Goal: Information Seeking & Learning: Learn about a topic

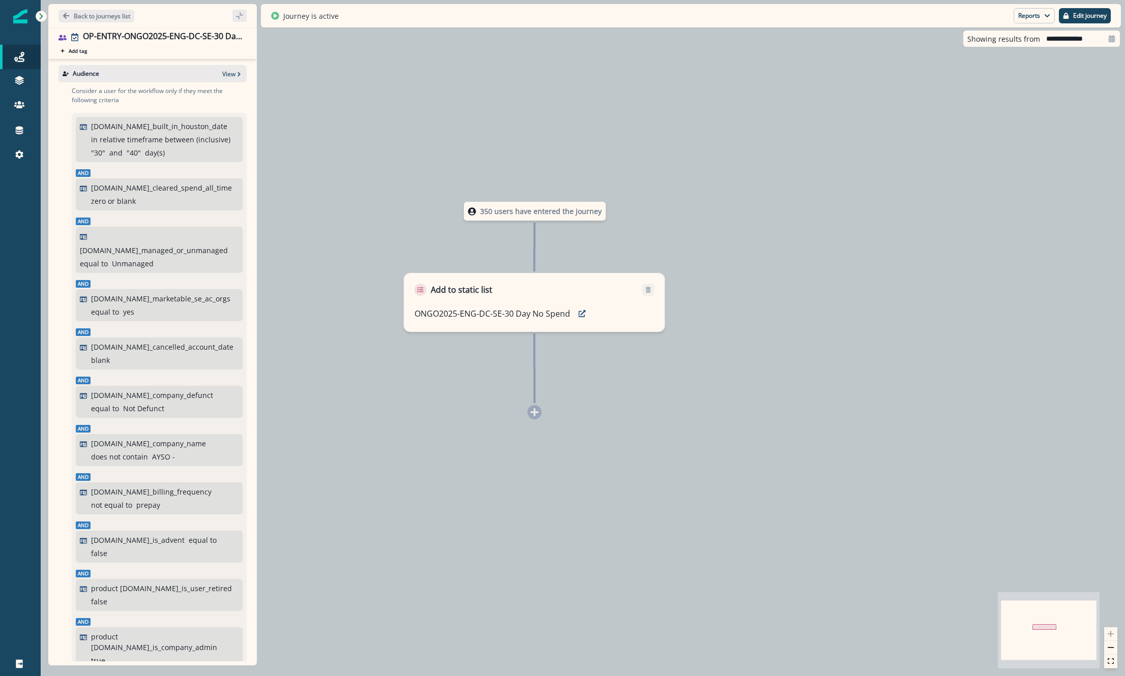
scroll to position [164, 0]
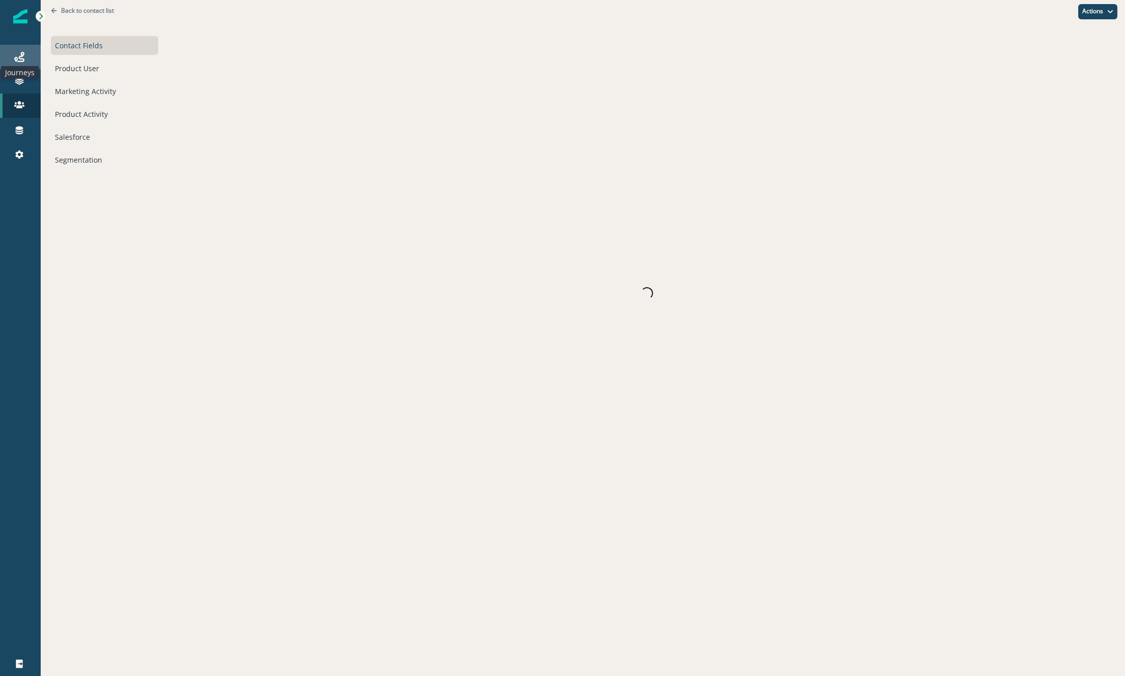
click at [19, 60] on icon at bounding box center [19, 57] width 10 height 10
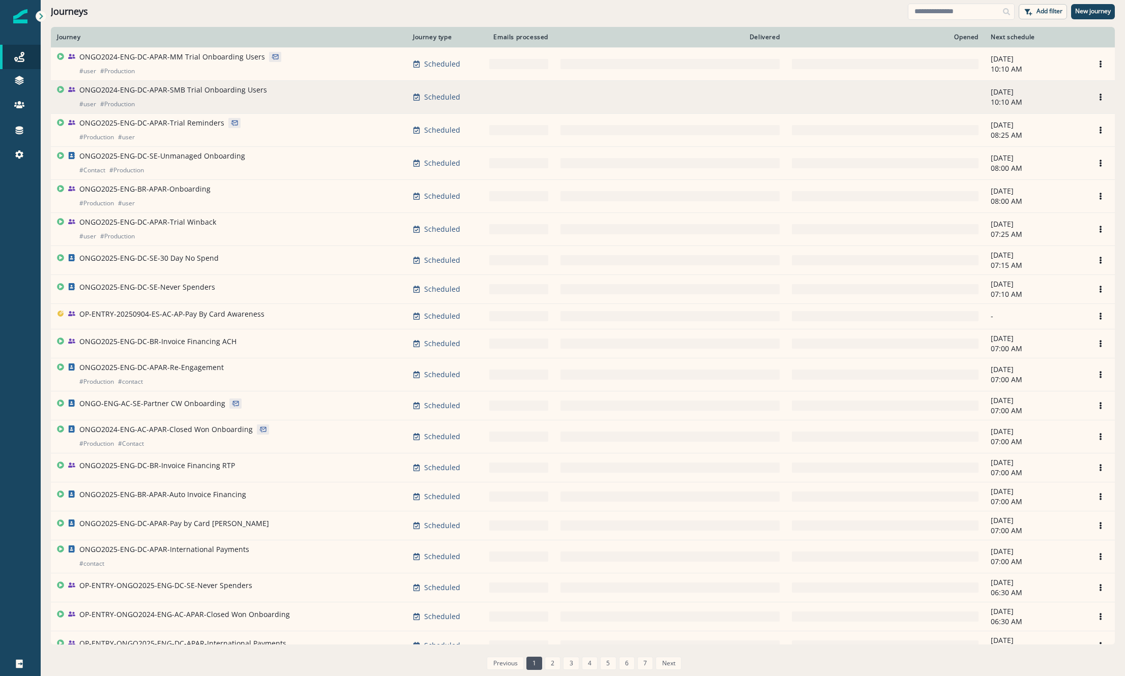
click at [185, 95] on div "ONGO2024-ENG-DC-APAR-SMB Trial Onboarding Users # user # Production" at bounding box center [173, 97] width 188 height 24
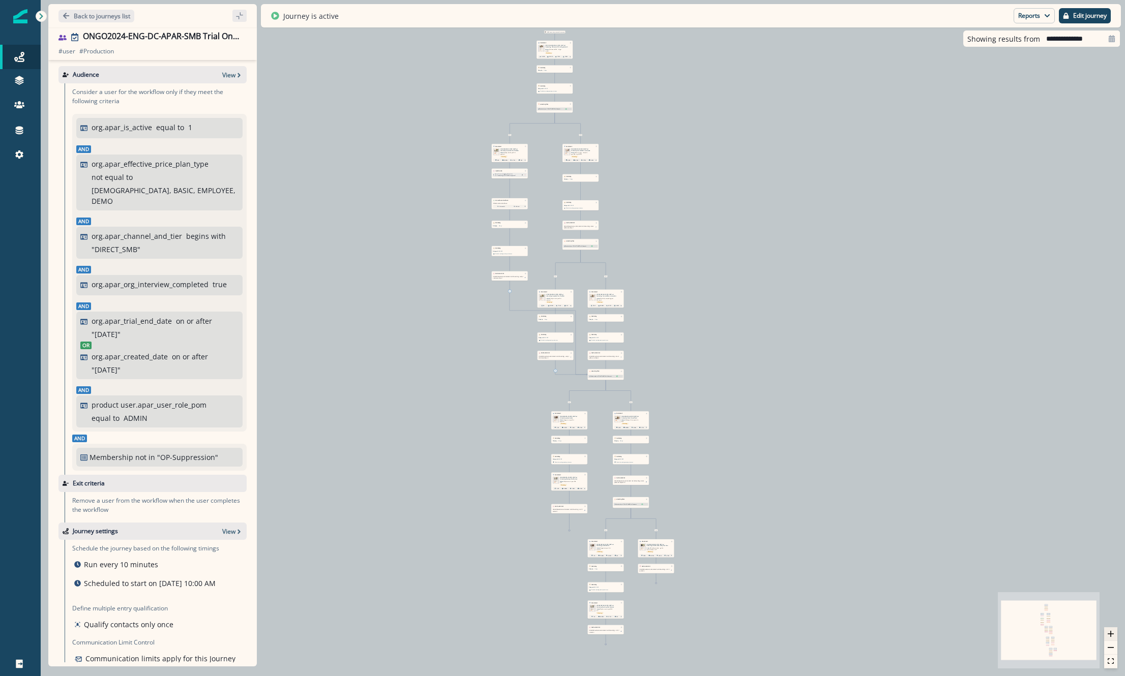
click at [1112, 634] on icon "zoom in" at bounding box center [1111, 634] width 6 height 6
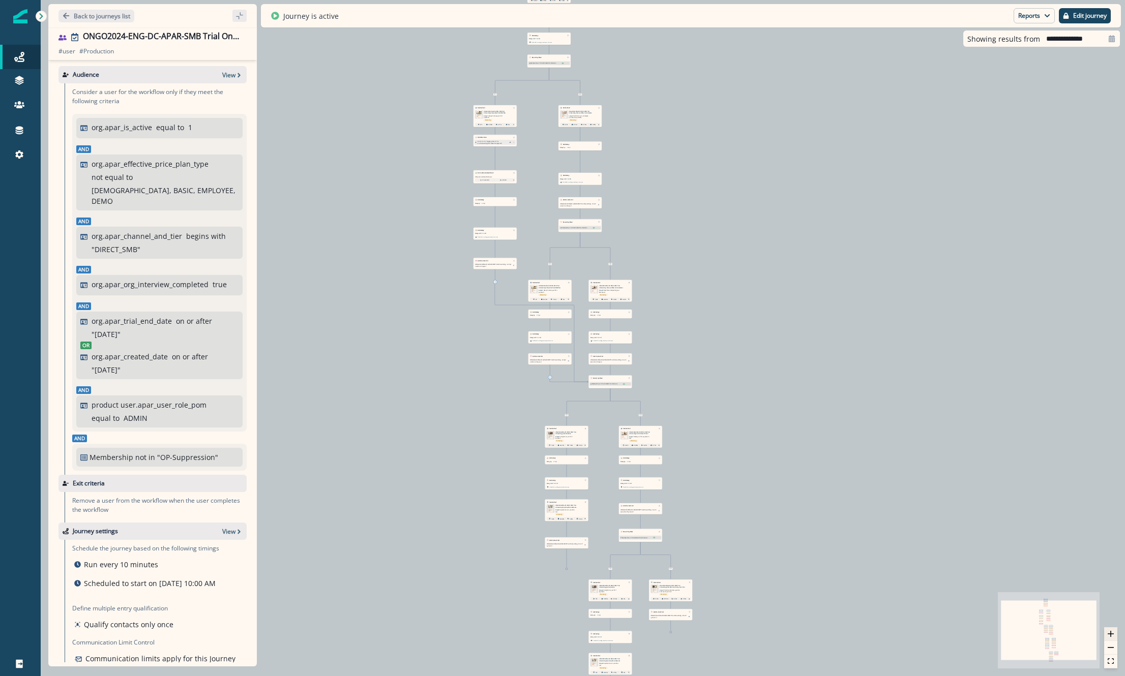
click at [1112, 634] on icon "zoom in" at bounding box center [1111, 634] width 6 height 6
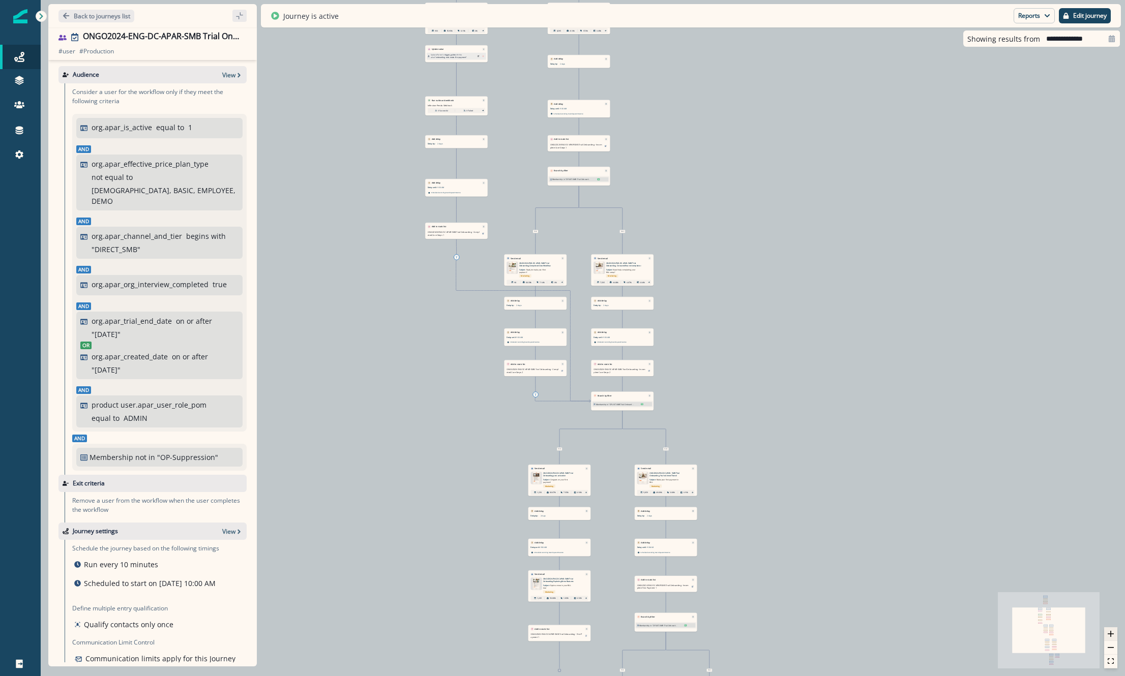
click at [1112, 634] on icon "zoom in" at bounding box center [1111, 634] width 6 height 6
click at [1111, 634] on icon "zoom in" at bounding box center [1111, 634] width 6 height 6
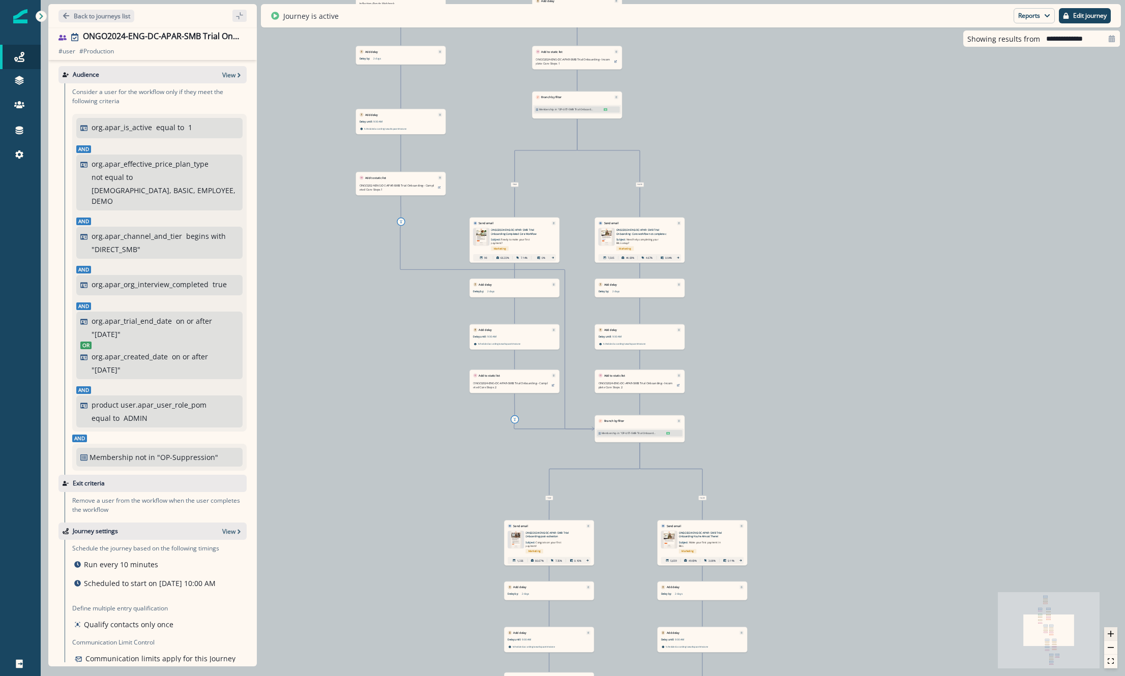
click at [1111, 634] on icon "zoom in" at bounding box center [1111, 634] width 6 height 6
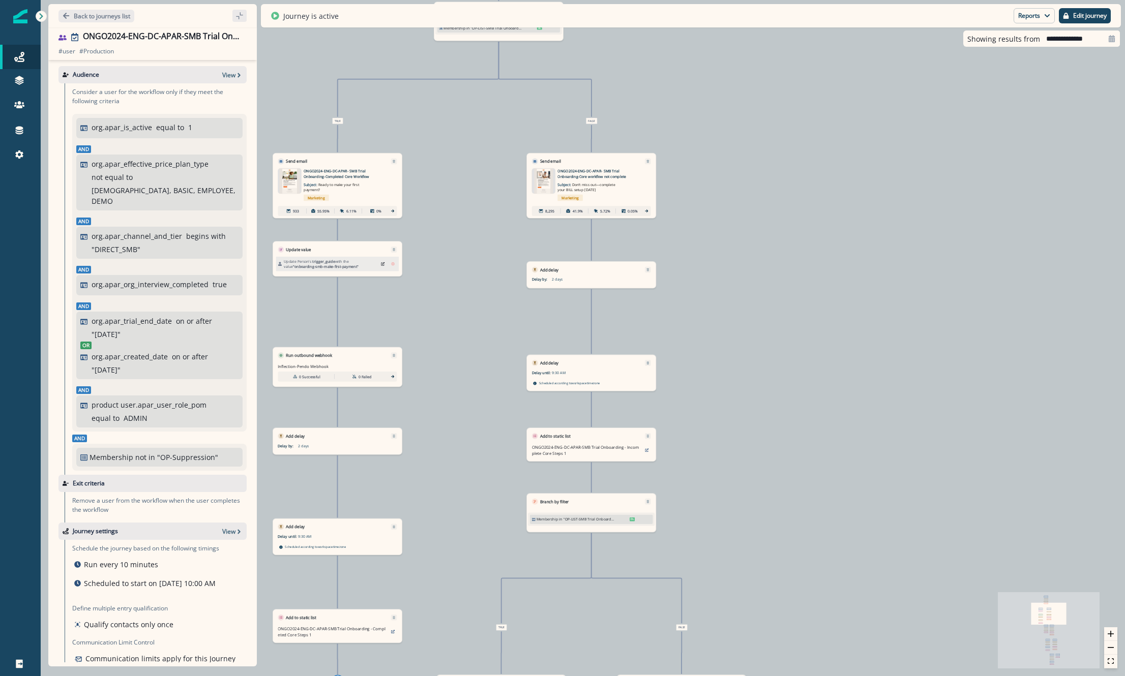
drag, startPoint x: 1037, startPoint y: 197, endPoint x: 1078, endPoint y: 336, distance: 144.7
click at [1060, 352] on div "10,823 users have entered the journey Send email Email asset changed, journey r…" at bounding box center [583, 338] width 1084 height 676
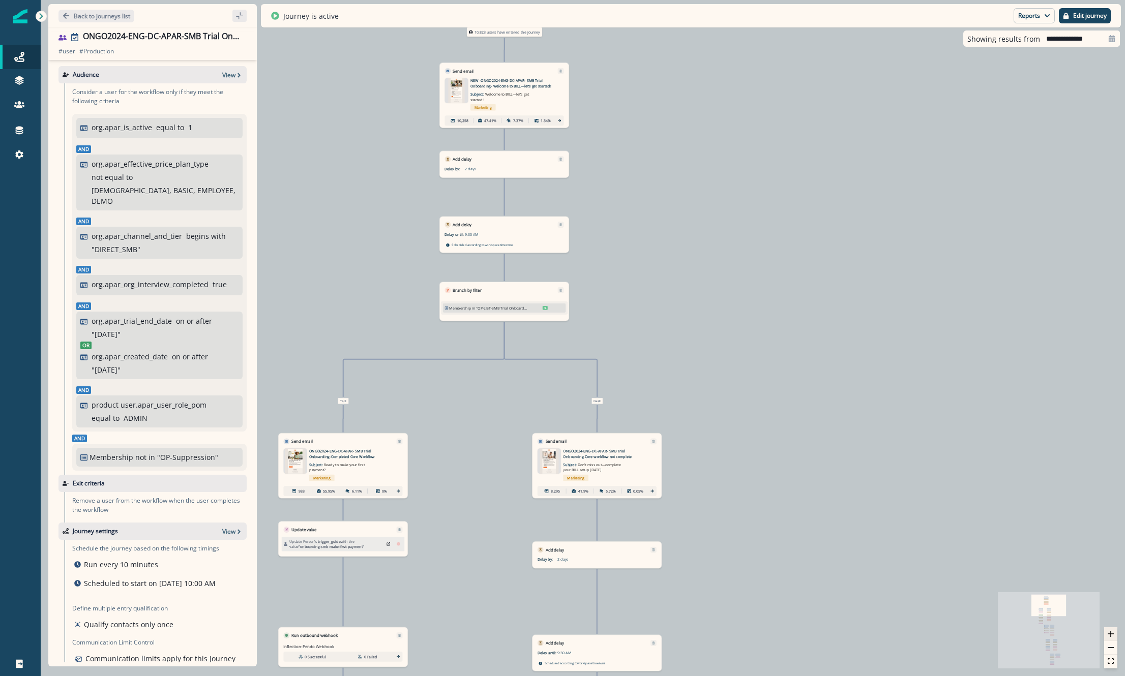
click at [1112, 634] on icon "zoom in" at bounding box center [1111, 634] width 6 height 6
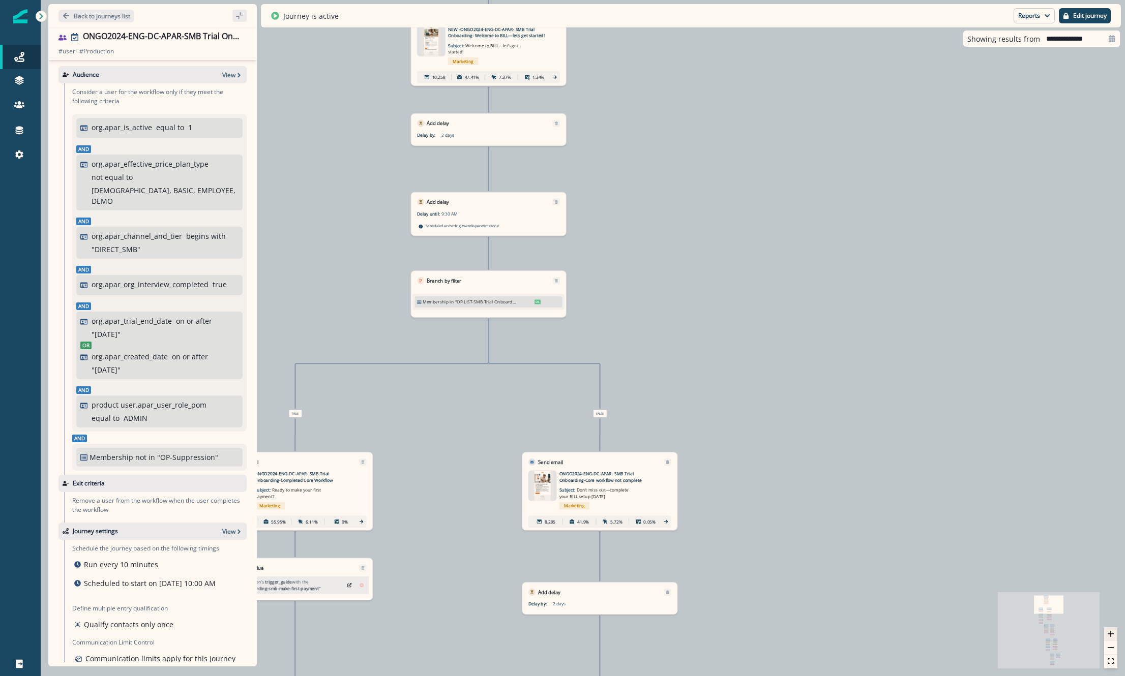
click at [1112, 634] on icon "zoom in" at bounding box center [1111, 634] width 6 height 6
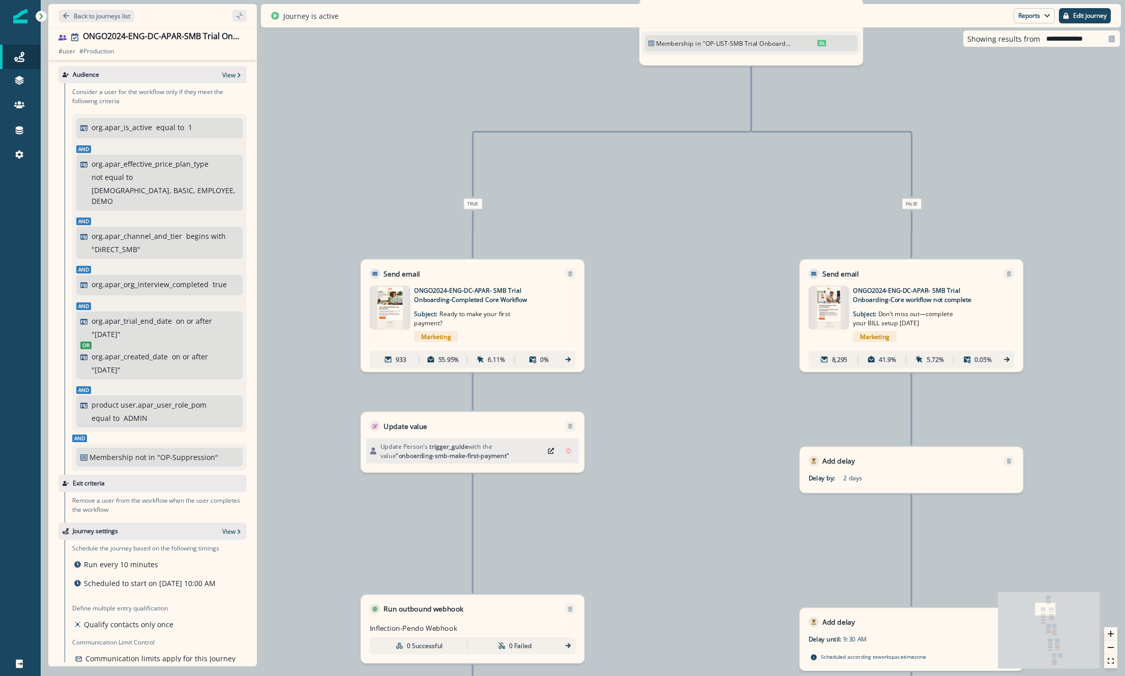
drag, startPoint x: 364, startPoint y: 452, endPoint x: 658, endPoint y: 179, distance: 400.8
click at [663, 184] on div "10,823 users have entered the journey Send email Email asset changed, journey r…" at bounding box center [583, 338] width 1084 height 676
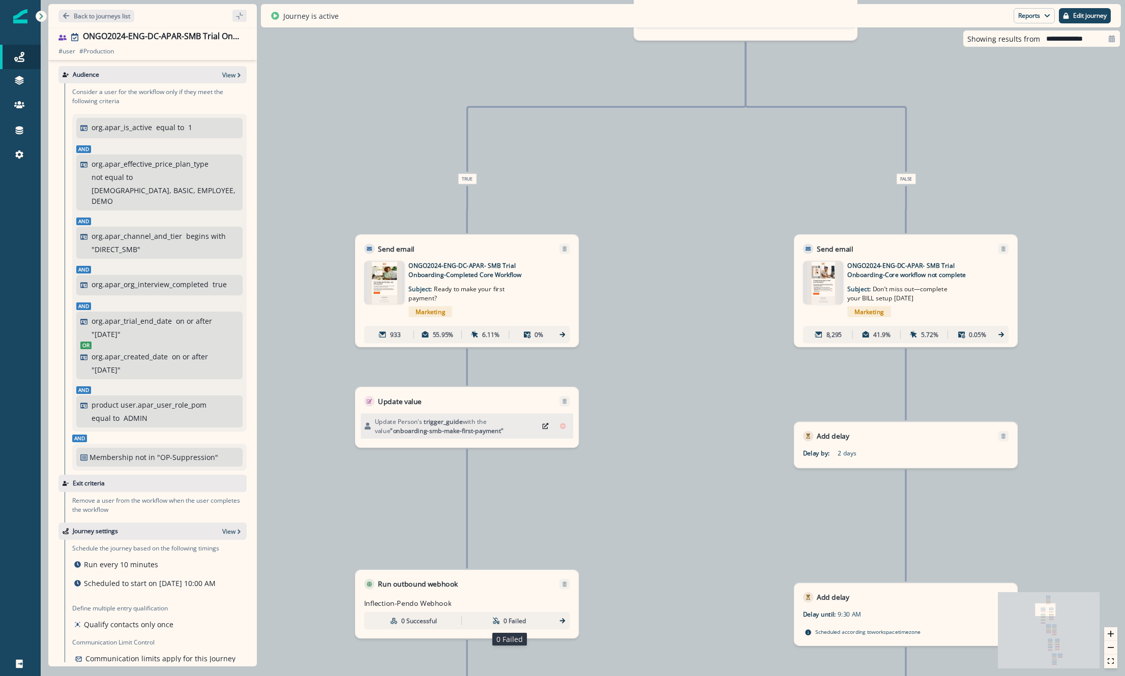
click at [542, 620] on div "0 Failed" at bounding box center [509, 621] width 92 height 16
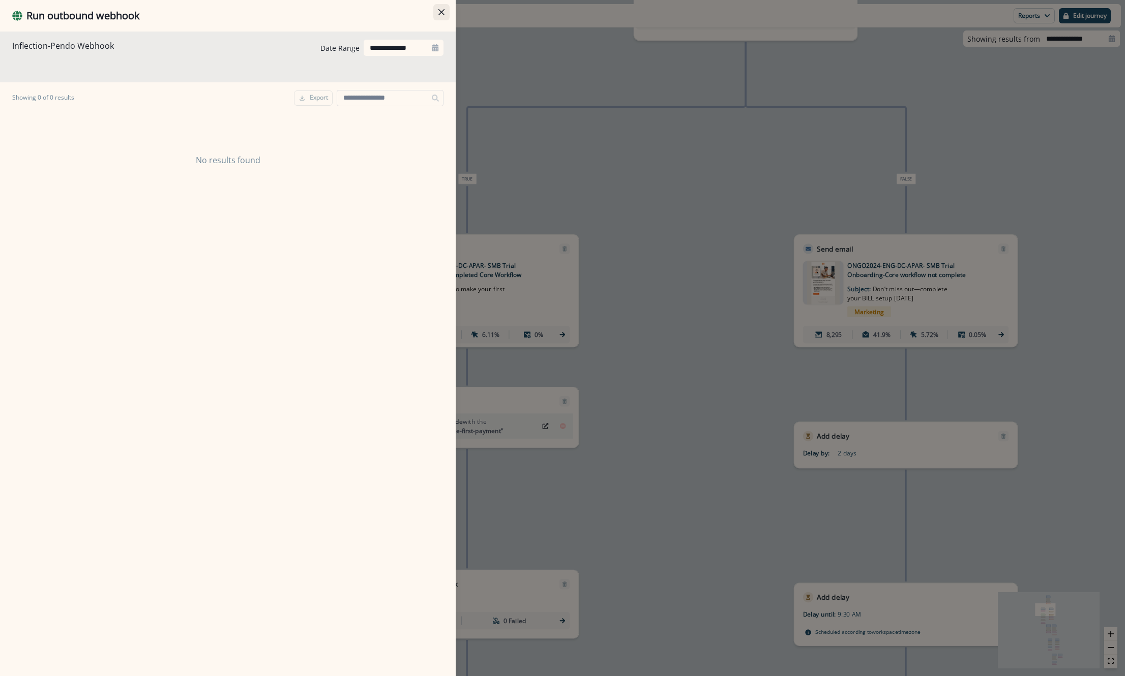
click at [440, 12] on icon "Close" at bounding box center [441, 12] width 6 height 6
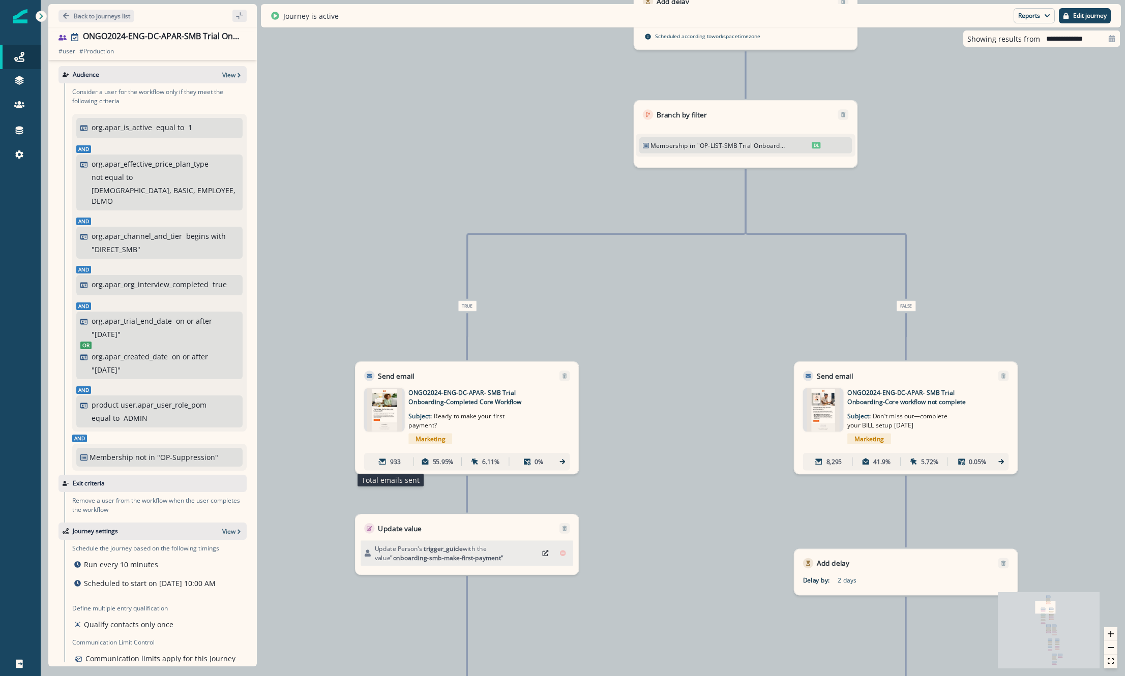
click at [391, 467] on div "933" at bounding box center [390, 462] width 44 height 16
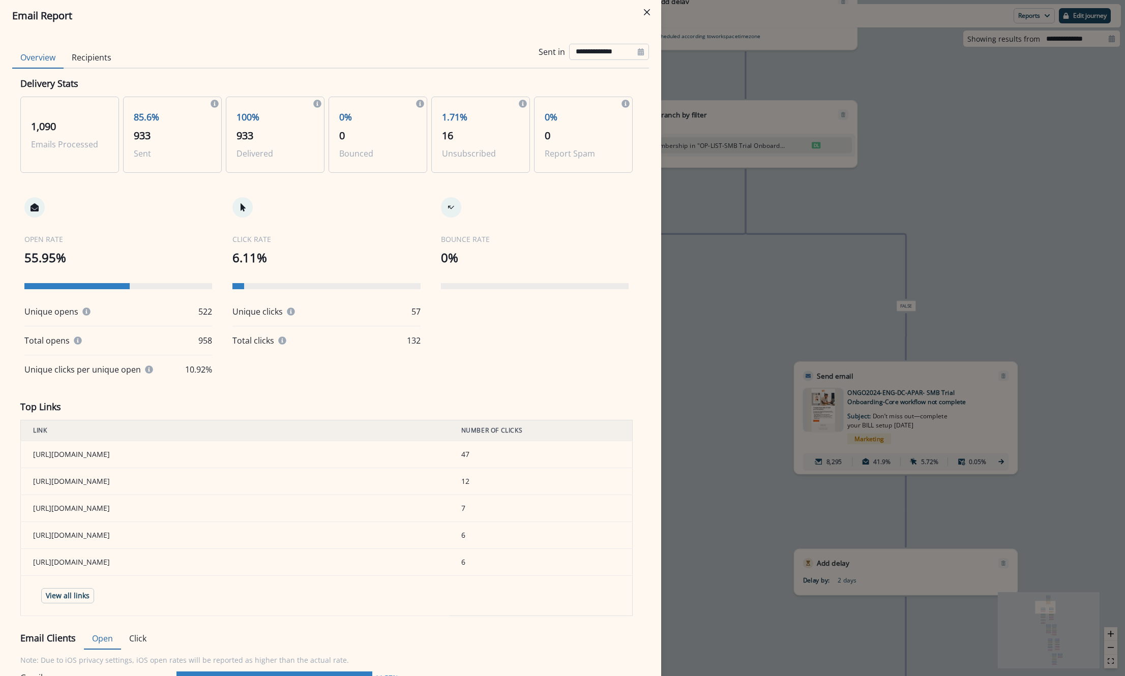
click at [576, 57] on input "**********" at bounding box center [609, 52] width 80 height 16
select select "*"
select select "****"
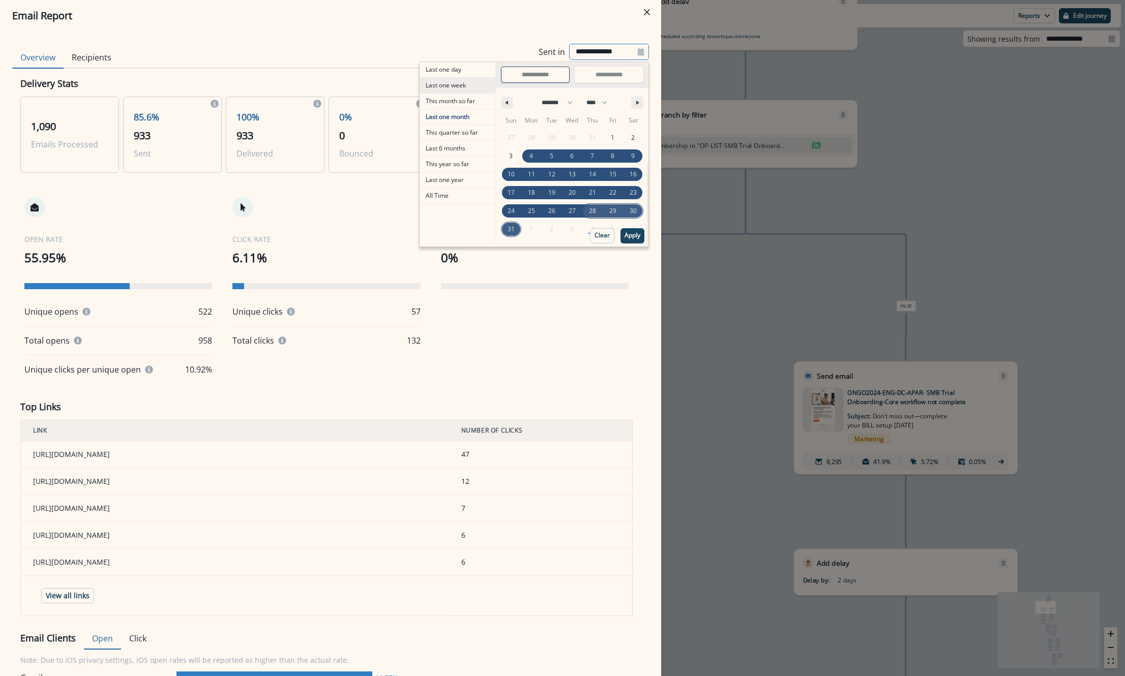
click at [443, 87] on span "Last one week" at bounding box center [458, 85] width 76 height 15
type input "**********"
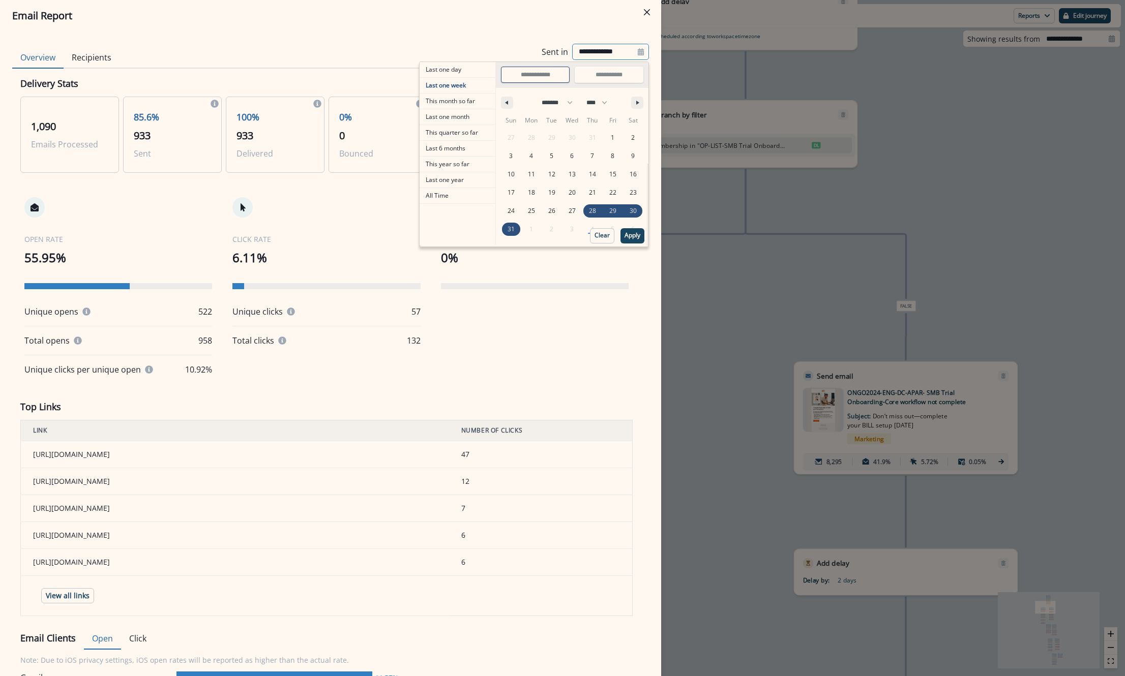
click at [635, 227] on div "27 28 29 30 31 1 2 3 4 5 6 7 8 9 10 11 12 13 14 15 16 17 18 19 20 21 22 23 24 2…" at bounding box center [572, 184] width 142 height 110
click at [625, 235] on p "Apply" at bounding box center [632, 235] width 16 height 7
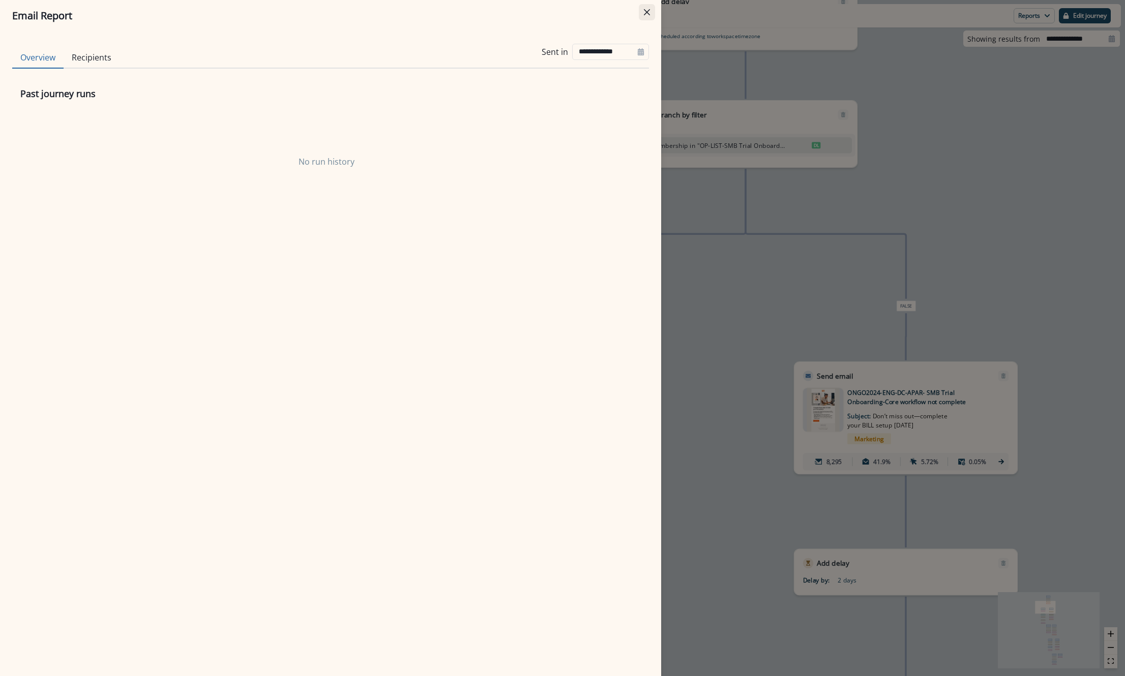
click at [654, 7] on button "Close" at bounding box center [647, 12] width 16 height 16
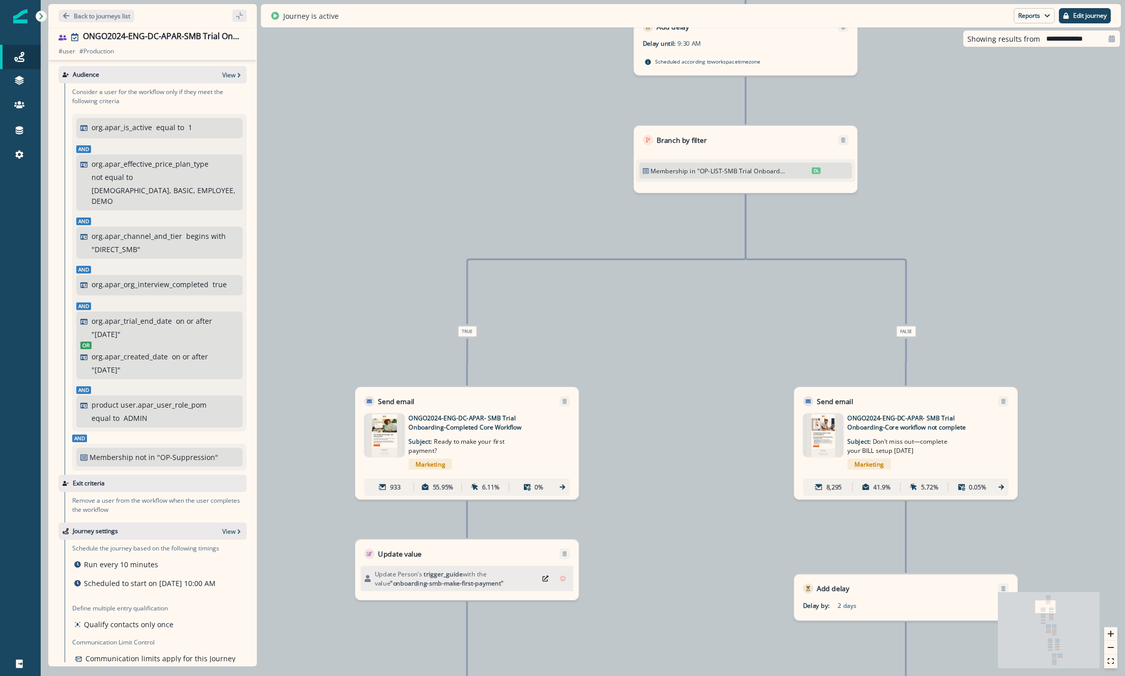
click at [759, 163] on div "Membership in "OP-LIST-SMB Trial Onboarding - Core Steps" DL" at bounding box center [745, 171] width 213 height 16
click at [810, 174] on div ""OP-LIST-SMB Trial Onboarding - Core Steps" DL" at bounding box center [759, 170] width 124 height 9
click at [813, 169] on span "DL" at bounding box center [816, 170] width 9 height 7
click at [755, 170] on p ""OP-LIST-SMB Trial Onboarding - Core Steps"" at bounding box center [741, 170] width 89 height 9
click at [98, 23] on div "Back to journeys list" at bounding box center [152, 15] width 208 height 23
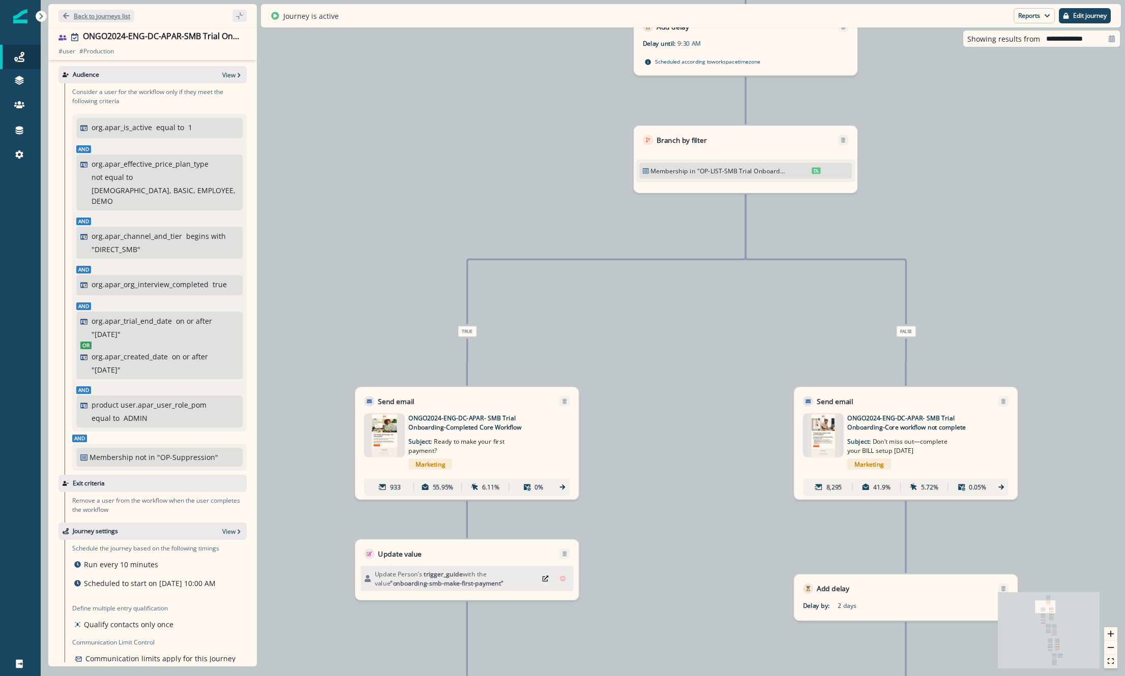
click at [106, 20] on button "Back to journeys list" at bounding box center [96, 16] width 76 height 13
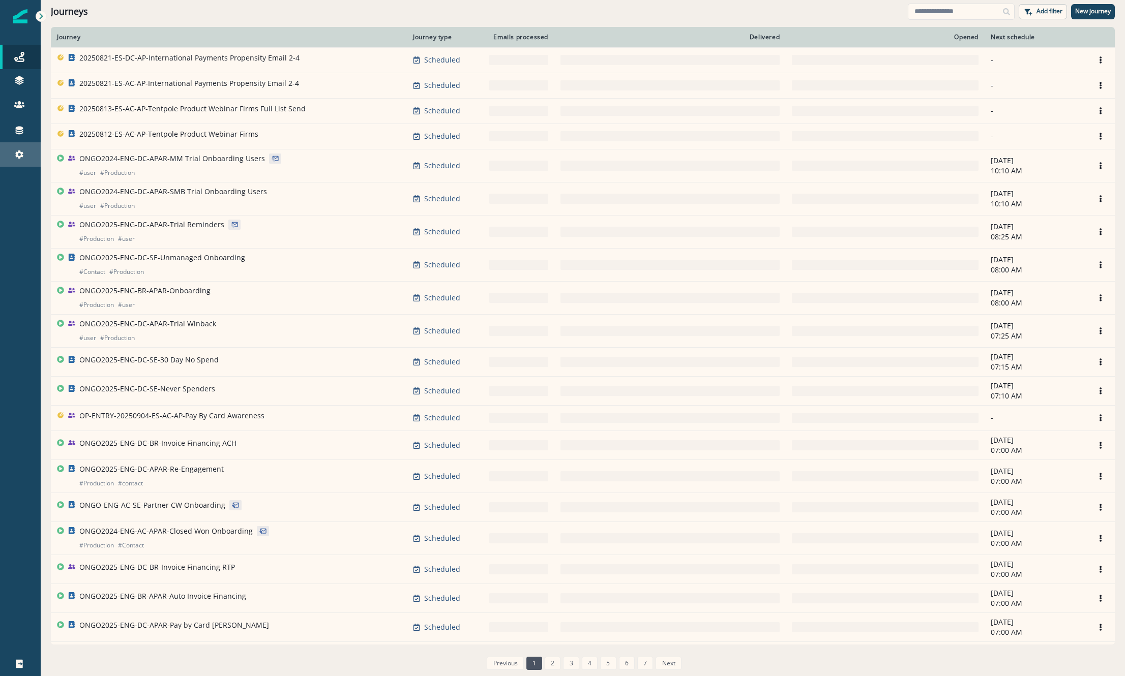
click at [17, 144] on link "Settings" at bounding box center [20, 154] width 41 height 24
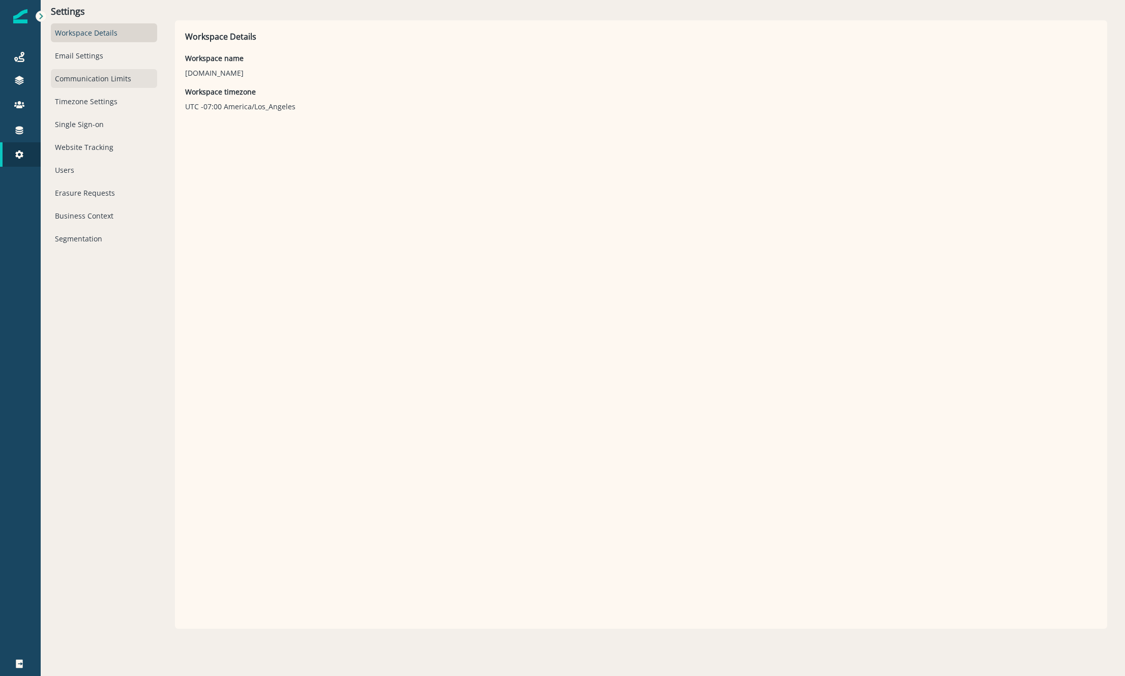
click at [81, 75] on div "Communication Limits" at bounding box center [104, 78] width 106 height 19
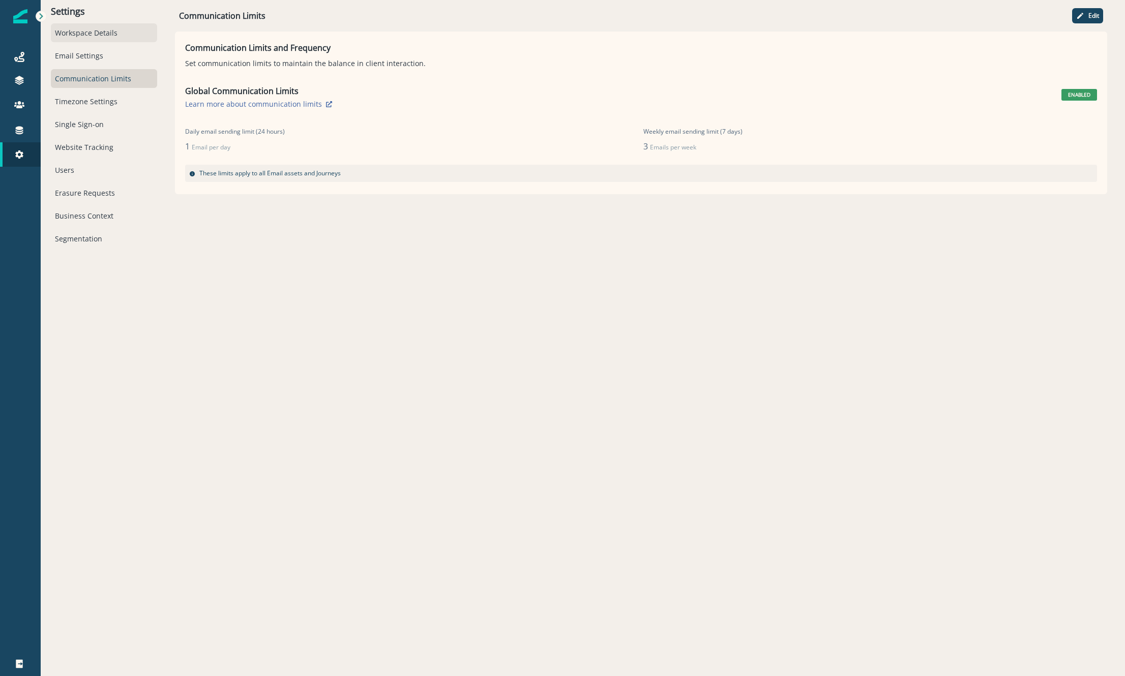
click at [122, 40] on div "Workspace Details" at bounding box center [104, 32] width 106 height 19
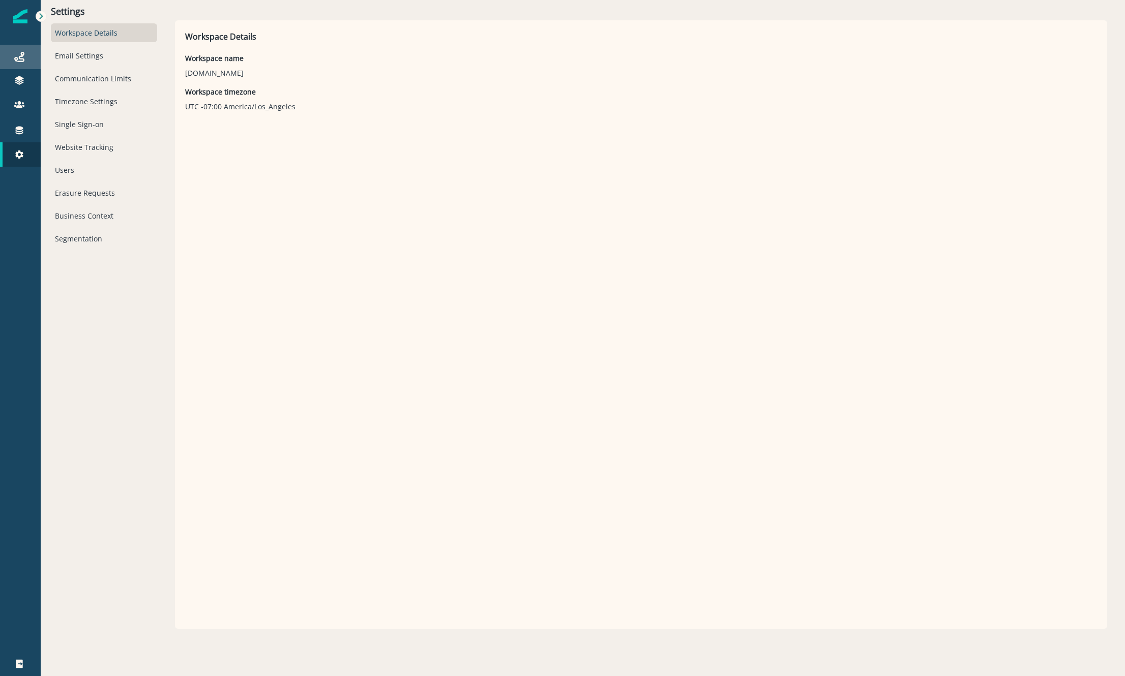
click at [25, 58] on div "Journeys" at bounding box center [20, 57] width 33 height 12
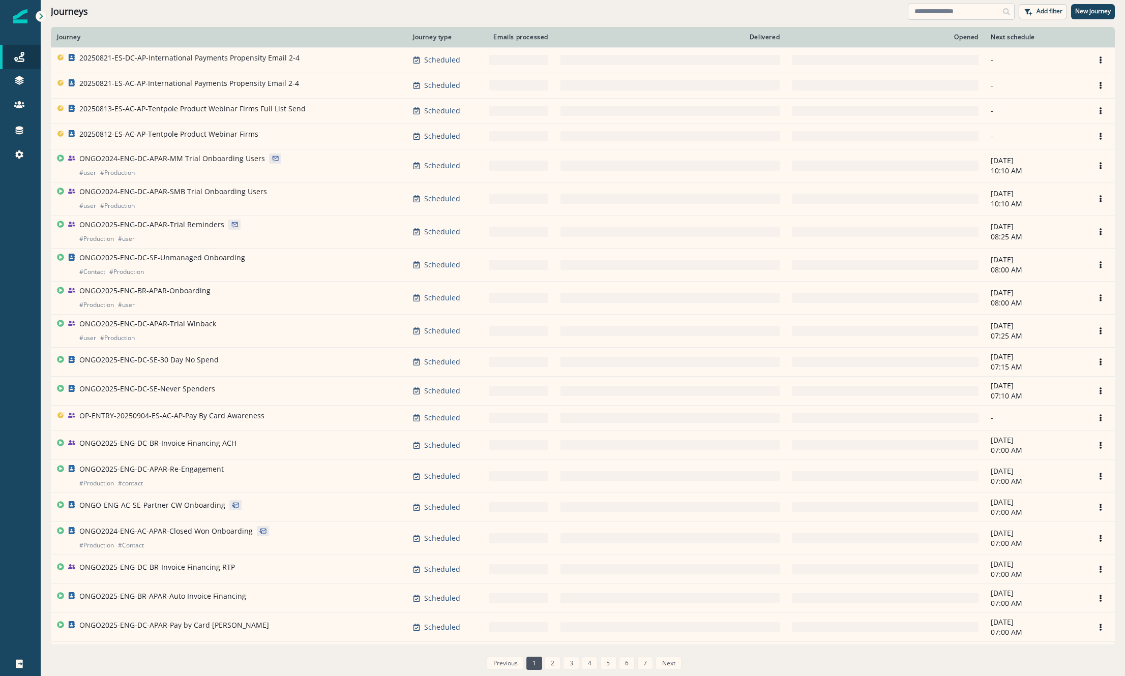
click at [959, 12] on input at bounding box center [961, 12] width 107 height 16
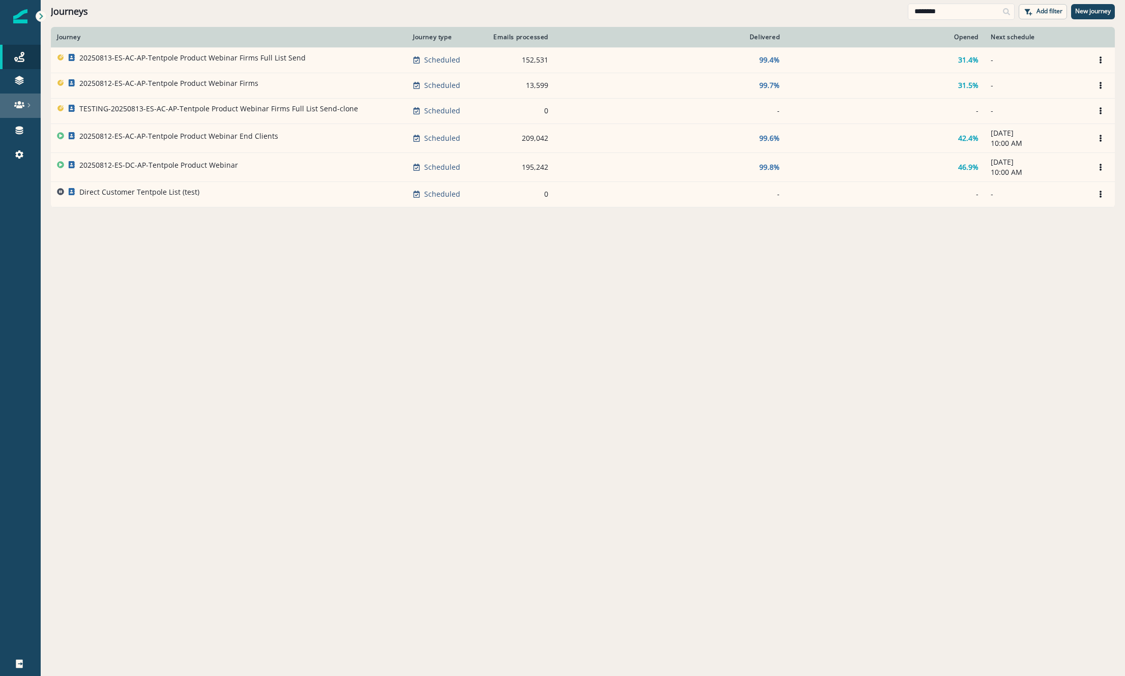
type input "********"
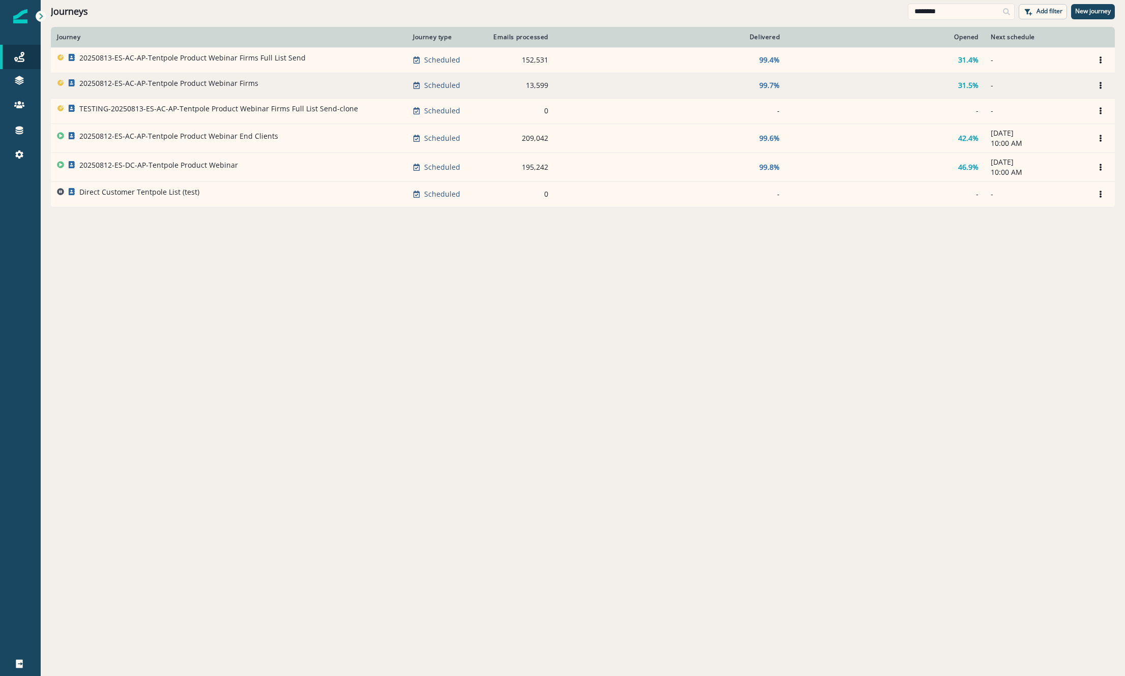
click at [224, 92] on div "20250812-ES-AC-AP-Tentpole Product Webinar Firms" at bounding box center [168, 85] width 179 height 14
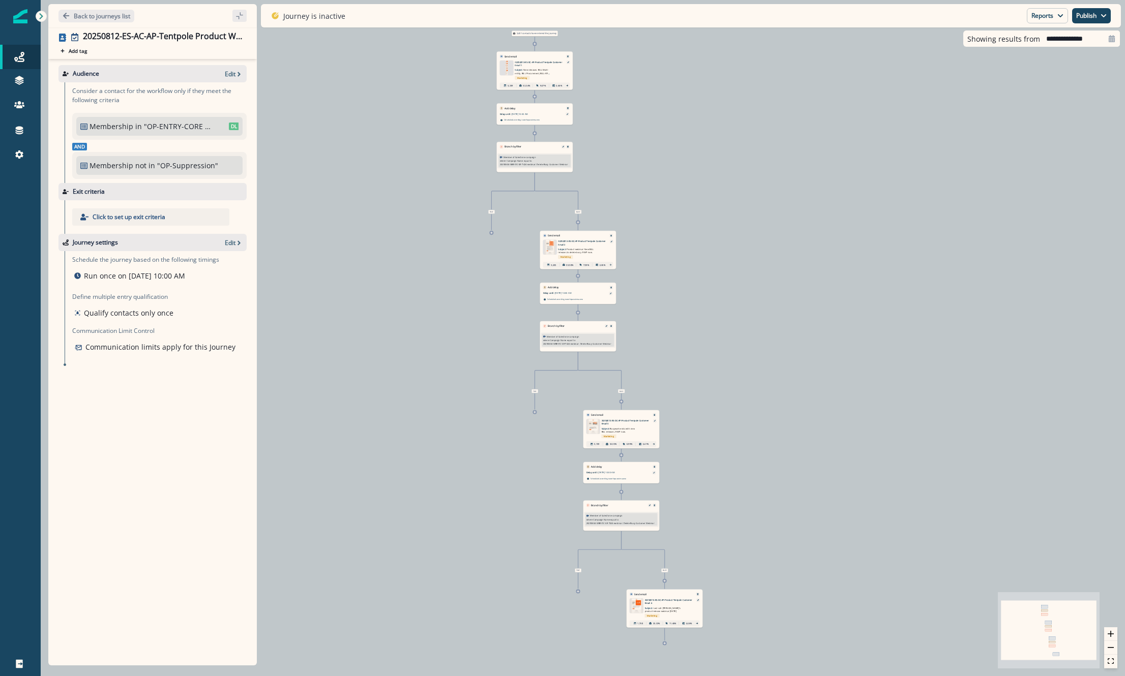
click at [345, 232] on div "3,431 contacts have entered the journey Send email Email asset changed, journey…" at bounding box center [583, 338] width 1084 height 676
drag, startPoint x: 11, startPoint y: 53, endPoint x: 31, endPoint y: 58, distance: 20.4
click at [11, 53] on div "Journeys" at bounding box center [20, 57] width 33 height 12
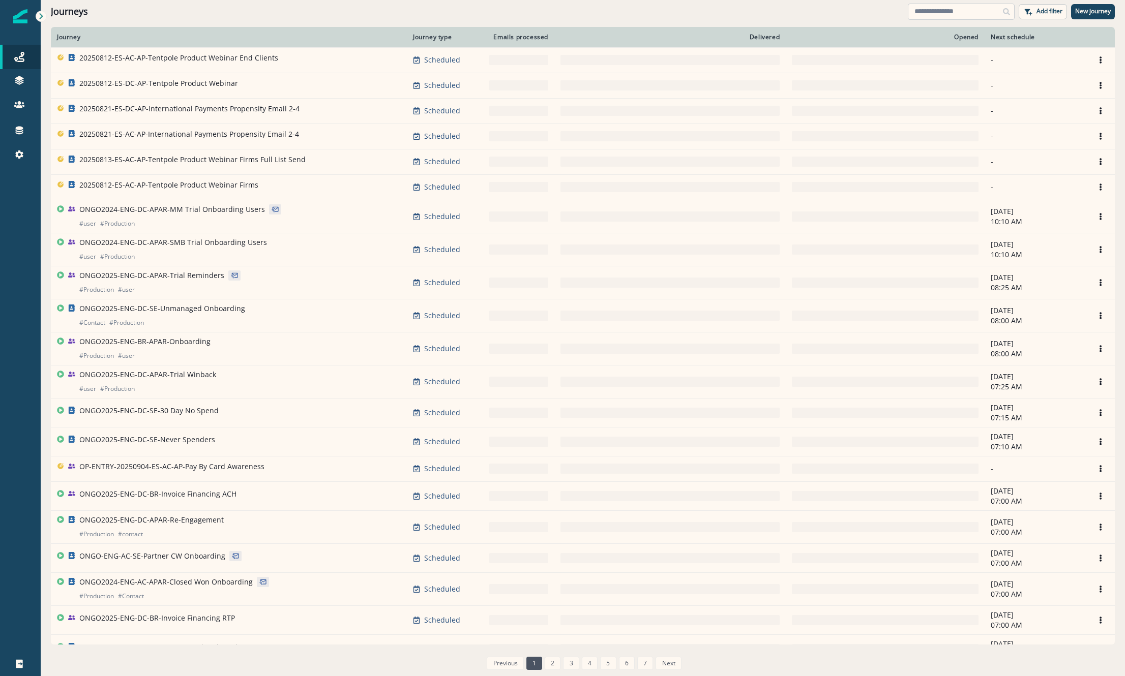
click at [958, 16] on input at bounding box center [961, 12] width 107 height 16
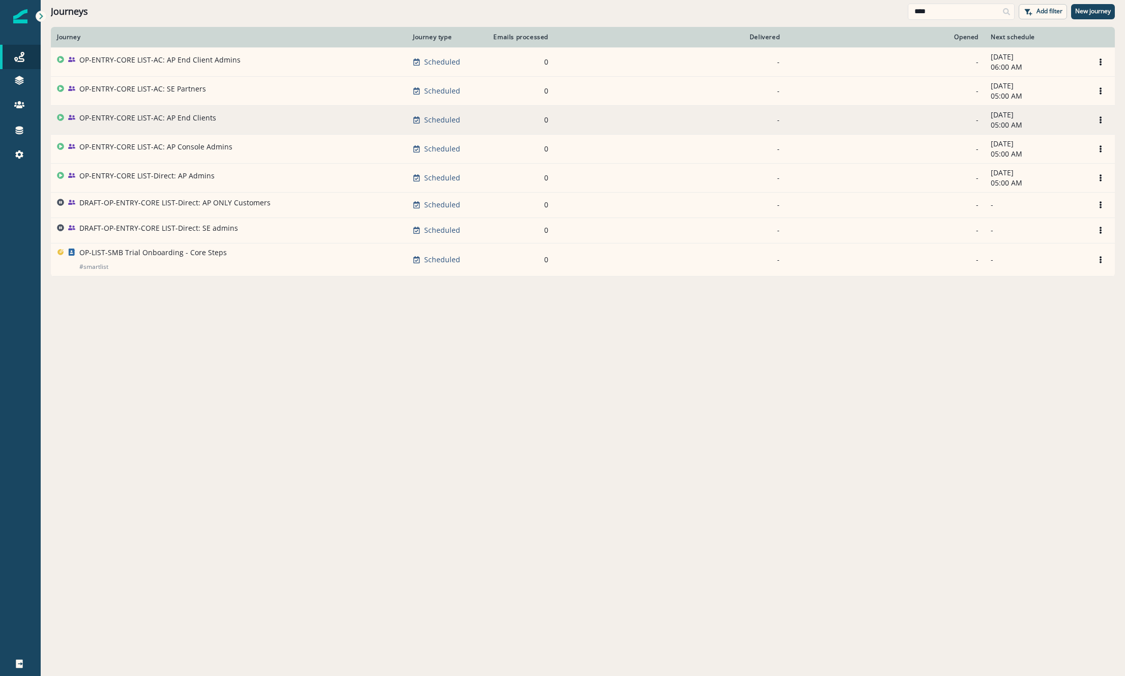
type input "****"
click at [165, 128] on td "OP-ENTRY-CORE LIST-AC: AP End Clients" at bounding box center [229, 119] width 356 height 29
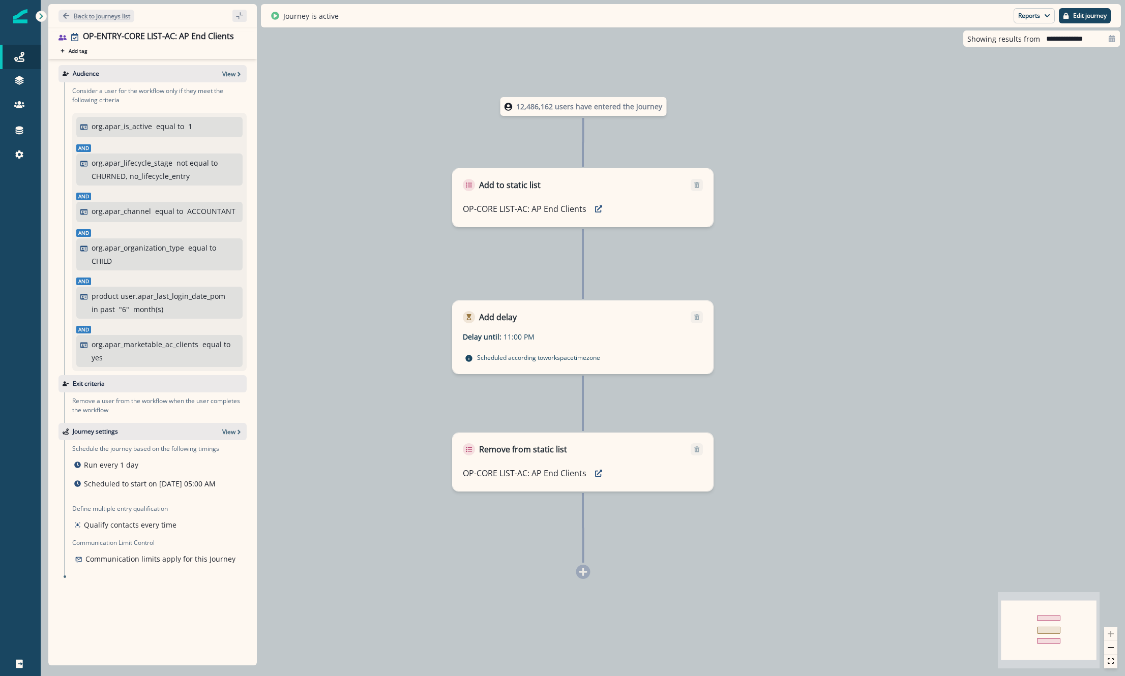
click at [74, 16] on p "Back to journeys list" at bounding box center [102, 16] width 56 height 9
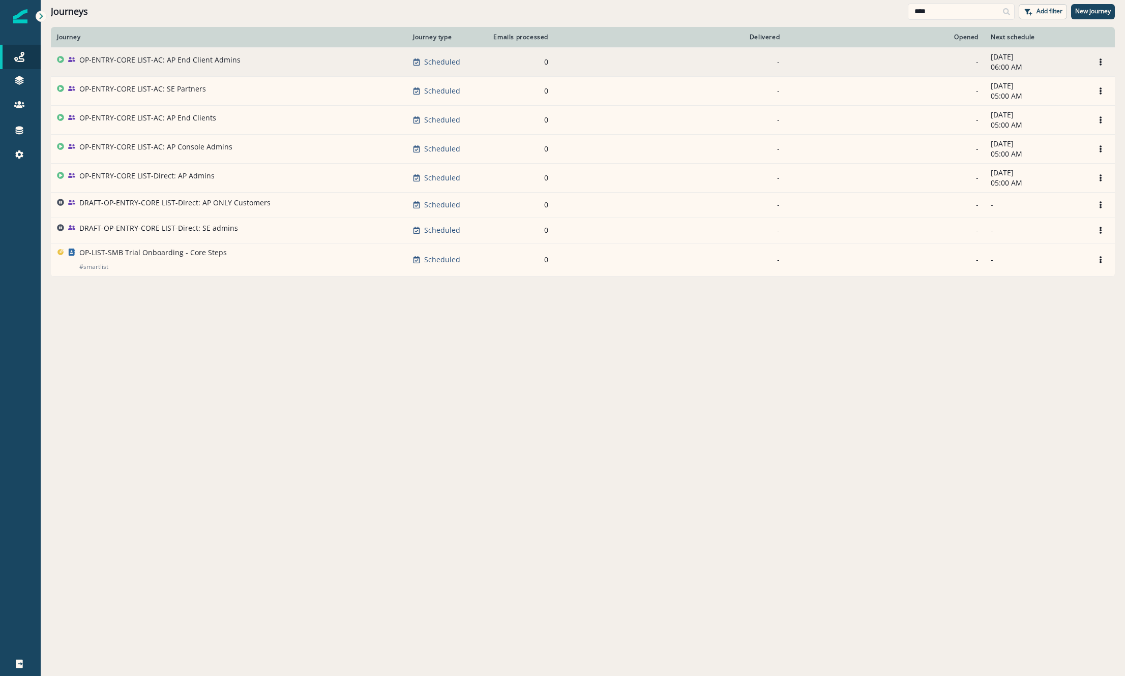
click at [157, 72] on td "OP-ENTRY-CORE LIST-AC: AP End Client Admins" at bounding box center [229, 61] width 356 height 29
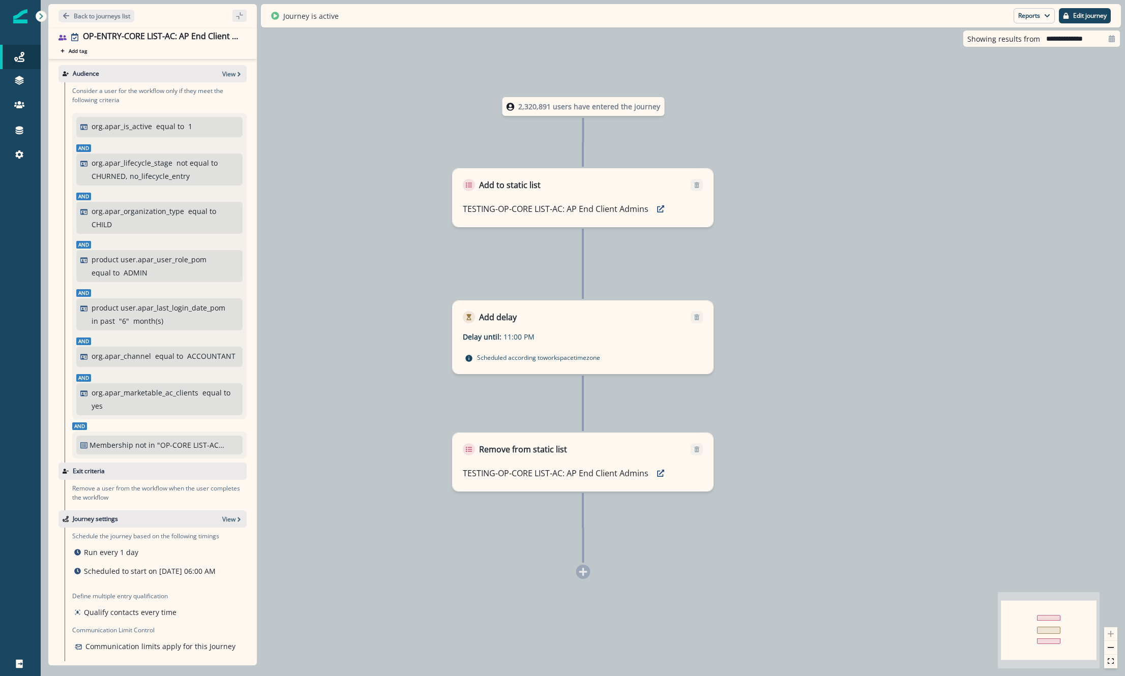
drag, startPoint x: 198, startPoint y: 458, endPoint x: 208, endPoint y: 444, distance: 17.5
click at [198, 451] on p ""OP-CORE LIST-AC: AP Console Admins"" at bounding box center [191, 445] width 68 height 11
click at [227, 70] on p "View" at bounding box center [228, 74] width 13 height 9
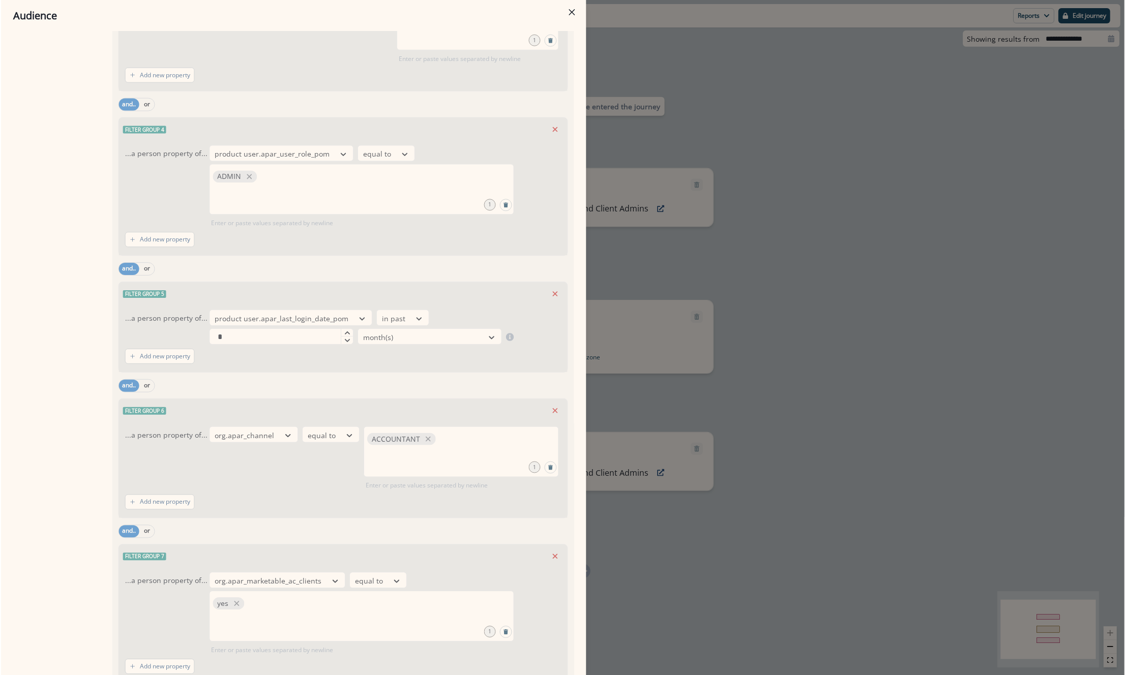
scroll to position [621, 0]
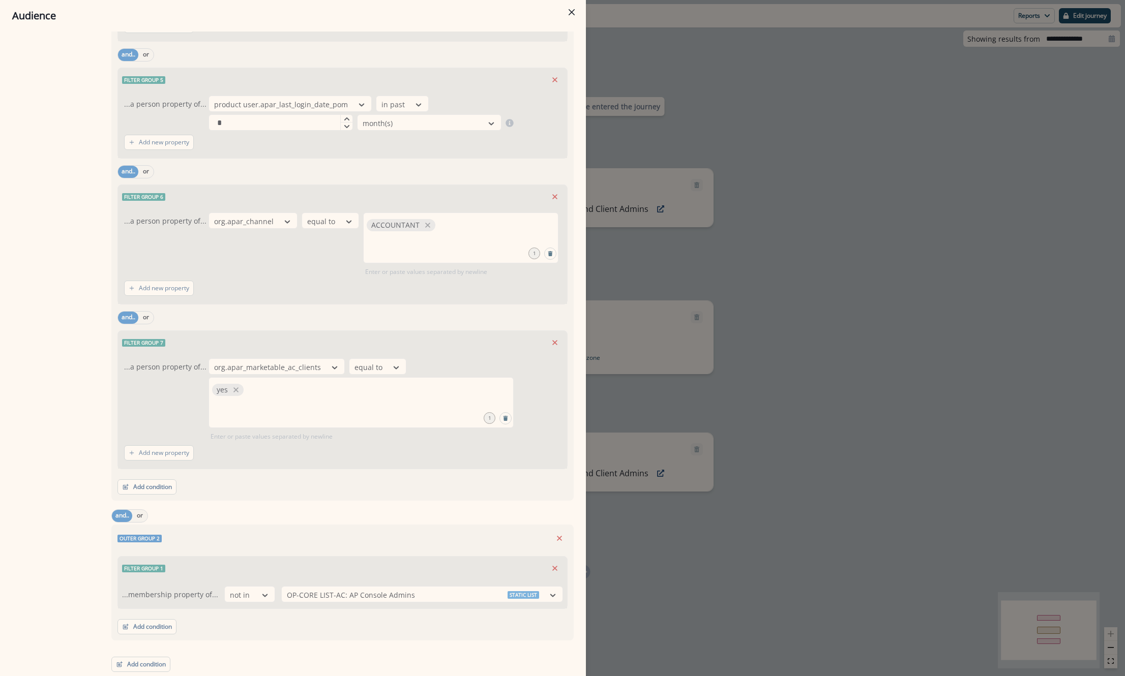
click at [793, 297] on div "Audience Preview dynamic list All user s who have, Outer group 1 Filter group 1…" at bounding box center [562, 338] width 1125 height 676
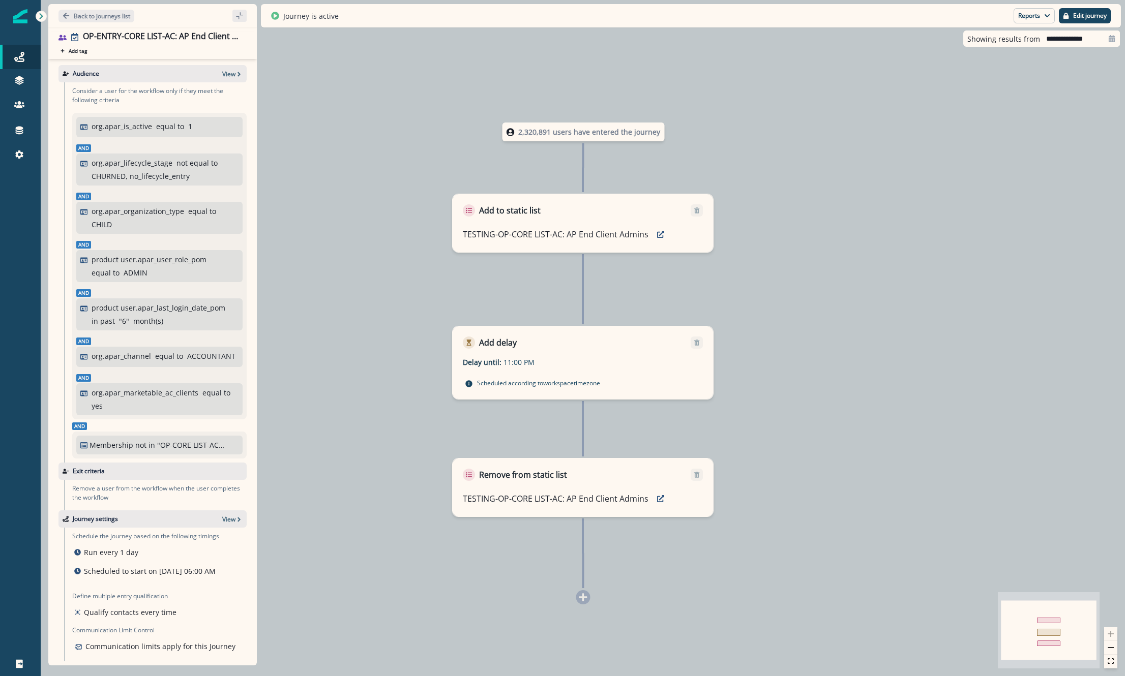
click at [105, 23] on div "Back to journeys list" at bounding box center [152, 15] width 208 height 23
click at [312, 410] on div "2,320,891 users have entered the journey Add to static list TESTING-OP-CORE LIS…" at bounding box center [583, 338] width 1084 height 676
click at [135, 20] on div "Back to journeys list" at bounding box center [152, 15] width 208 height 23
click at [114, 20] on button "Back to journeys list" at bounding box center [96, 16] width 76 height 13
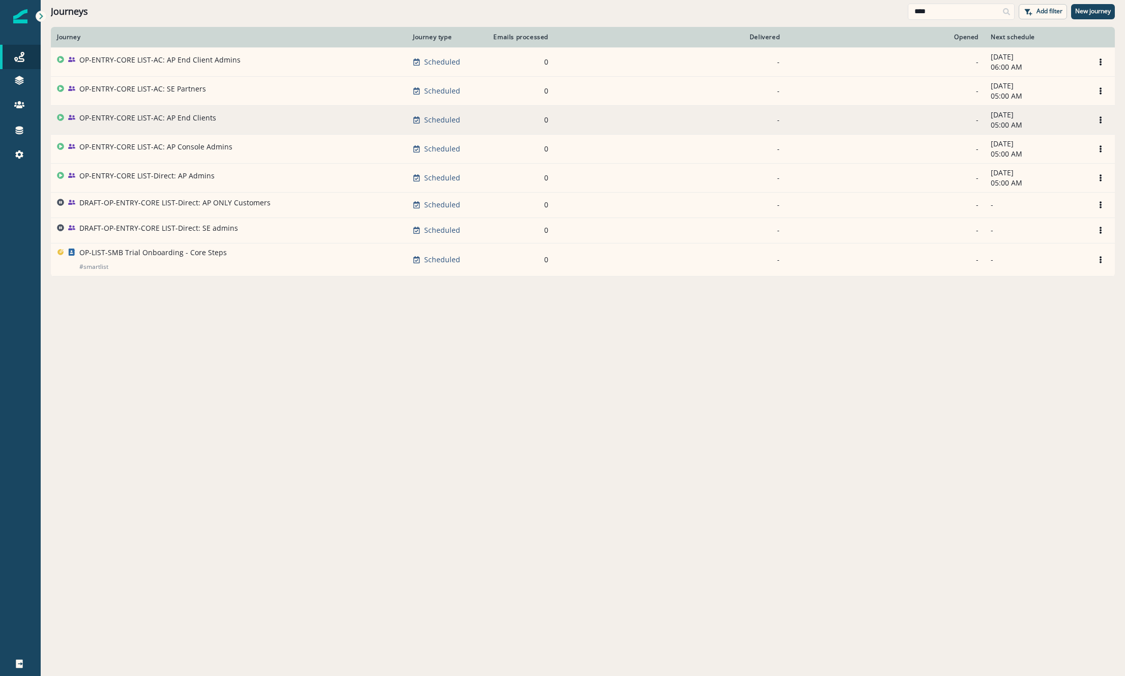
click at [105, 116] on p "OP-ENTRY-CORE LIST-AC: AP End Clients" at bounding box center [147, 118] width 137 height 10
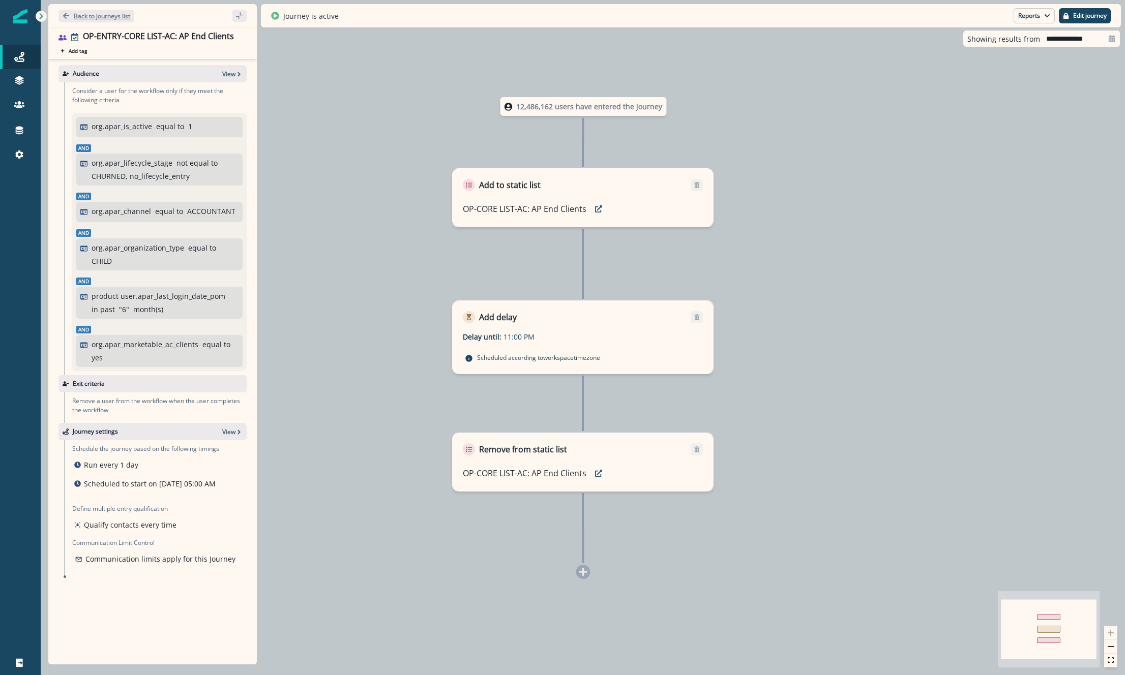
click at [83, 18] on p "Back to journeys list" at bounding box center [102, 16] width 56 height 9
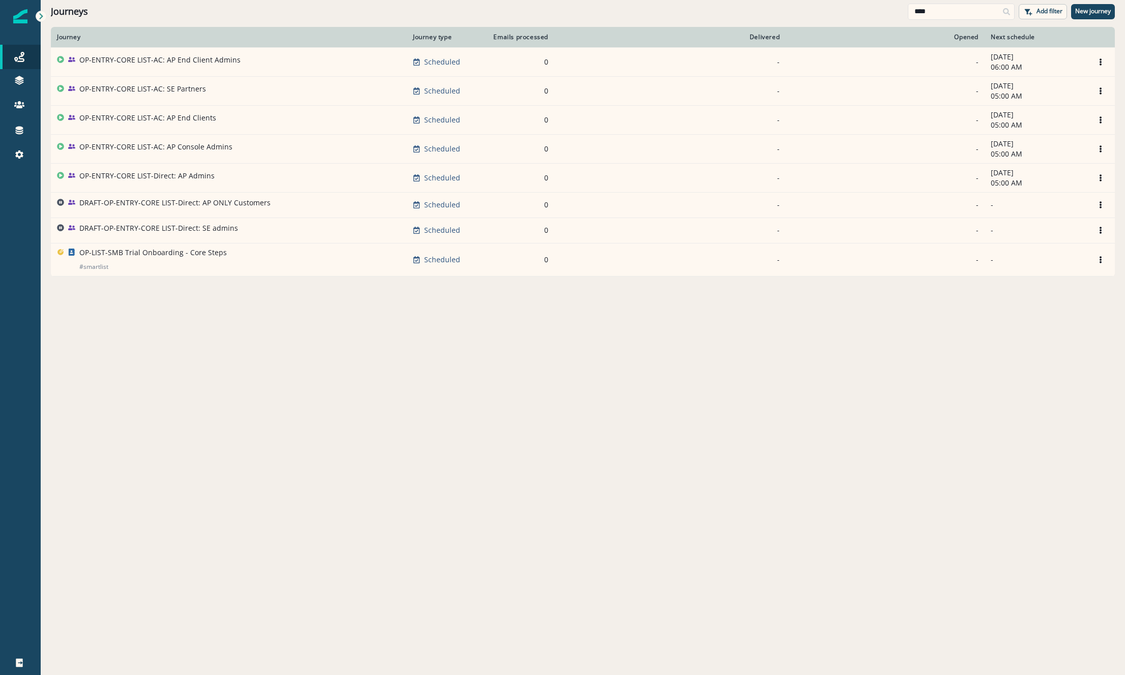
drag, startPoint x: 375, startPoint y: 393, endPoint x: 358, endPoint y: 382, distance: 19.5
click at [375, 393] on div "Journey Journey type Emails processed Delivered Opened Next schedule OP-ENTRY-C…" at bounding box center [583, 350] width 1084 height 647
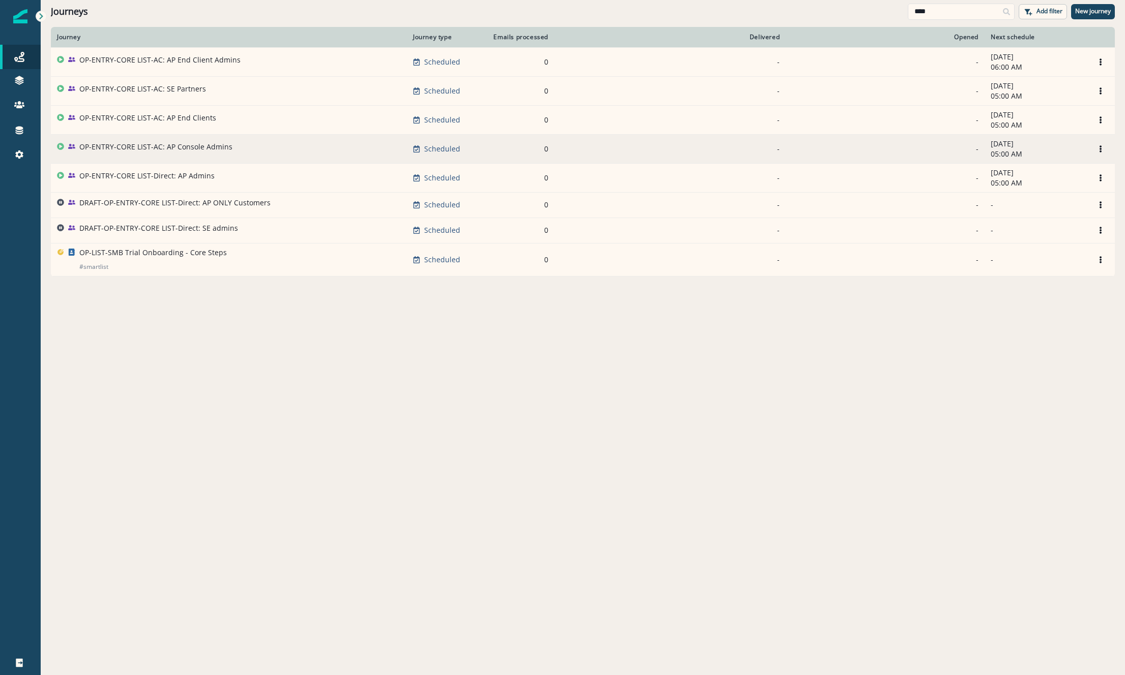
click at [198, 144] on p "OP-ENTRY-CORE LIST-AC: AP Console Admins" at bounding box center [155, 147] width 153 height 10
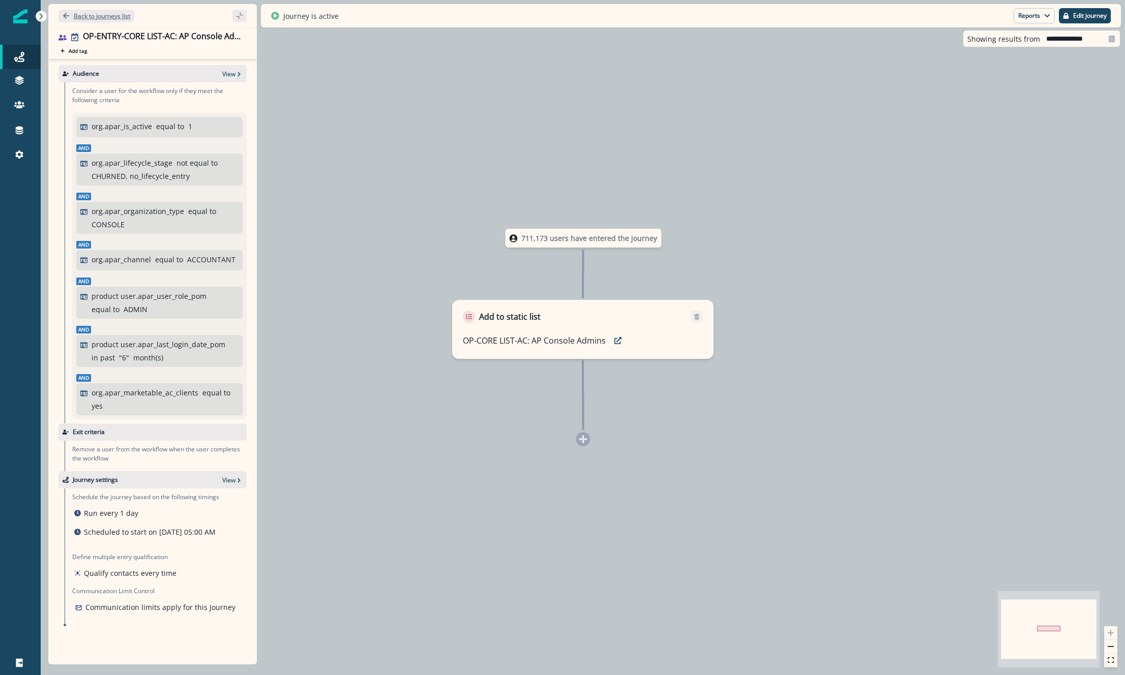
click at [99, 13] on p "Back to journeys list" at bounding box center [102, 16] width 56 height 9
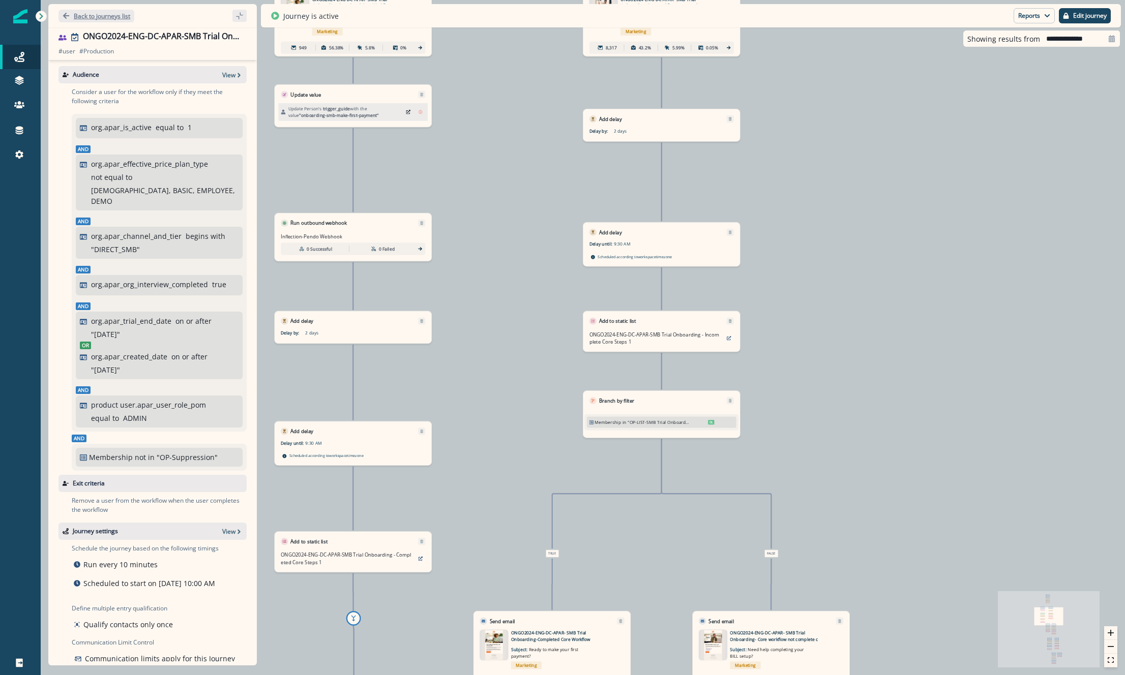
click at [118, 17] on p "Back to journeys list" at bounding box center [102, 16] width 56 height 9
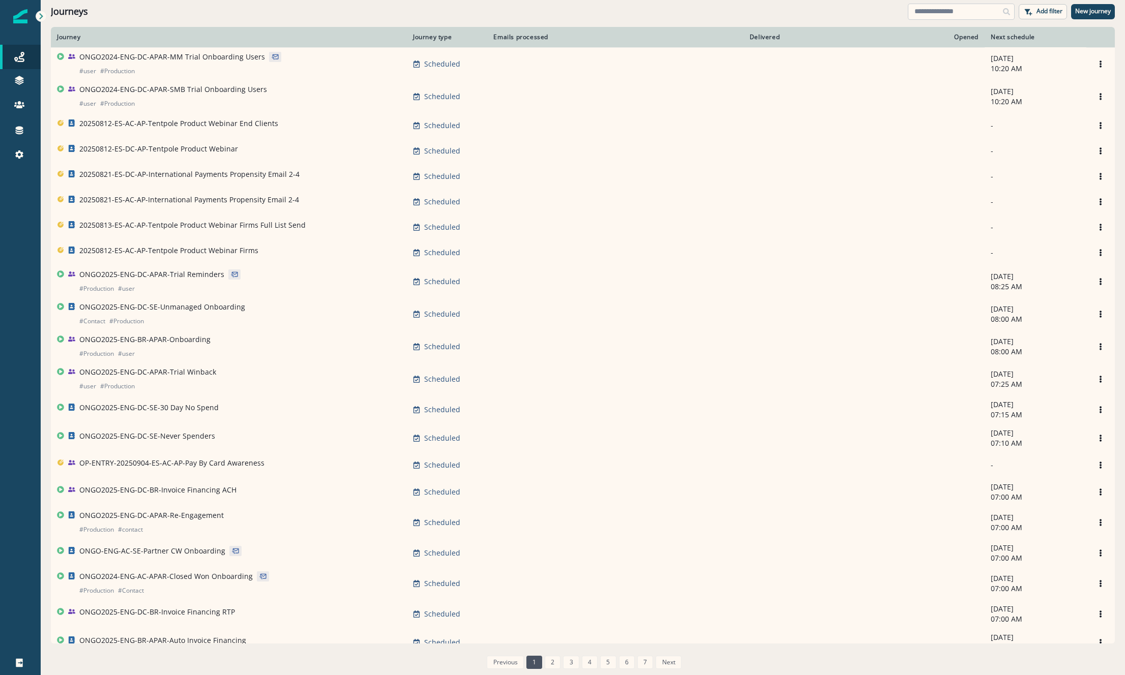
click at [970, 9] on input at bounding box center [961, 12] width 107 height 16
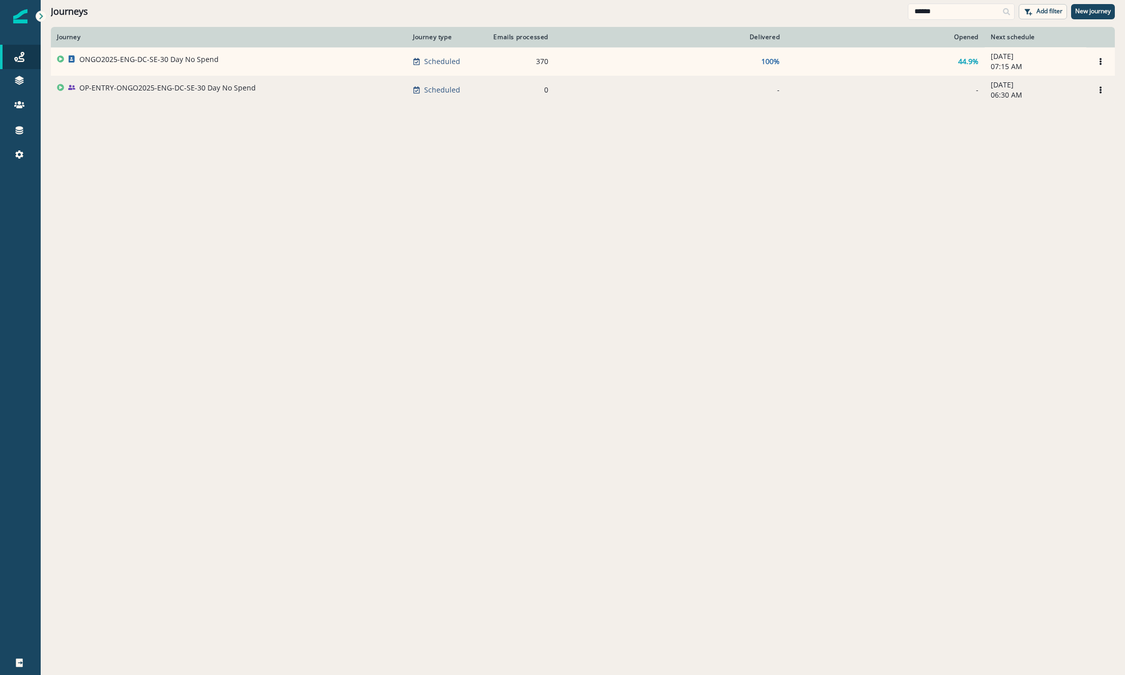
type input "******"
click at [153, 93] on p "OP-ENTRY-ONGO2025-ENG-DC-SE-30 Day No Spend" at bounding box center [167, 88] width 176 height 10
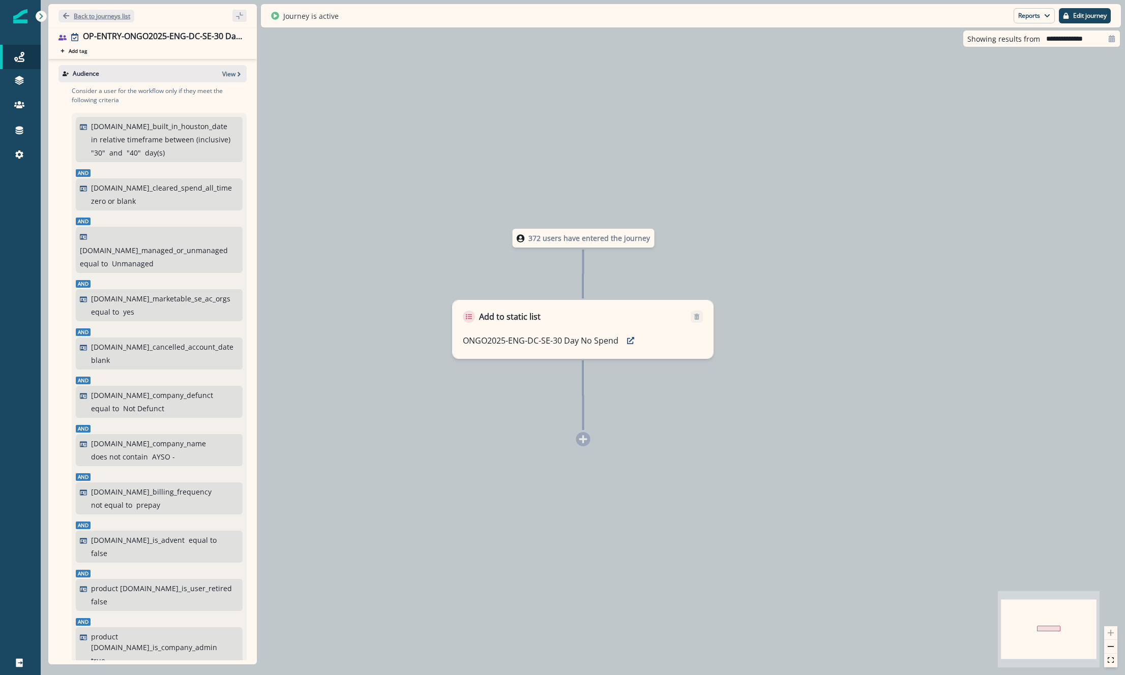
click at [86, 13] on p "Back to journeys list" at bounding box center [102, 16] width 56 height 9
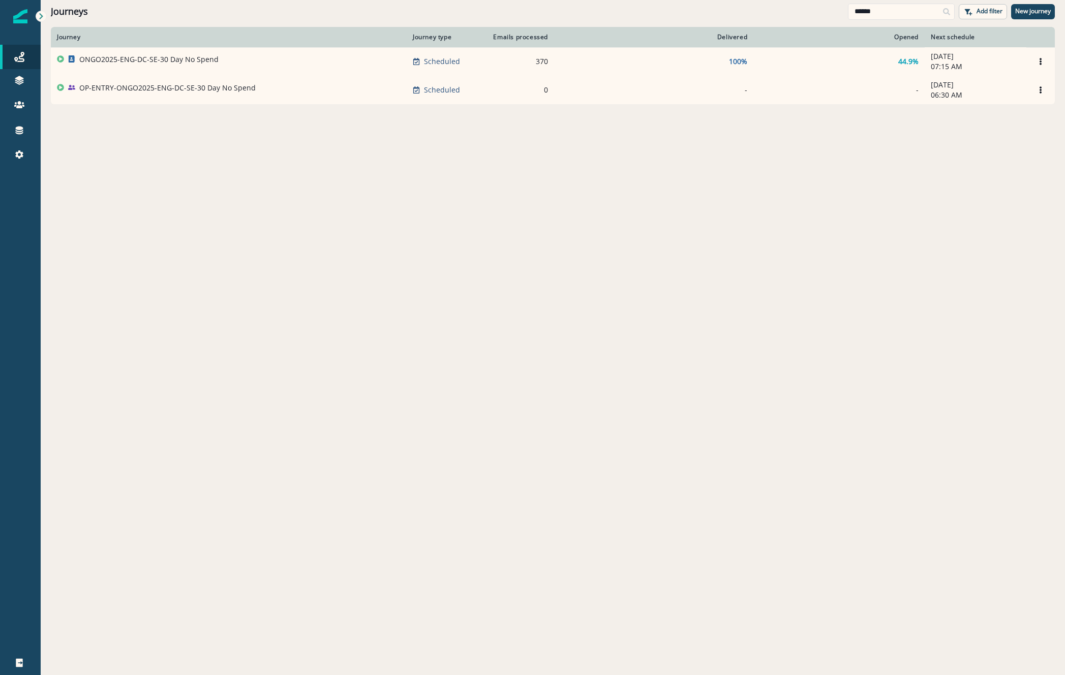
drag, startPoint x: 882, startPoint y: 9, endPoint x: 640, endPoint y: 4, distance: 242.1
click at [656, 2] on div "Journeys ****** Add filter New journey" at bounding box center [553, 11] width 1025 height 23
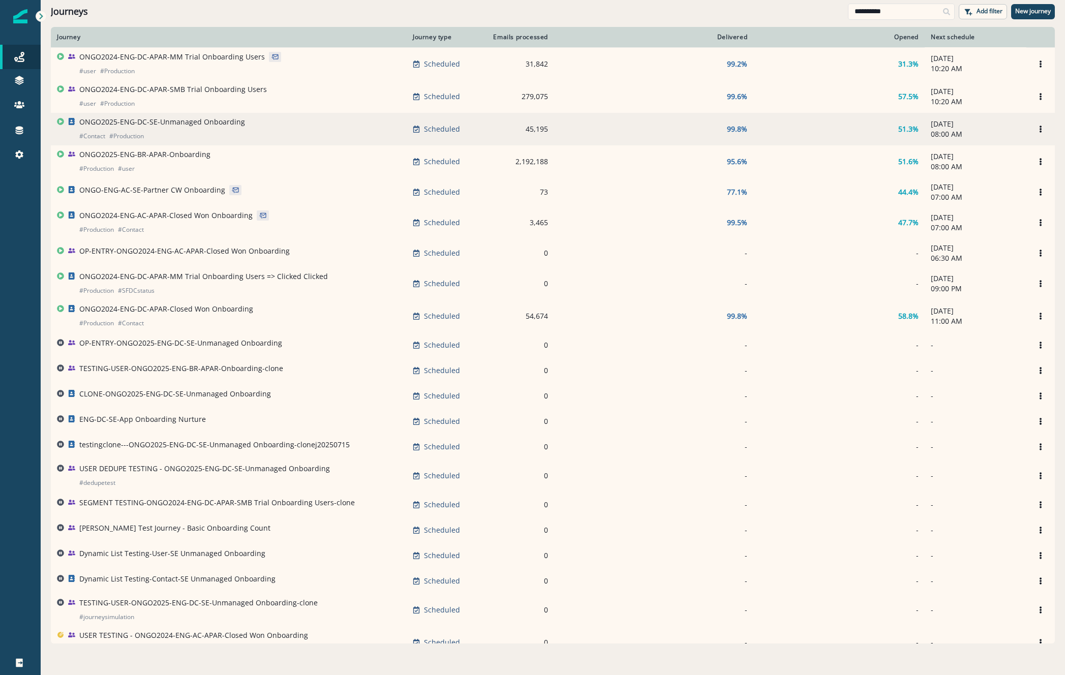
type input "**********"
click at [228, 130] on div "ONGO2025-ENG-DC-SE-Unmanaged Onboarding # Contact # Production" at bounding box center [162, 129] width 166 height 24
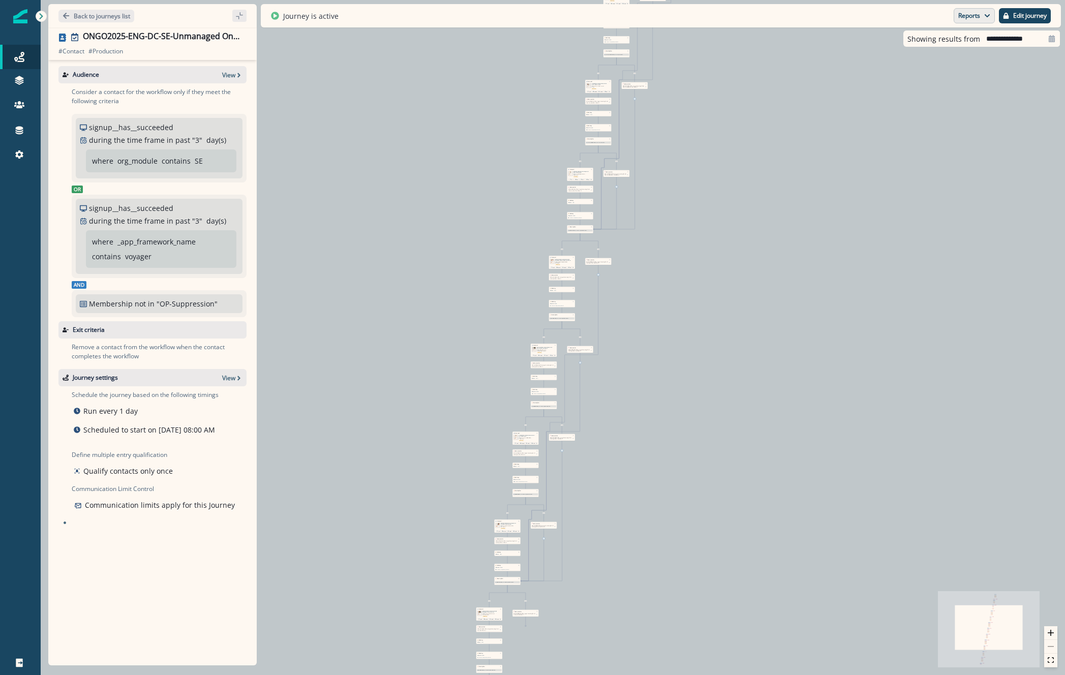
drag, startPoint x: 944, startPoint y: 14, endPoint x: 966, endPoint y: 14, distance: 21.9
click at [951, 14] on div "Journey is active Reports Email Report Journey Member Report Edit journey" at bounding box center [661, 15] width 800 height 23
click at [970, 14] on button "Reports" at bounding box center [974, 15] width 41 height 15
click at [916, 64] on p "Journey Member Report" at bounding box center [941, 59] width 93 height 12
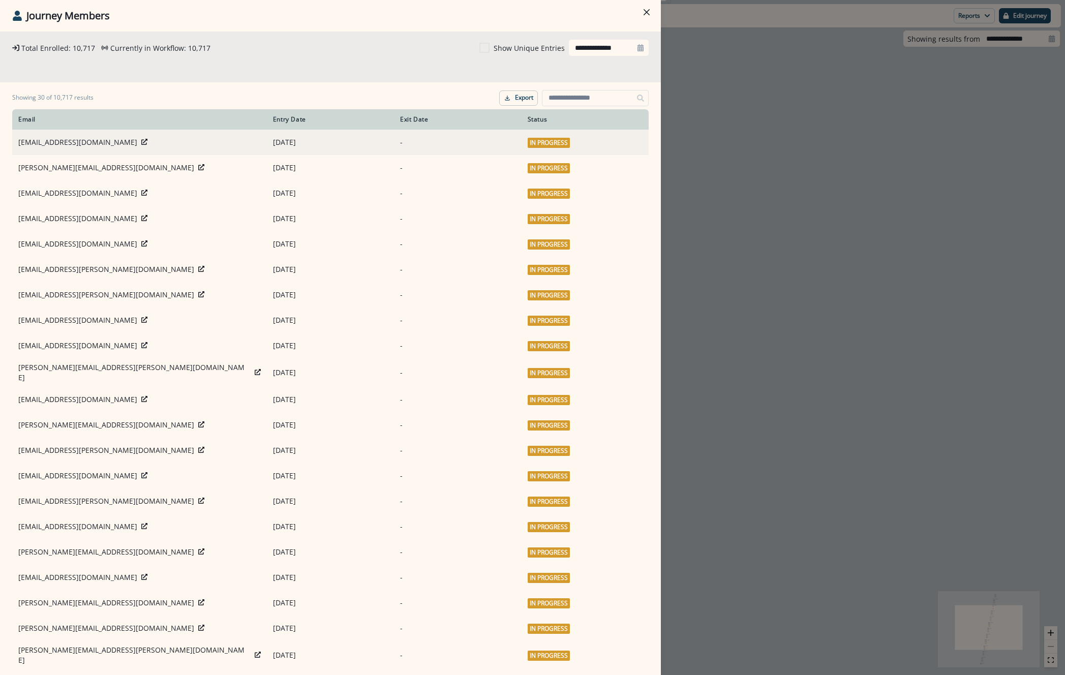
click at [141, 143] on icon at bounding box center [144, 142] width 6 height 6
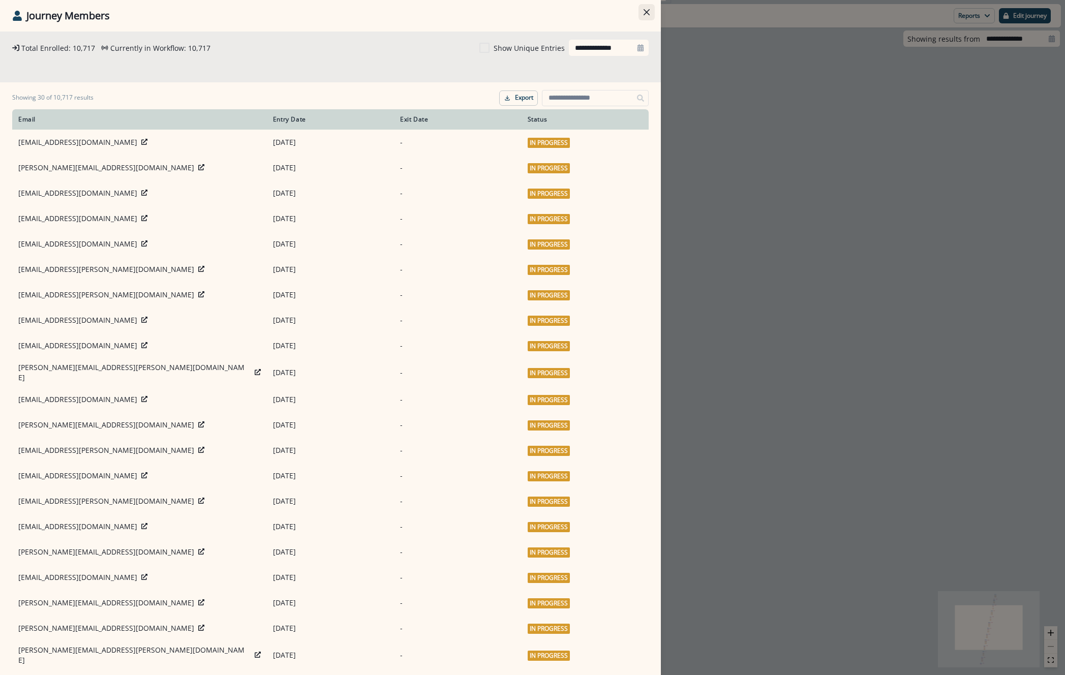
click at [644, 11] on icon "Close" at bounding box center [647, 12] width 6 height 6
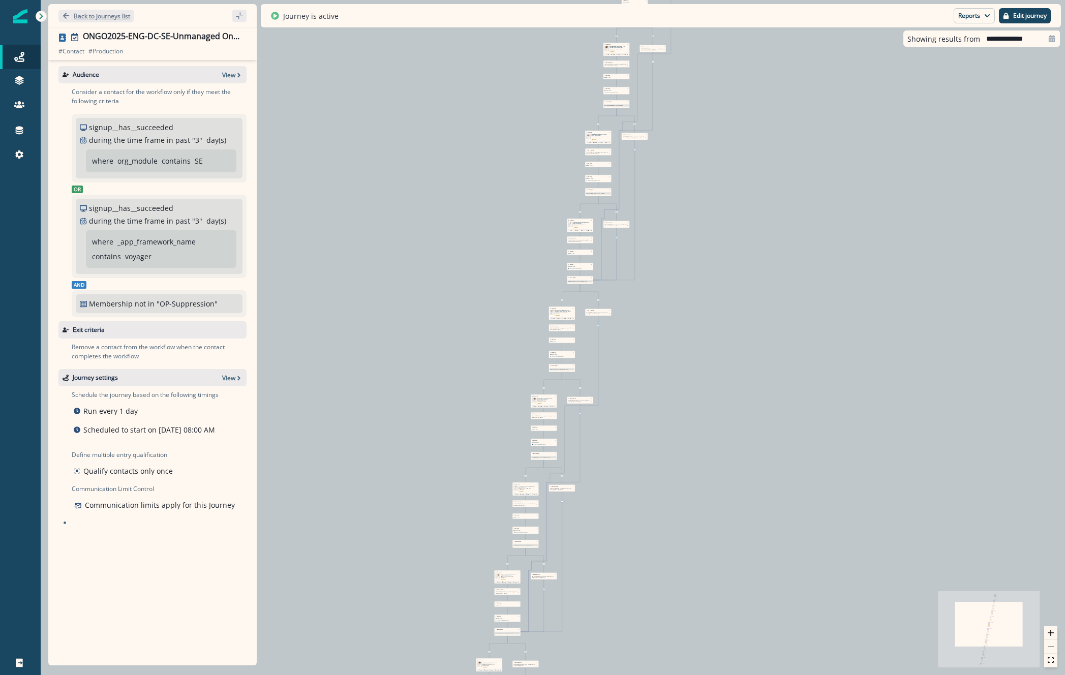
click at [103, 17] on p "Back to journeys list" at bounding box center [102, 16] width 56 height 9
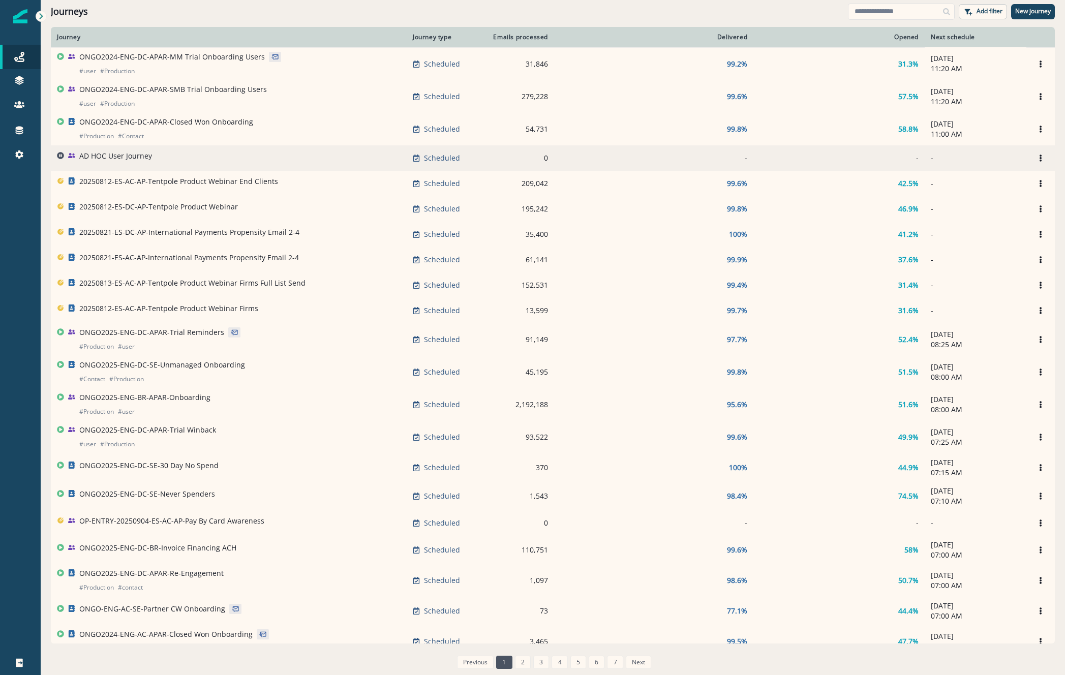
click at [119, 156] on p "AD HOC User Journey" at bounding box center [115, 156] width 73 height 10
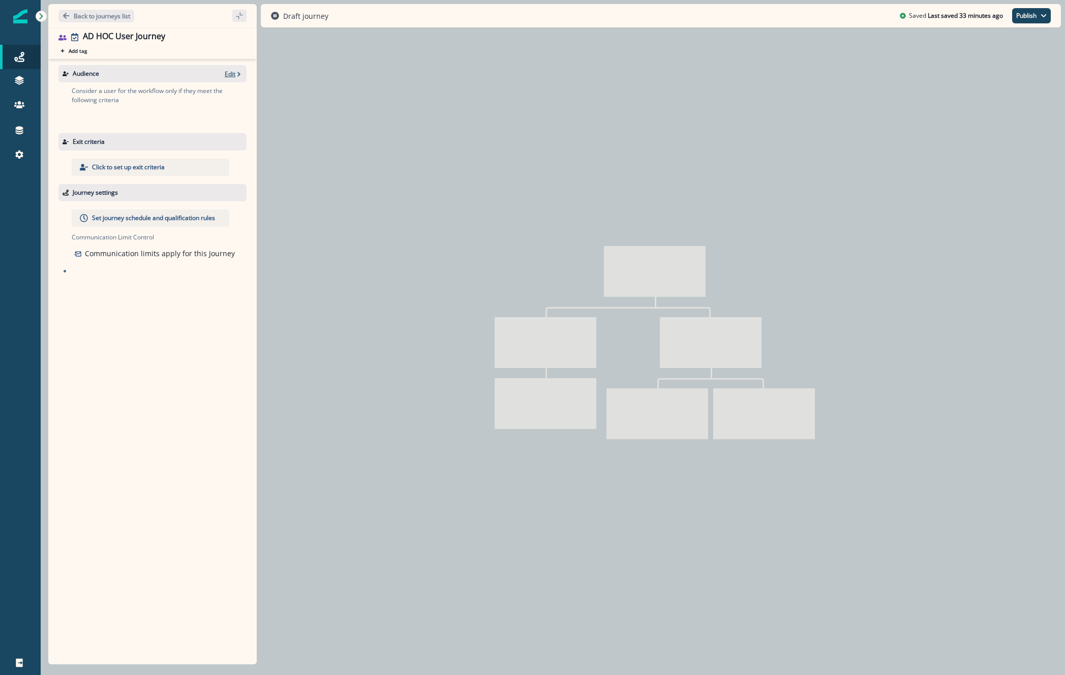
click at [235, 77] on p "Edit" at bounding box center [230, 74] width 11 height 9
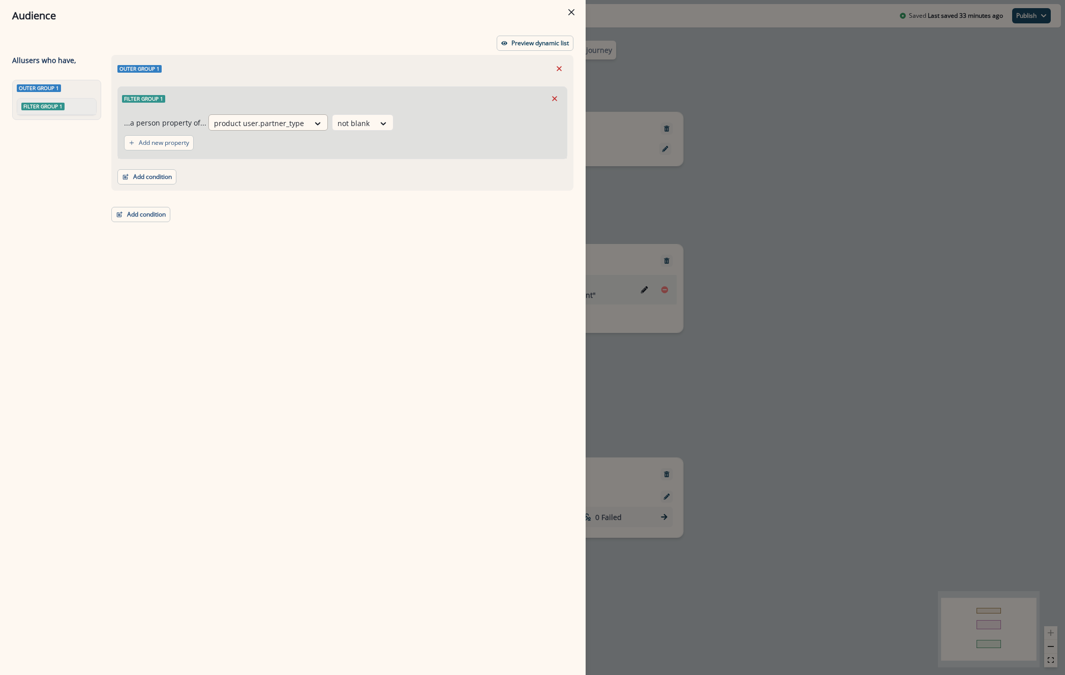
click at [266, 129] on div at bounding box center [259, 123] width 90 height 13
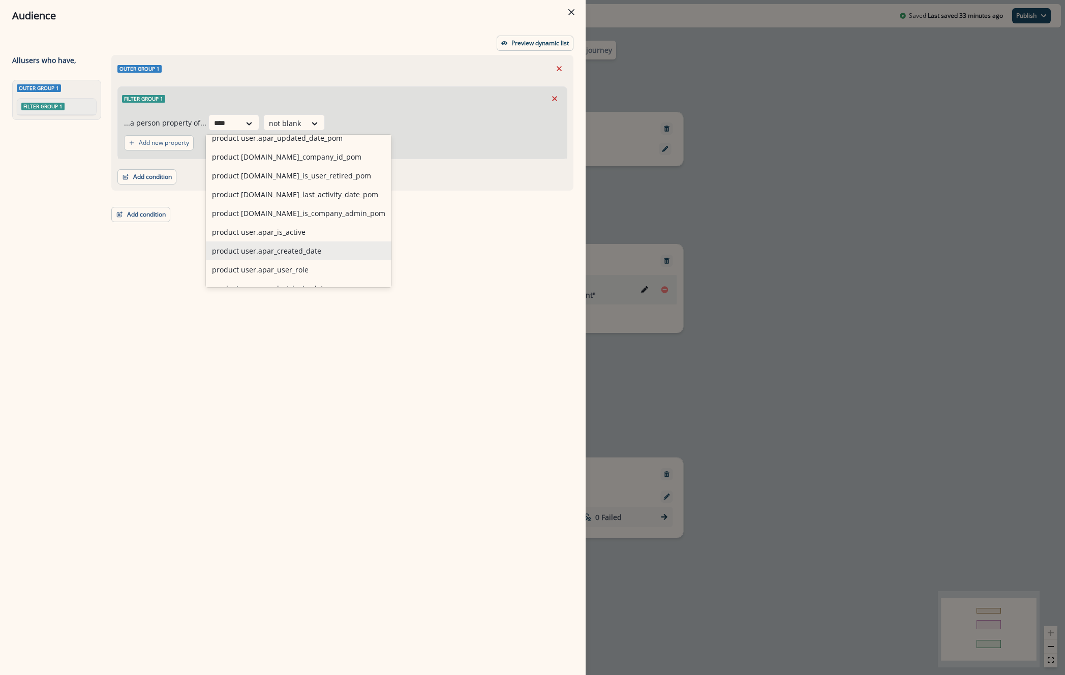
scroll to position [717, 0]
type input "****"
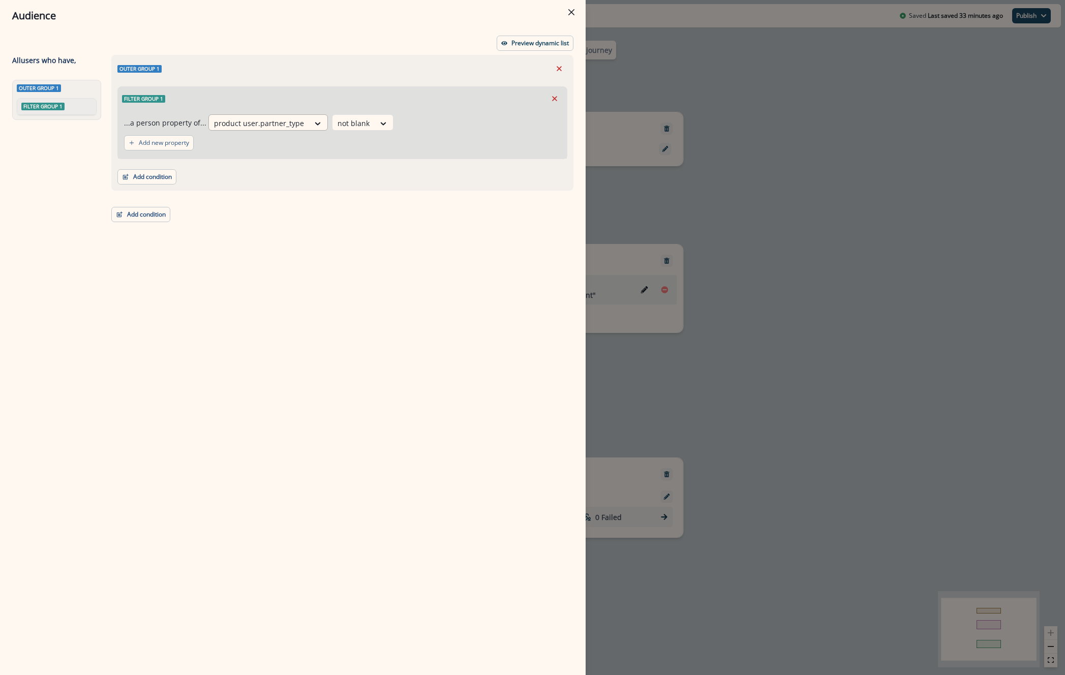
click at [246, 121] on div at bounding box center [259, 123] width 90 height 13
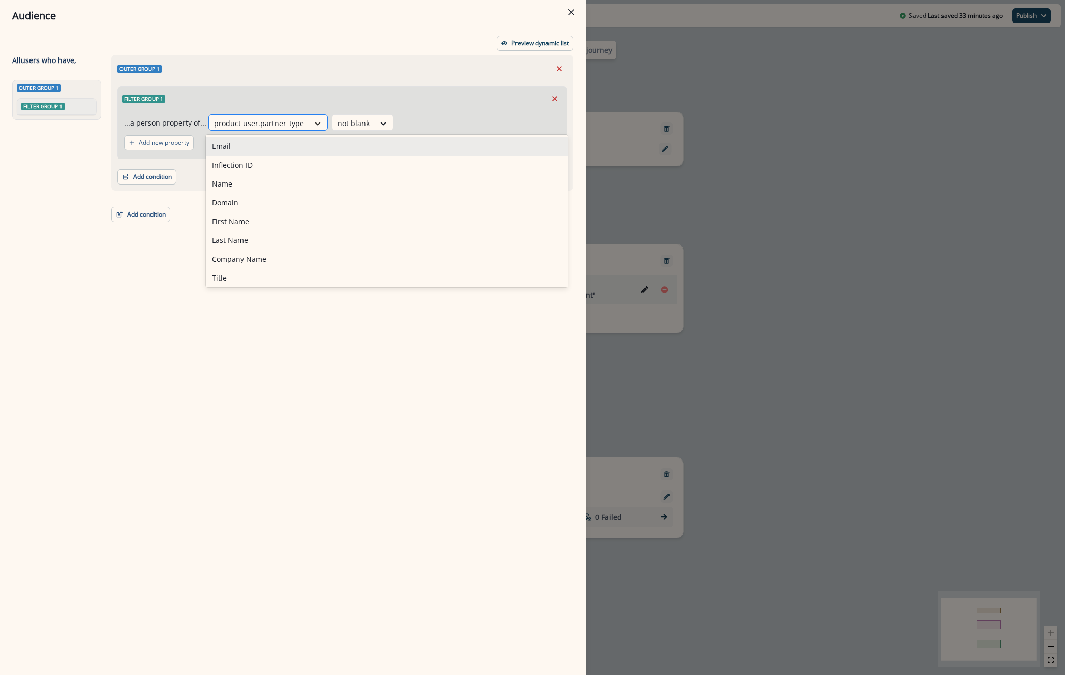
click at [313, 127] on icon at bounding box center [317, 123] width 9 height 10
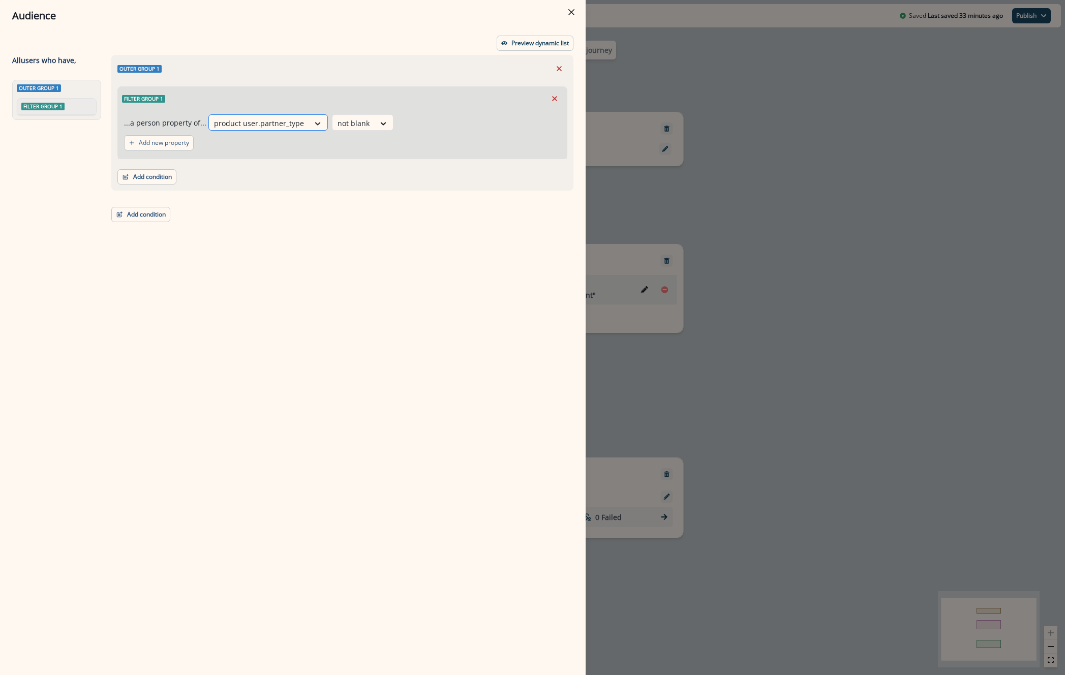
click at [309, 126] on div at bounding box center [317, 123] width 17 height 10
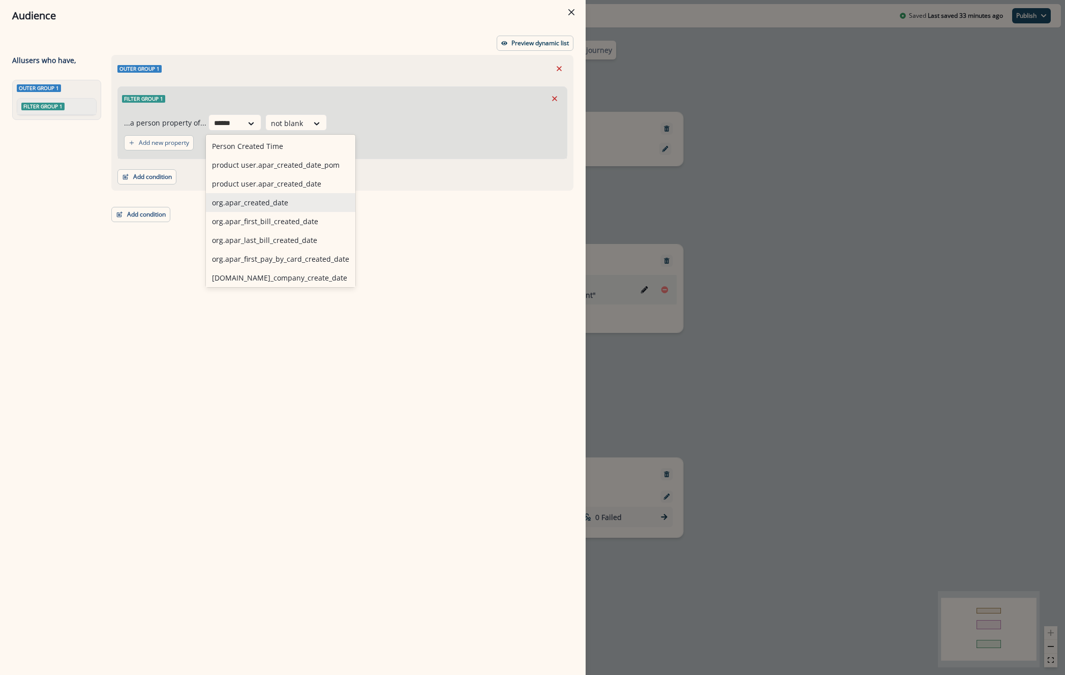
scroll to position [2, 0]
type input "******"
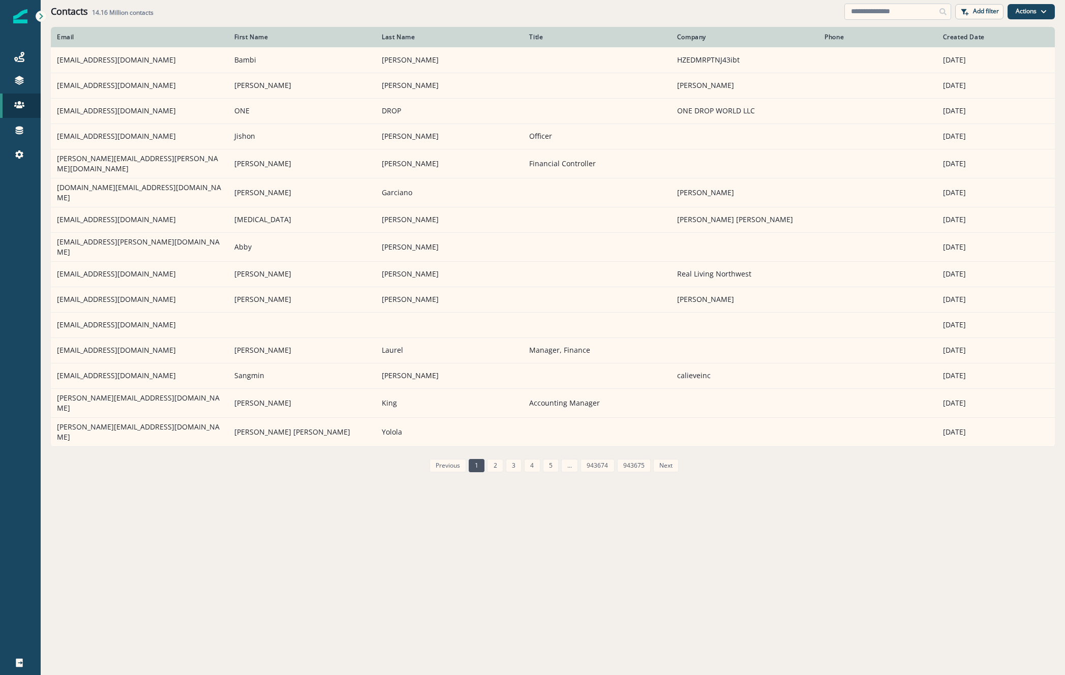
click at [906, 9] on input at bounding box center [898, 12] width 107 height 16
paste input "**********"
type input "**********"
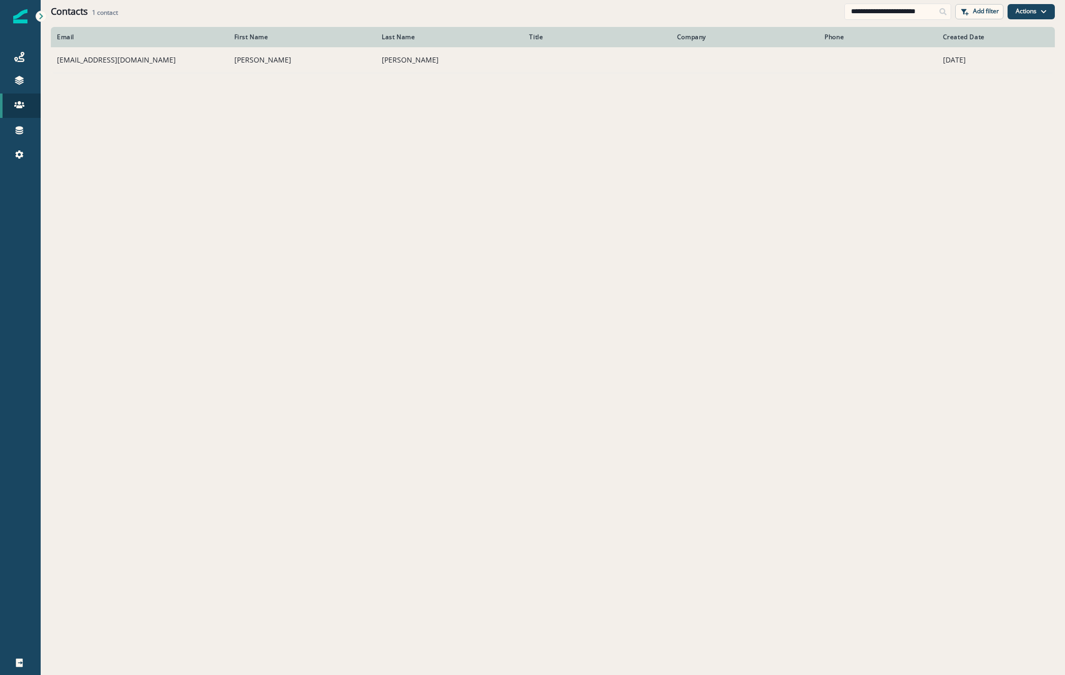
click at [133, 60] on td "jrockhold@taffyevents.com" at bounding box center [139, 59] width 177 height 25
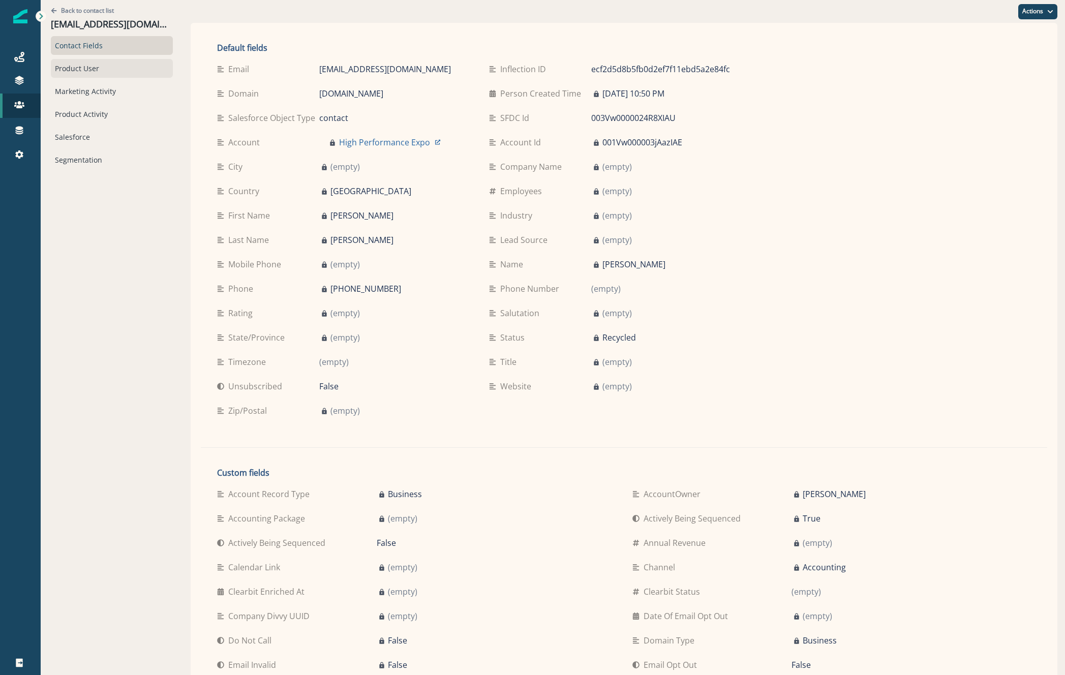
click at [65, 62] on div "Product User" at bounding box center [112, 68] width 122 height 19
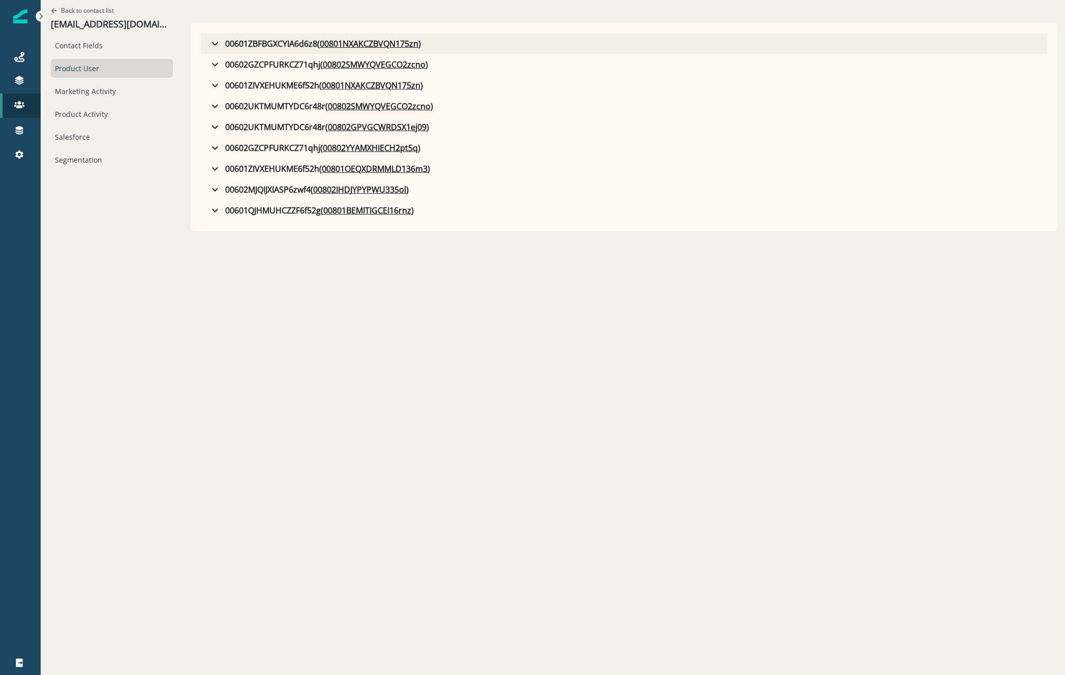
click at [209, 41] on icon "button" at bounding box center [215, 44] width 12 height 12
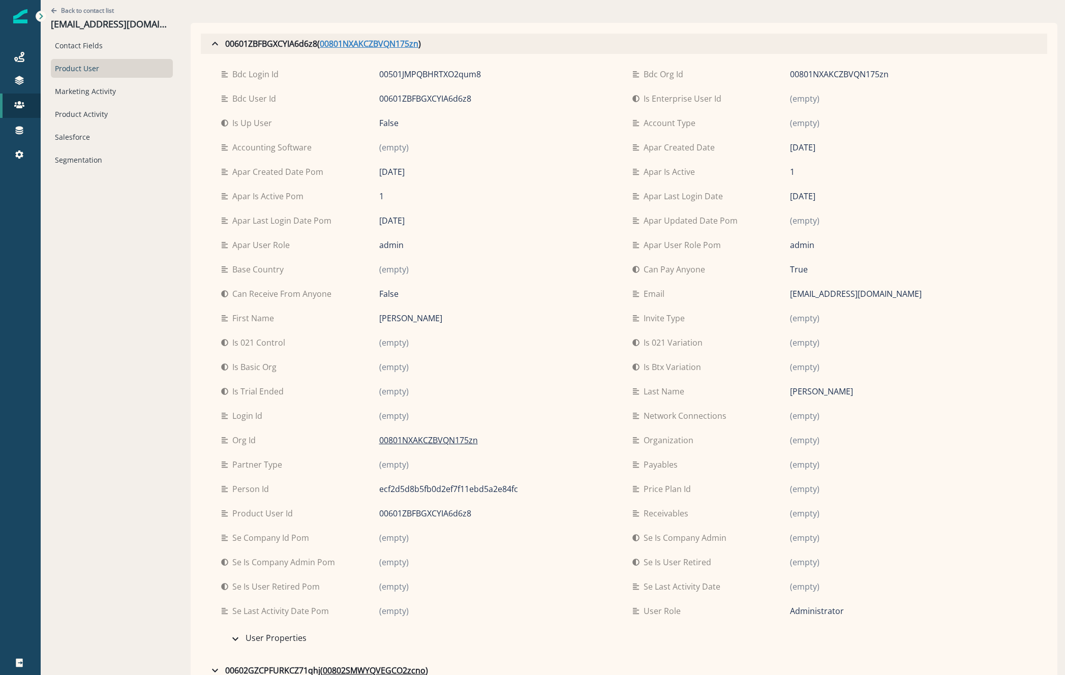
click at [388, 44] on u "00801NXAKCZBVQN175zn" at bounding box center [369, 44] width 99 height 12
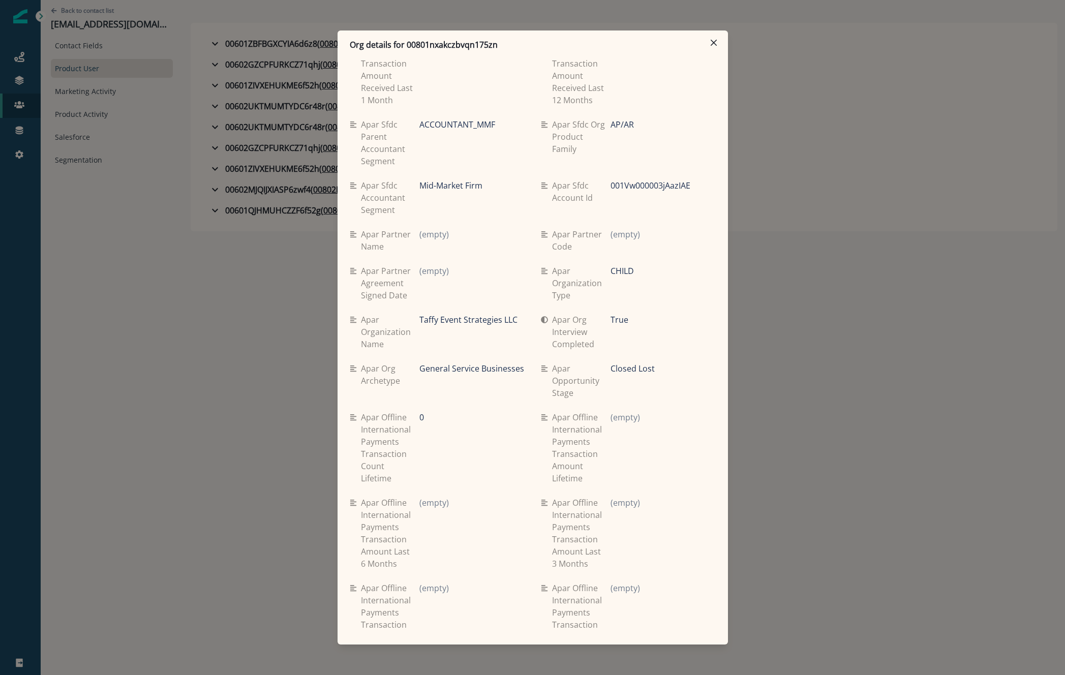
scroll to position [1627, 0]
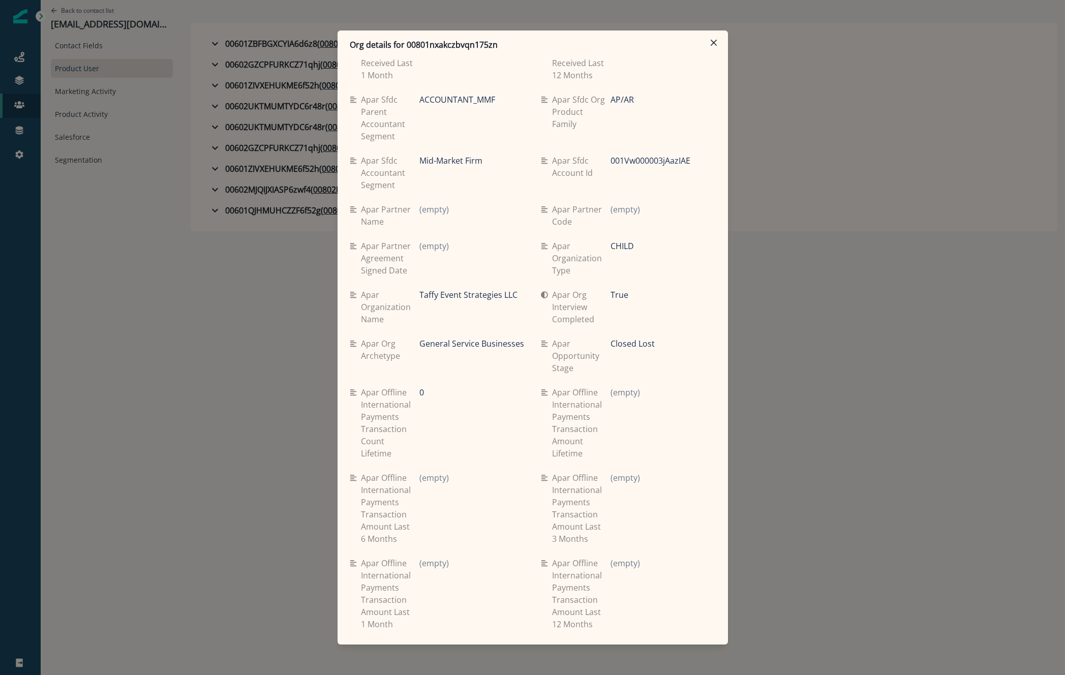
click at [825, 371] on div "Org details for 00801nxakczbvqn175zn Se travel spend lifetime (empty) Se spend …" at bounding box center [532, 337] width 1065 height 675
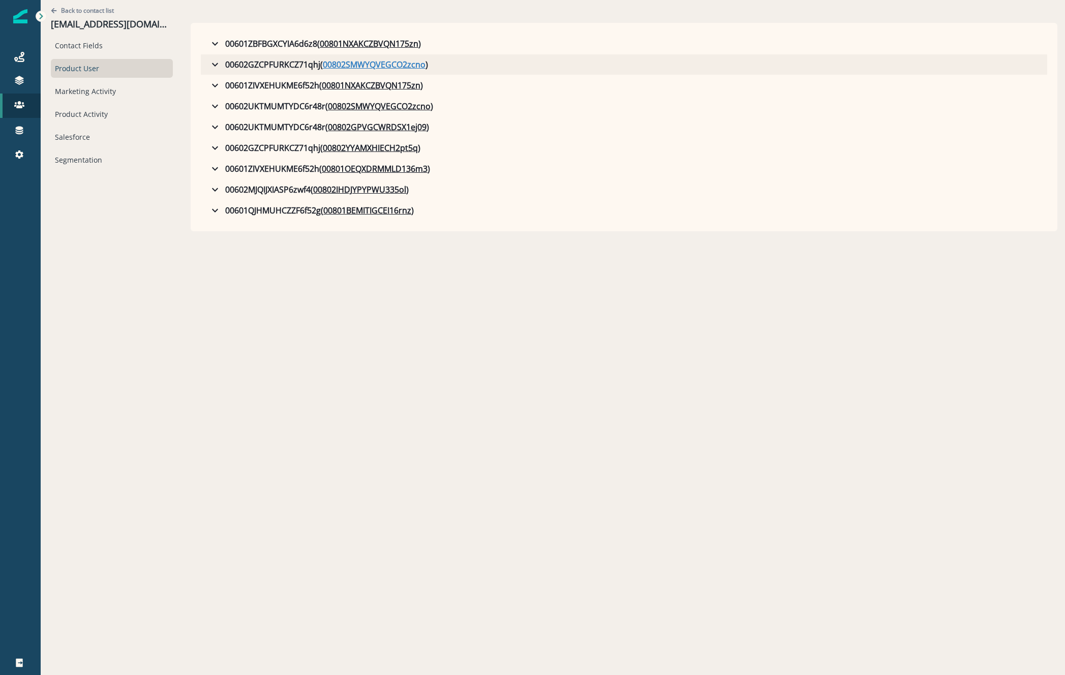
click at [337, 67] on u "00802SMWYQVEGCO2zcno" at bounding box center [374, 64] width 103 height 12
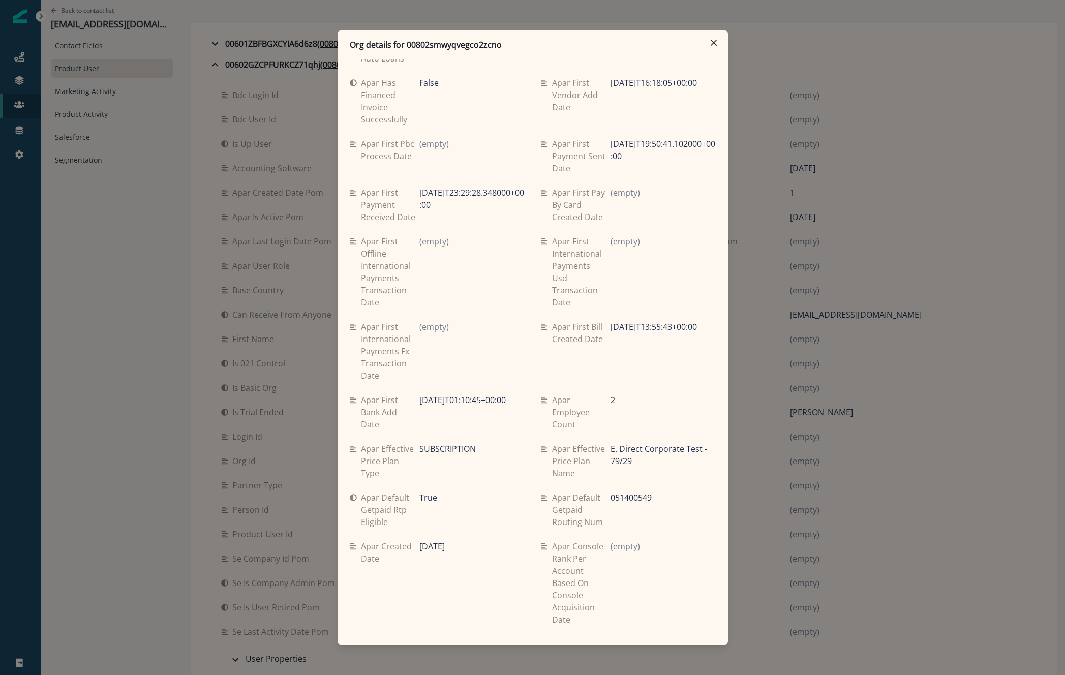
scroll to position [3836, 0]
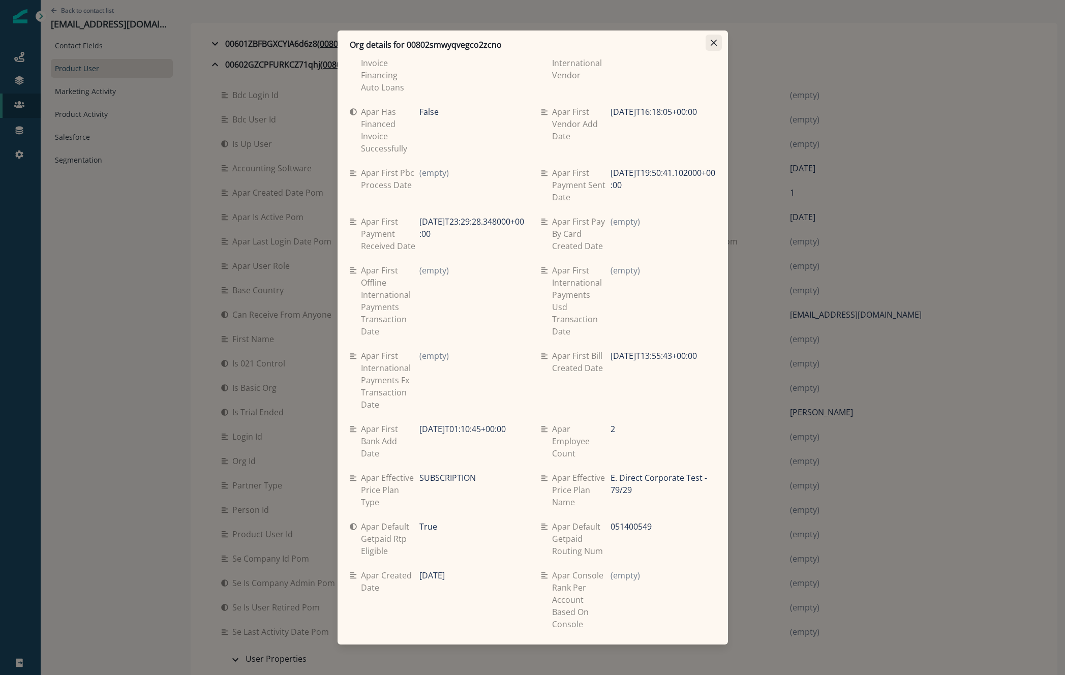
click at [719, 40] on button "Close" at bounding box center [714, 43] width 16 height 16
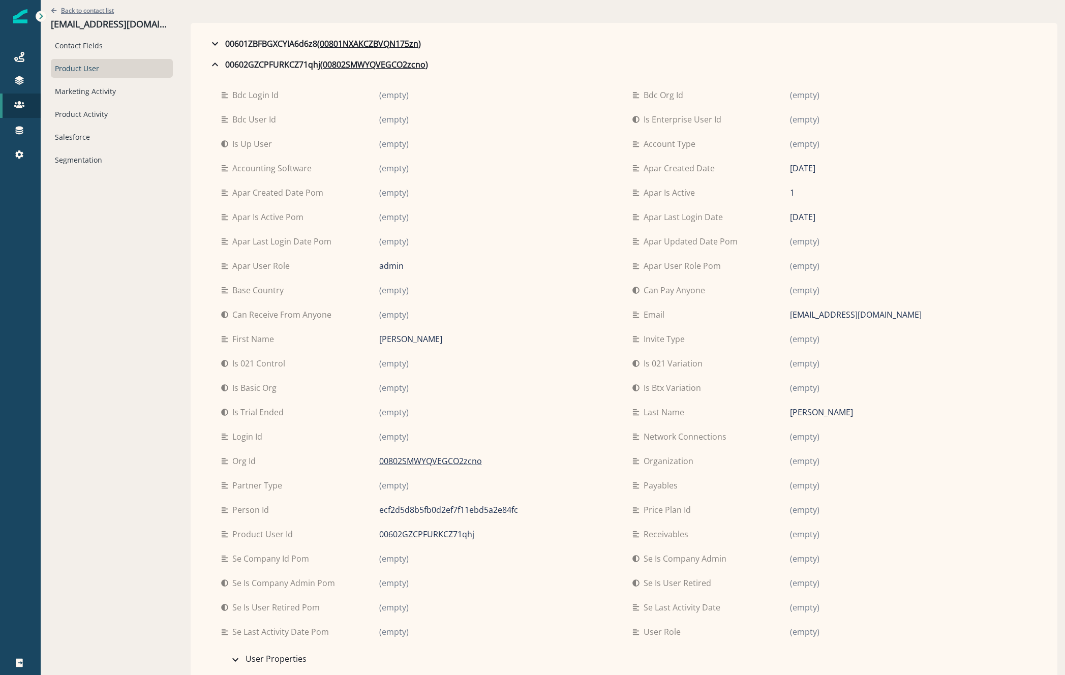
click at [83, 7] on p "Back to contact list" at bounding box center [87, 10] width 53 height 9
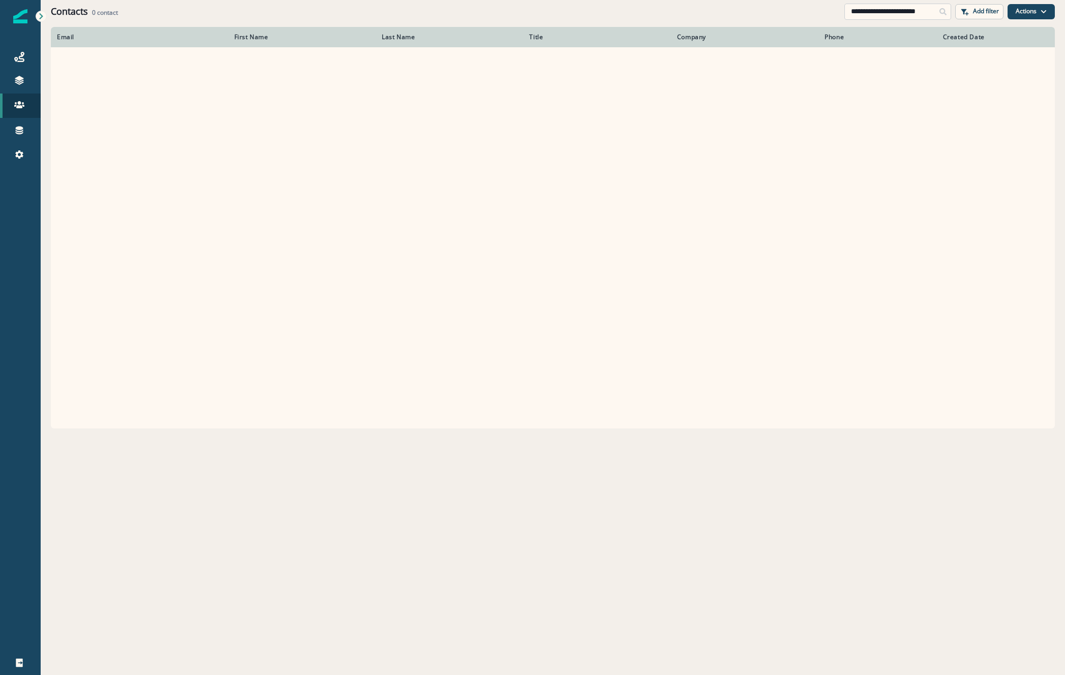
click at [870, 9] on input "**********" at bounding box center [898, 12] width 107 height 16
paste input "**********"
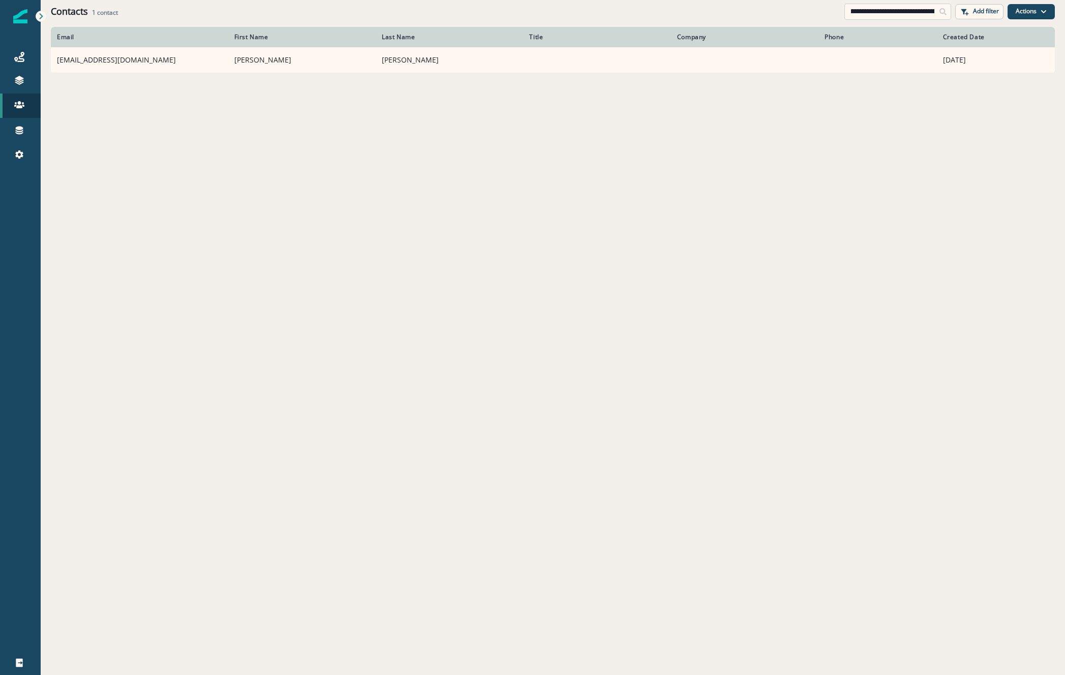
paste input
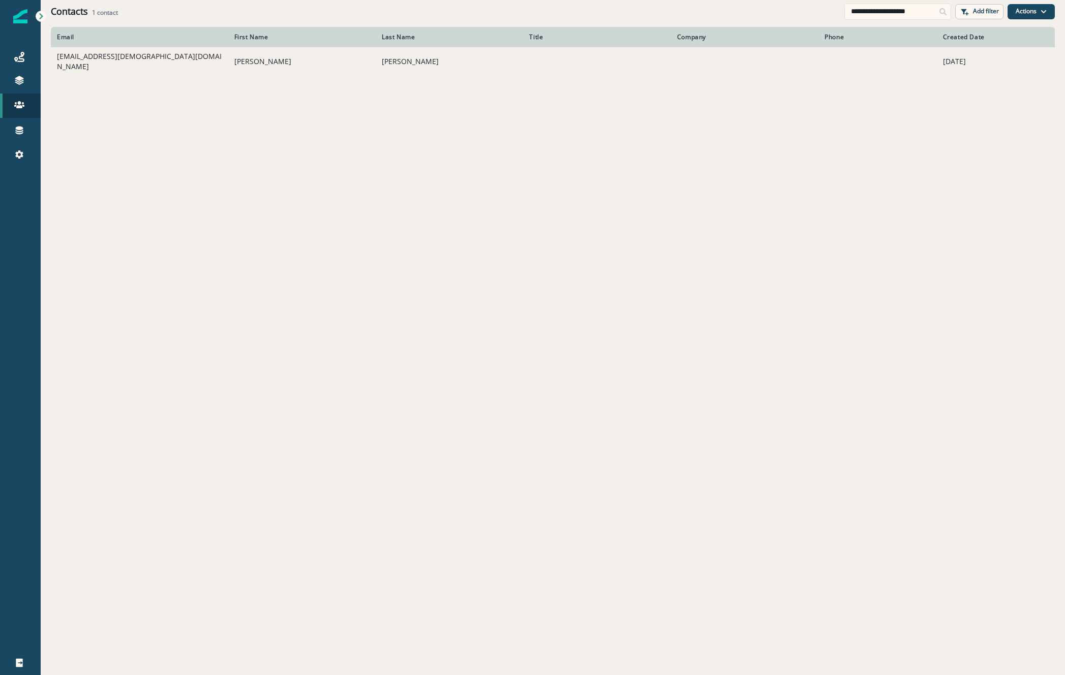
type input "**********"
click at [97, 64] on td "03032@chick-fil-a.com" at bounding box center [139, 61] width 177 height 29
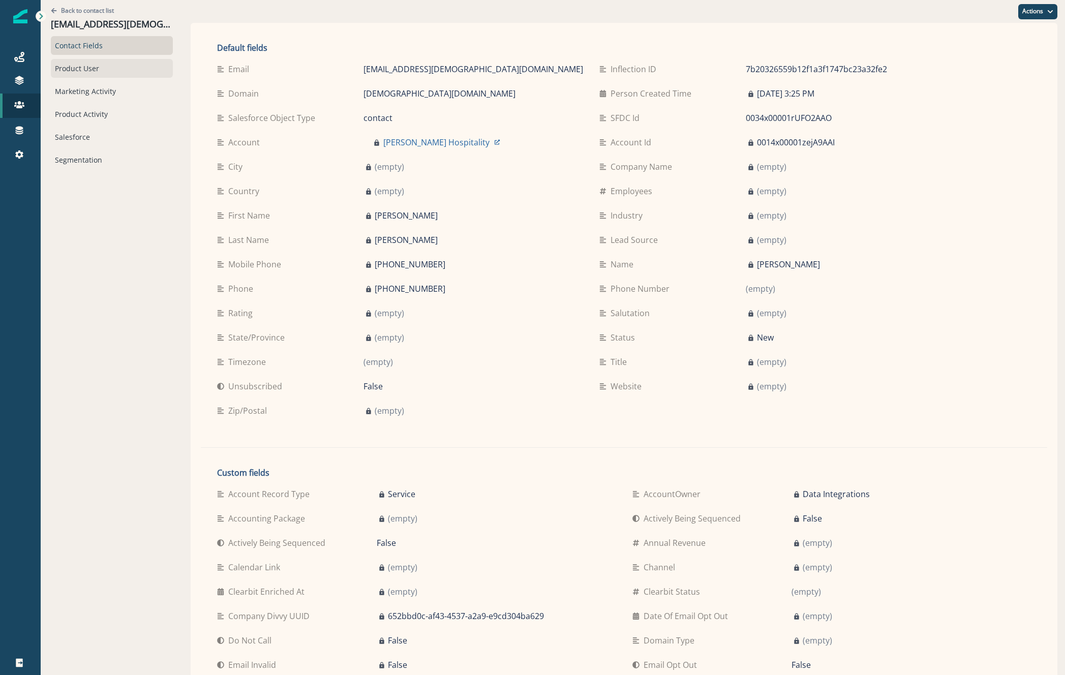
click at [81, 70] on div "Product User" at bounding box center [112, 68] width 122 height 19
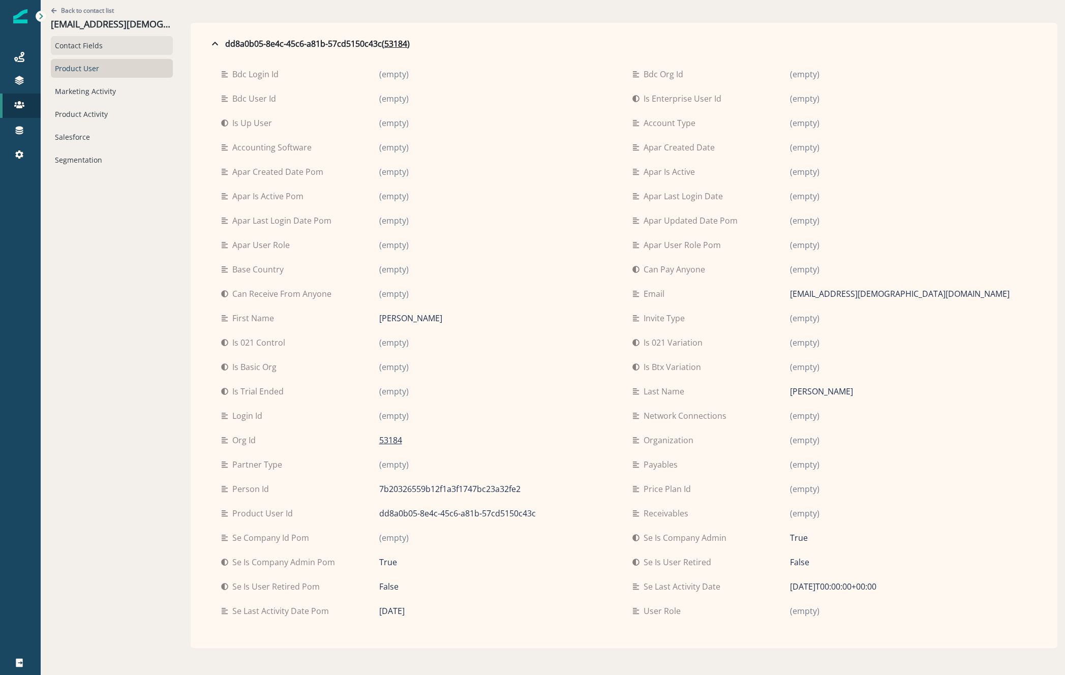
click at [81, 49] on div "Contact Fields" at bounding box center [112, 45] width 122 height 19
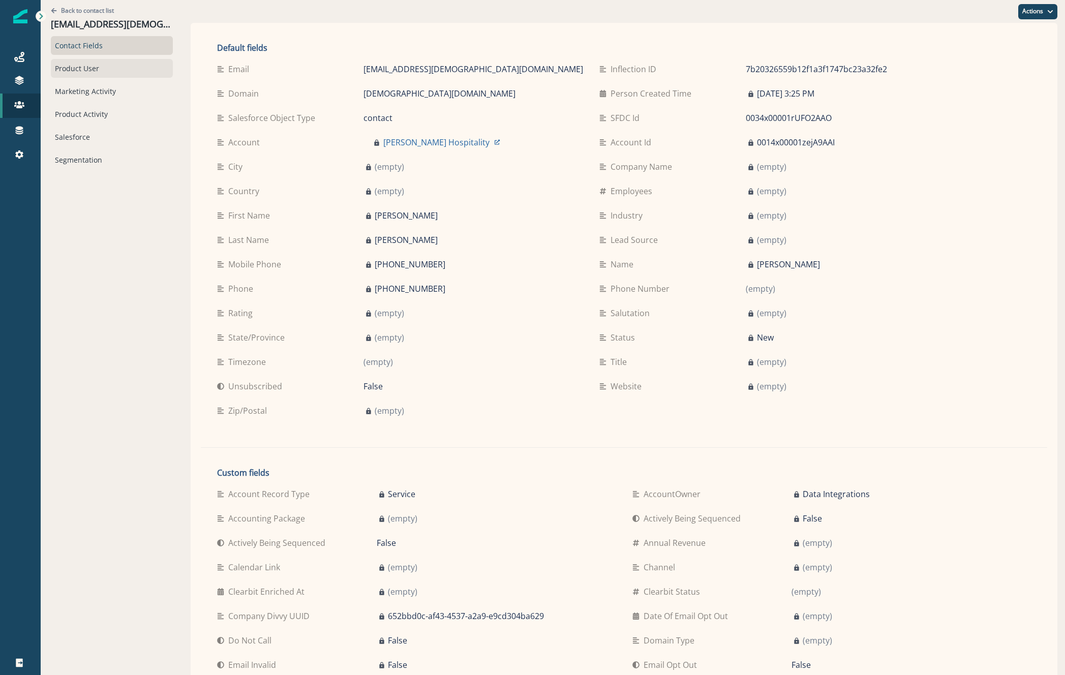
click at [102, 69] on div "Product User" at bounding box center [112, 68] width 122 height 19
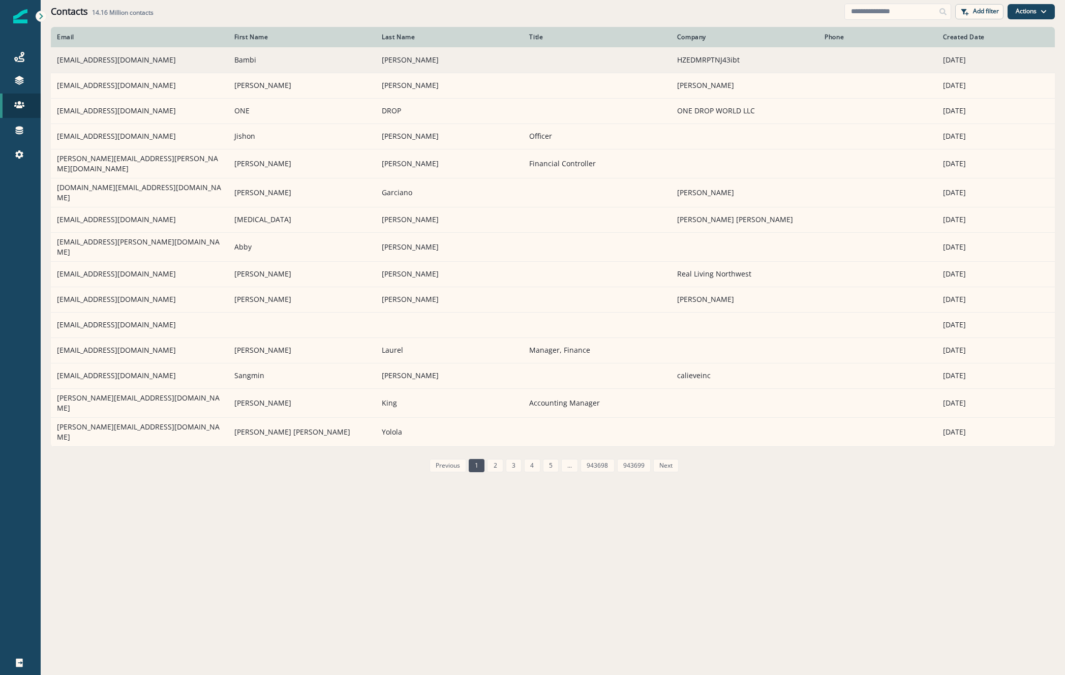
click at [106, 59] on td "newstart1182@yahoo.com" at bounding box center [139, 59] width 177 height 25
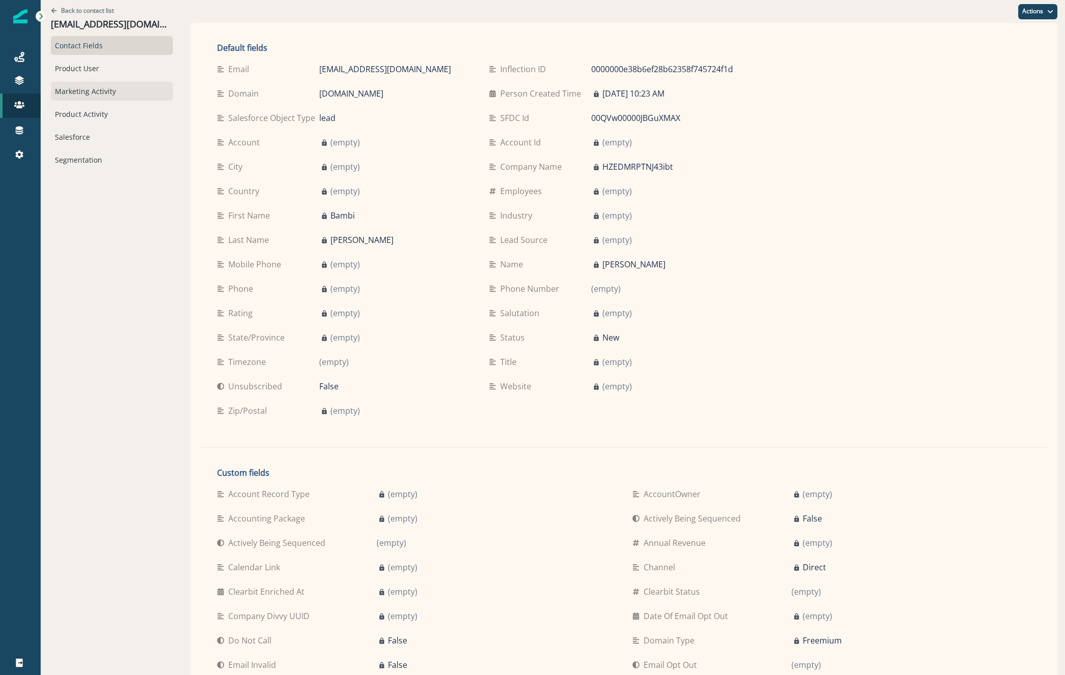
click at [63, 95] on div "Marketing Activity" at bounding box center [112, 91] width 122 height 19
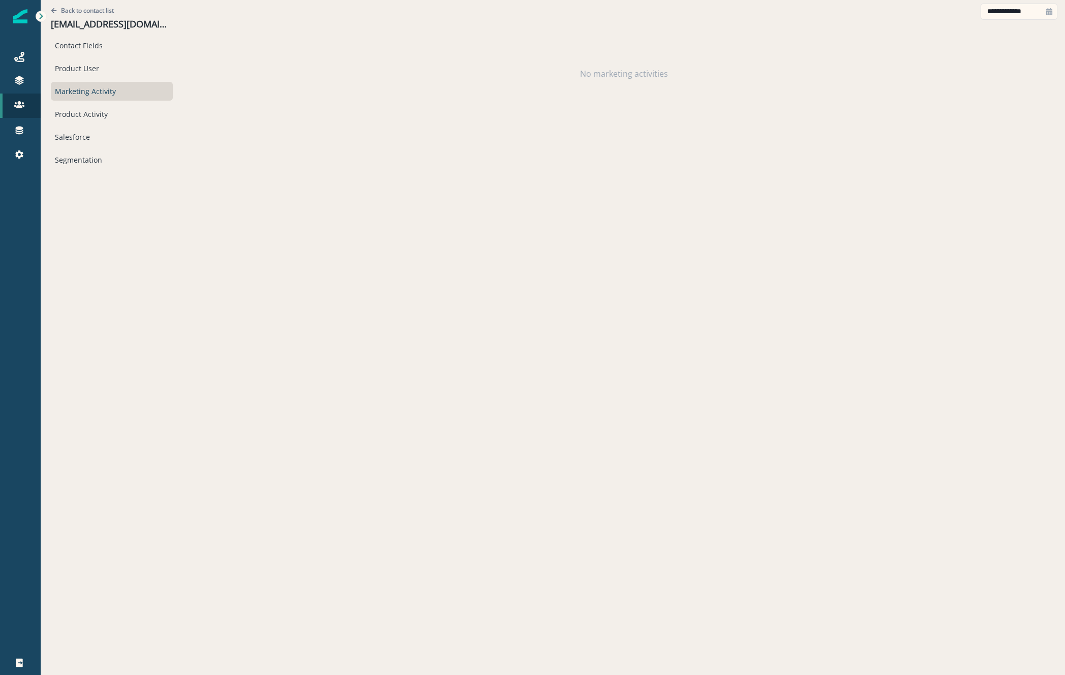
click at [1051, 13] on icon at bounding box center [1050, 11] width 6 height 7
select select "*"
select select "****"
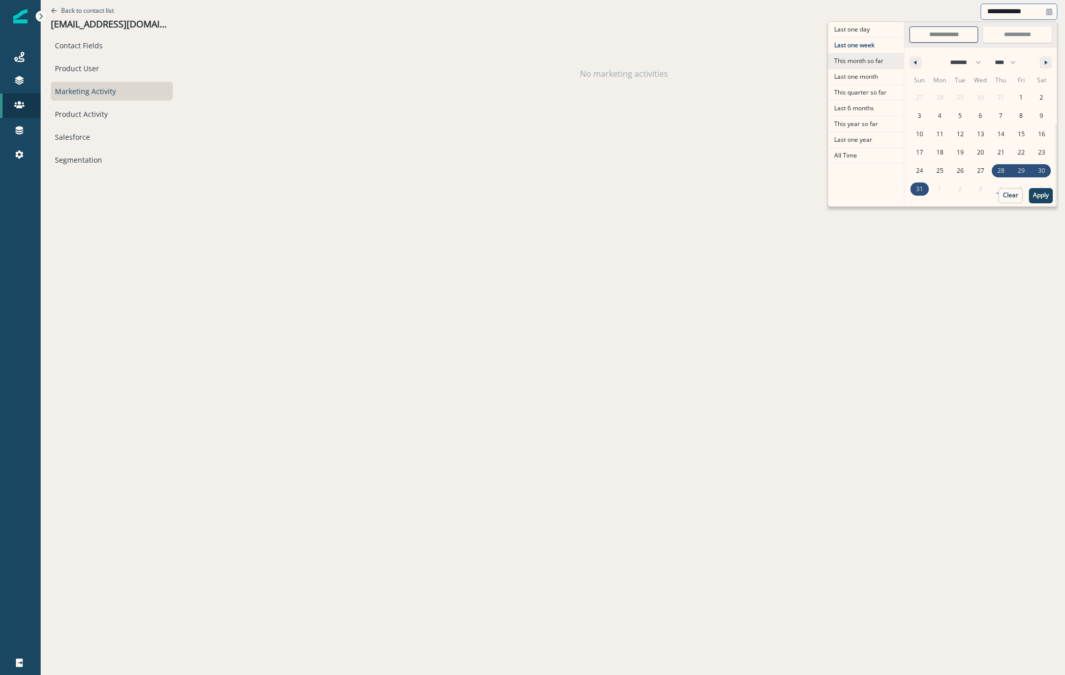
click at [872, 65] on span "This month so far" at bounding box center [866, 60] width 76 height 15
type input "**********"
select select "*"
click at [1049, 198] on button "Apply" at bounding box center [1041, 195] width 24 height 15
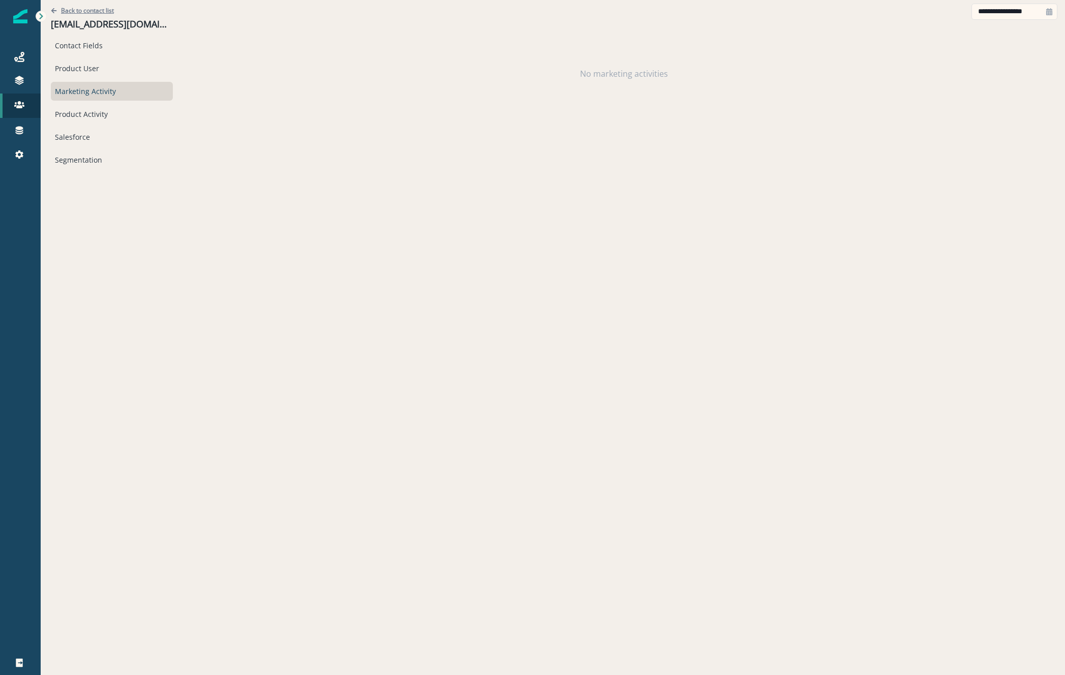
click at [53, 8] on icon "Go back" at bounding box center [54, 11] width 6 height 6
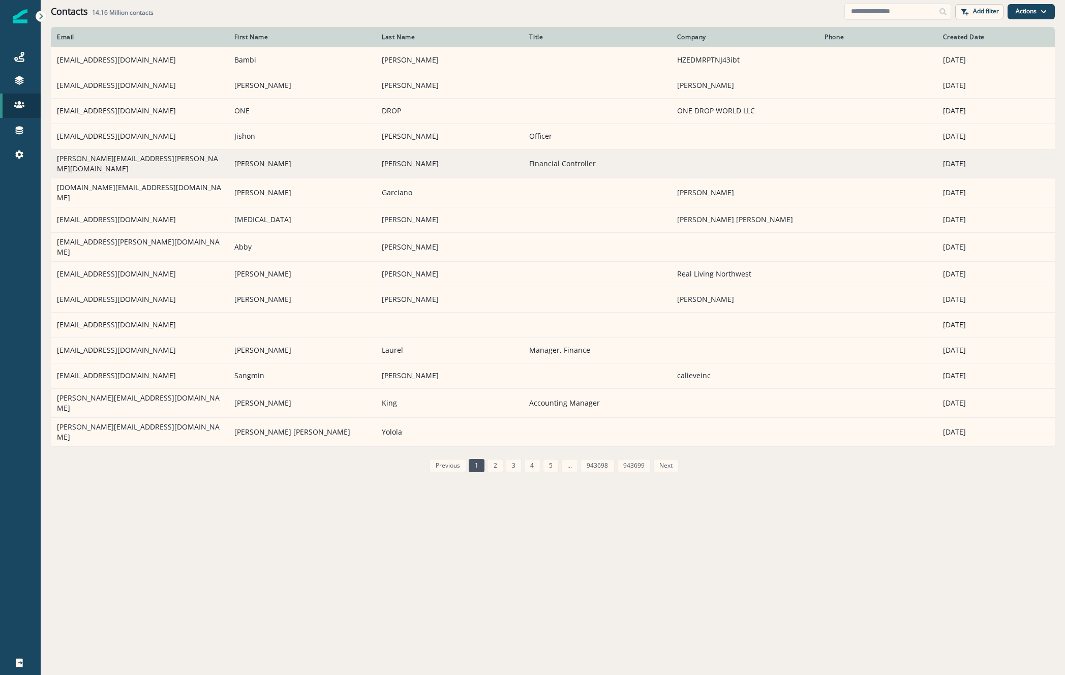
click at [133, 162] on td "brian.sommers@nowcfo.com" at bounding box center [139, 163] width 177 height 29
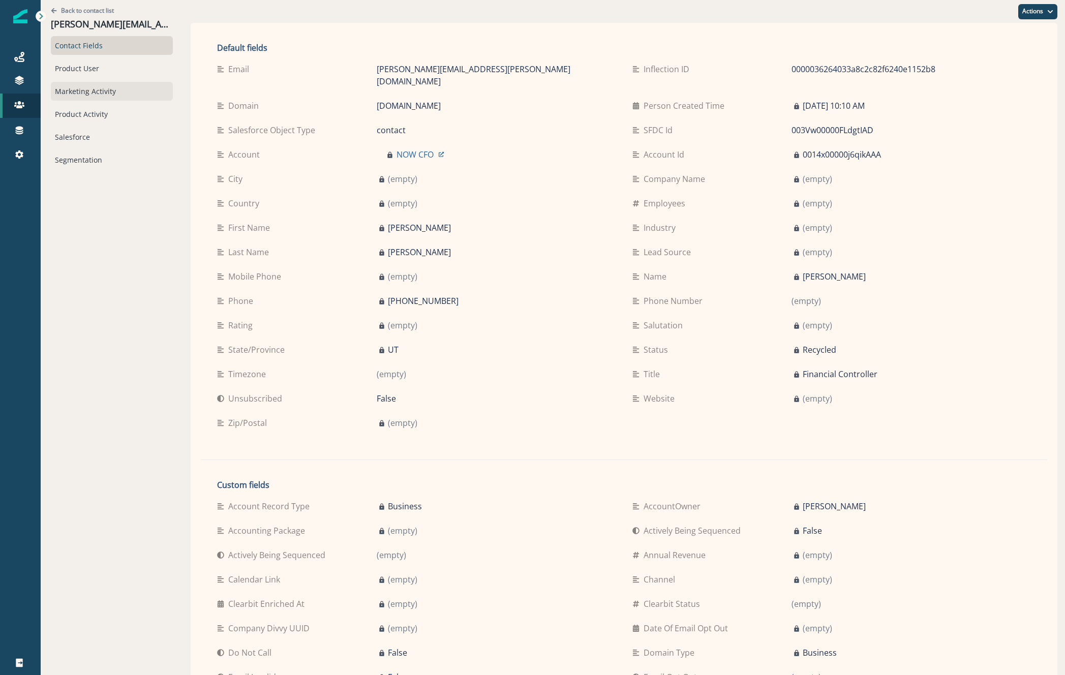
click at [94, 94] on div "Marketing Activity" at bounding box center [112, 91] width 122 height 19
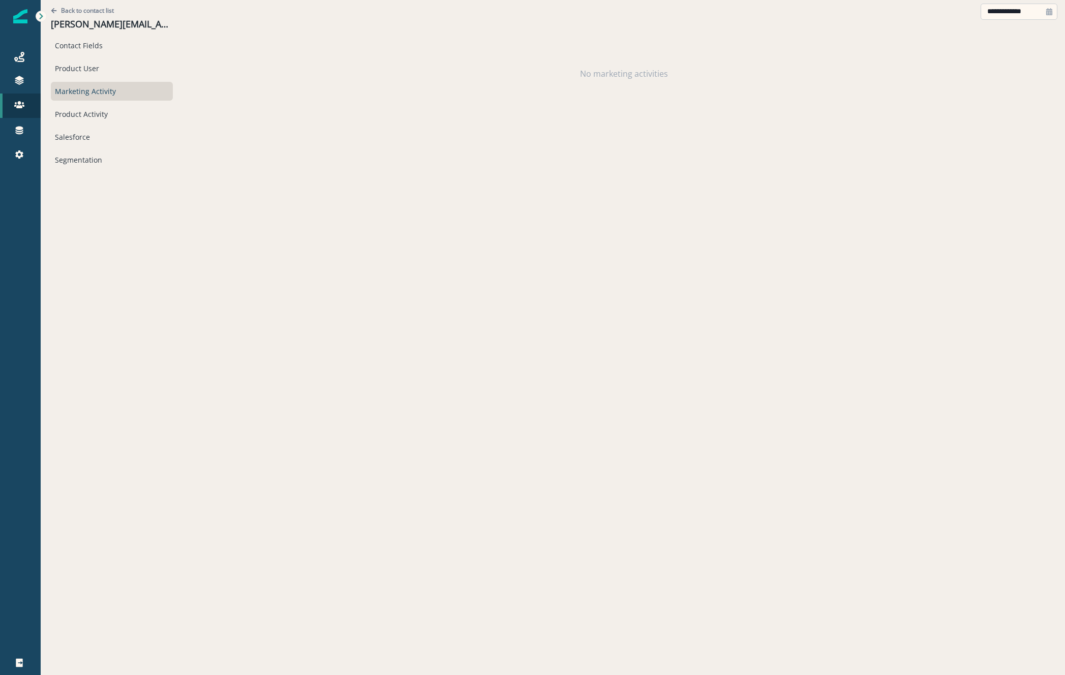
click at [1009, 14] on input "**********" at bounding box center [1019, 12] width 77 height 16
select select "*"
select select "****"
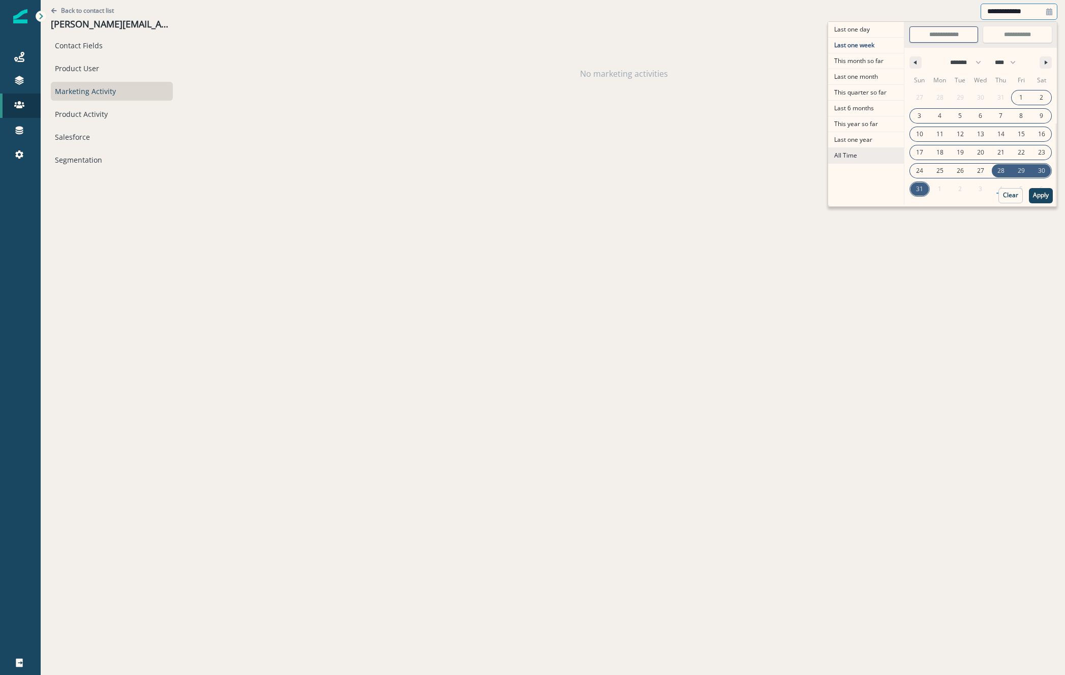
click at [844, 159] on span "All Time" at bounding box center [866, 155] width 76 height 15
type input "********"
type input "**********"
select select "**"
select select "****"
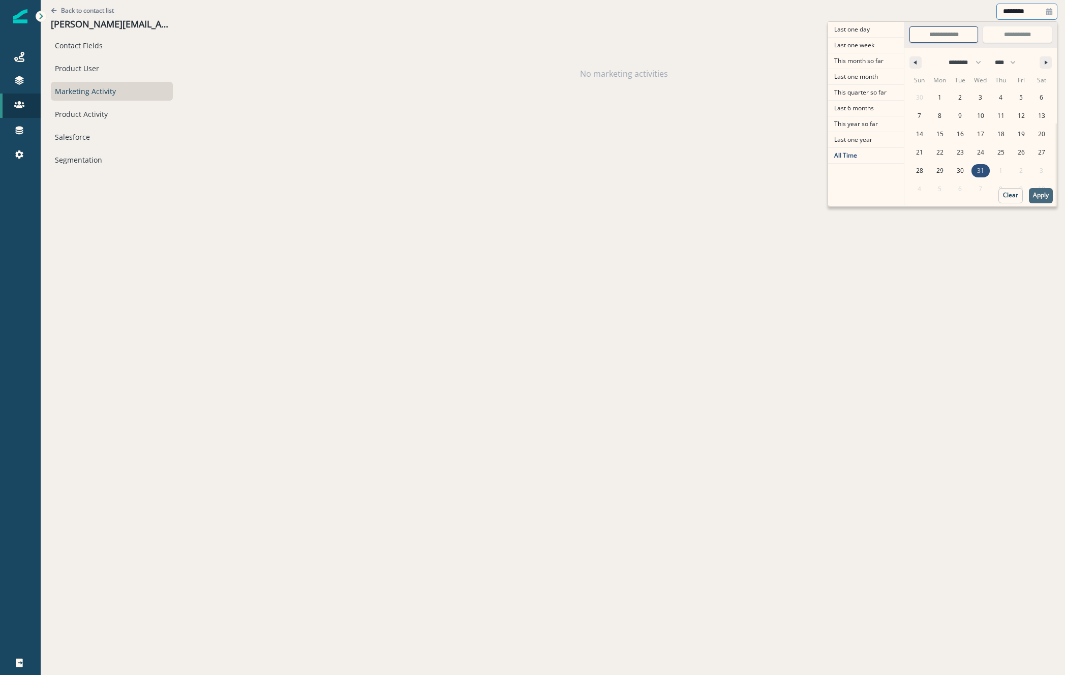
click at [1038, 193] on p "Apply" at bounding box center [1041, 195] width 16 height 7
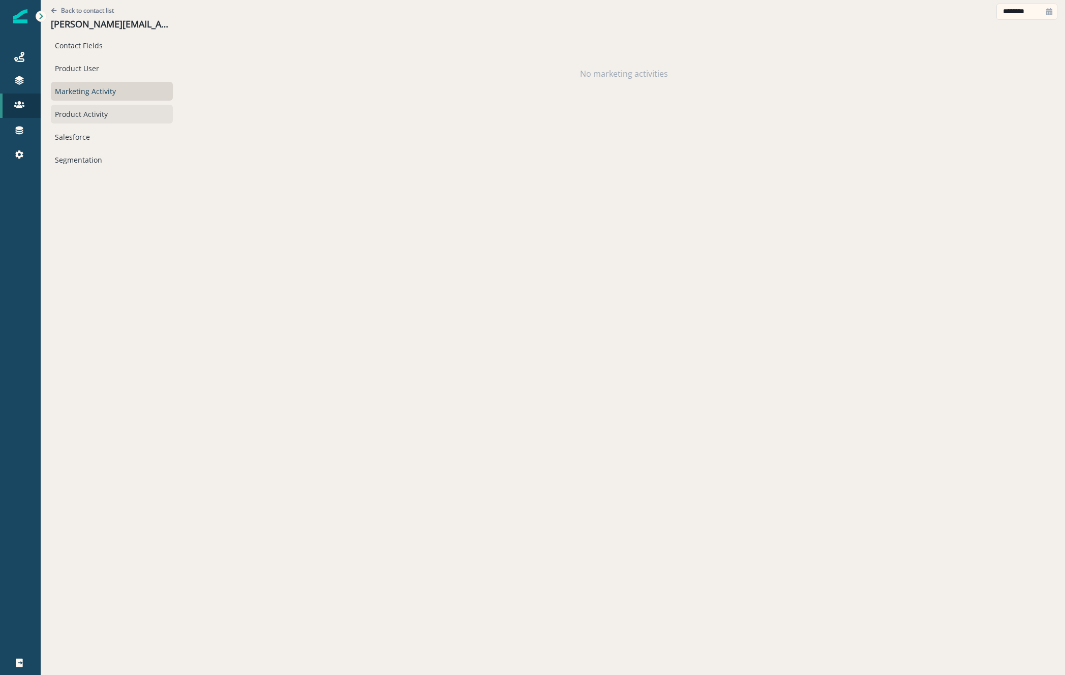
click at [68, 110] on div "Product Activity" at bounding box center [112, 114] width 122 height 19
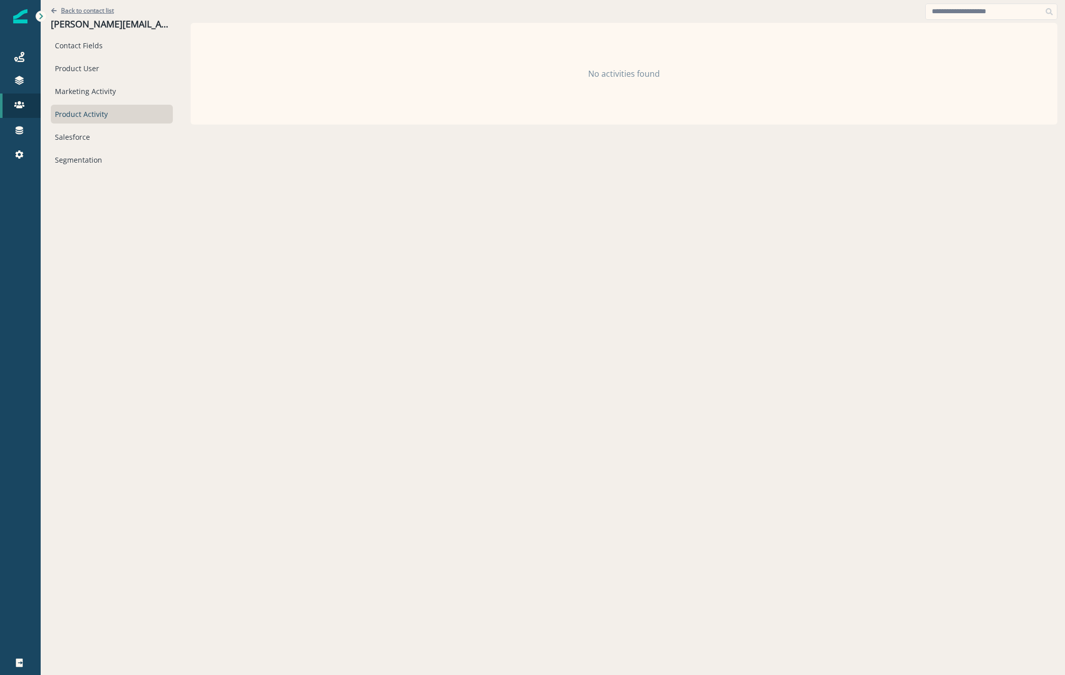
click at [82, 9] on p "Back to contact list" at bounding box center [87, 10] width 53 height 9
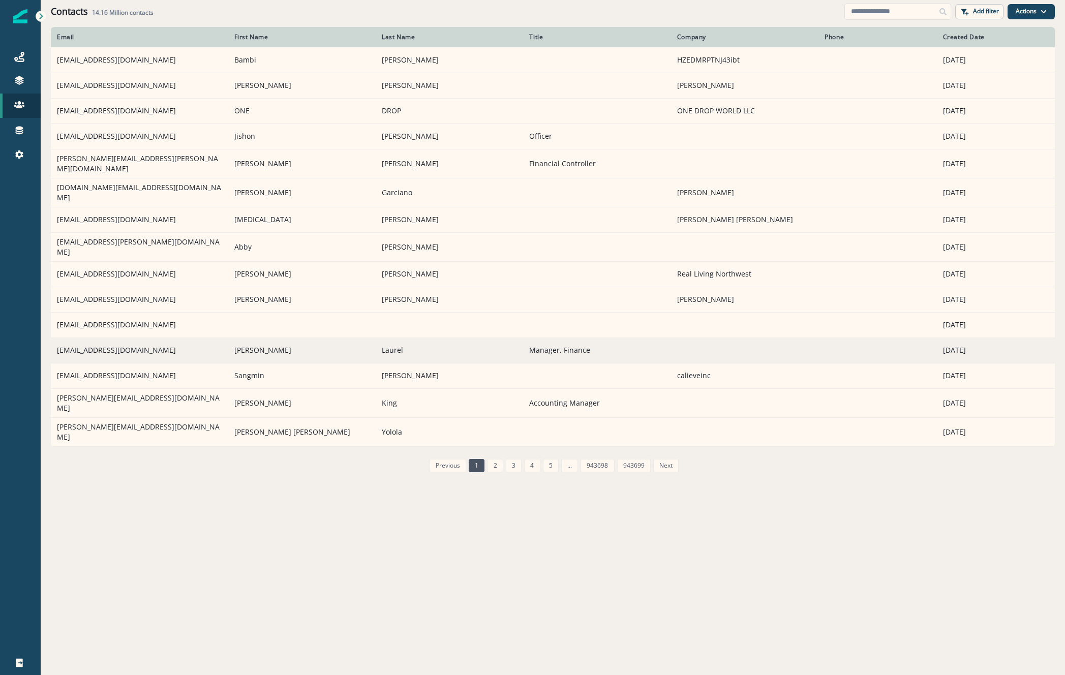
click at [122, 338] on td "rlaurel@powellwatson.com" at bounding box center [139, 350] width 177 height 25
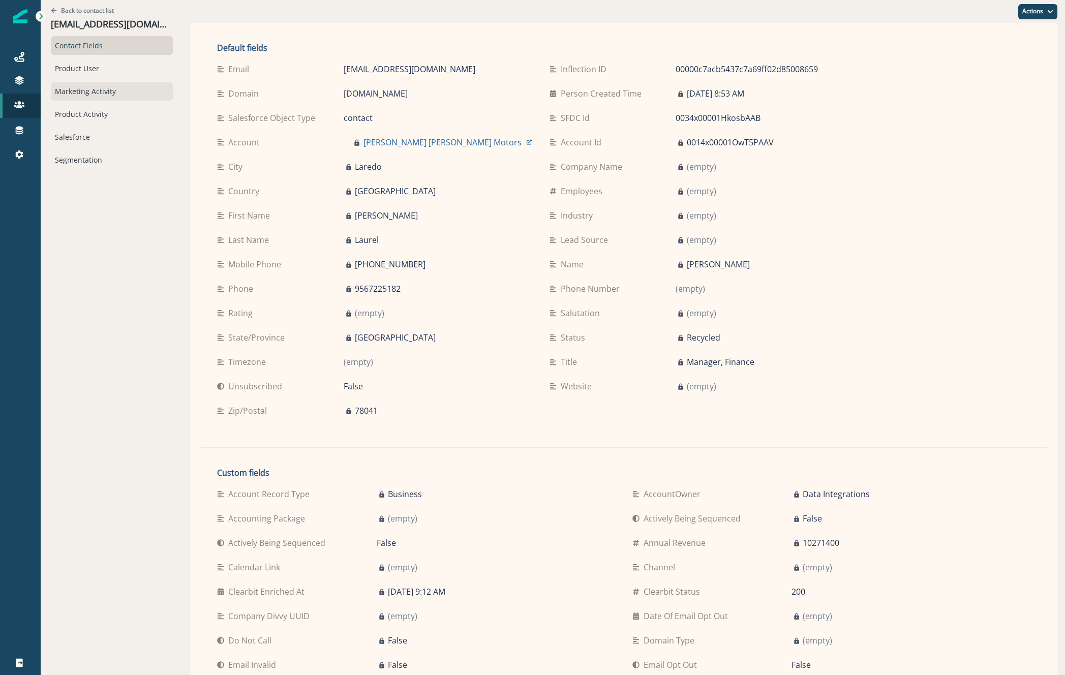
click at [74, 89] on div "Marketing Activity" at bounding box center [112, 91] width 122 height 19
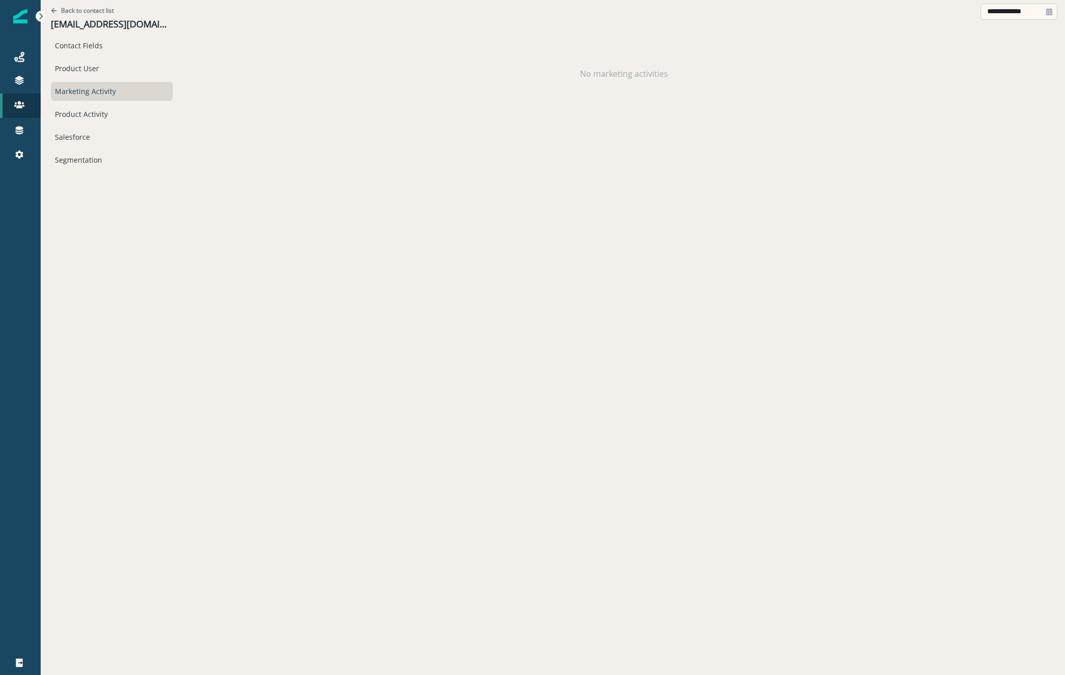
click at [1015, 13] on input "**********" at bounding box center [1019, 12] width 77 height 16
select select "*"
select select "****"
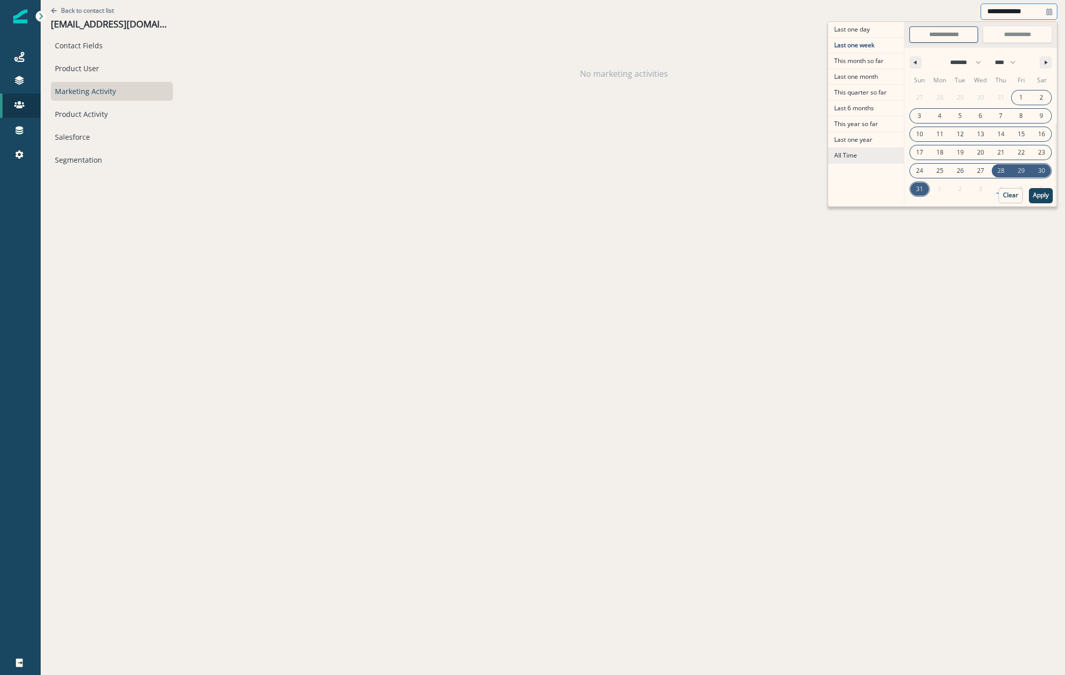
click at [846, 162] on span "All Time" at bounding box center [866, 155] width 76 height 15
type input "********"
type input "**********"
select select "**"
select select "****"
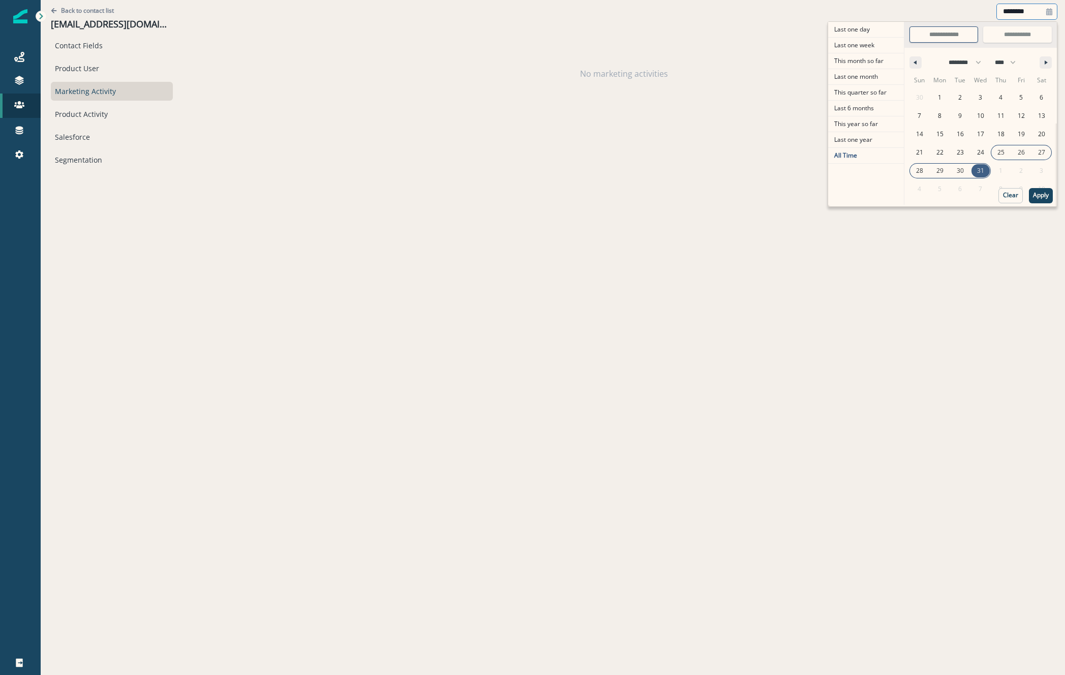
click at [1038, 187] on div "30 1 2 3 4 5 6 7 8 9 10 11 12 13 14 15 16 17 18 19 20 21 22 23 24 25 26 27 28 2…" at bounding box center [981, 143] width 142 height 110
click at [1038, 189] on button "Apply" at bounding box center [1041, 195] width 24 height 15
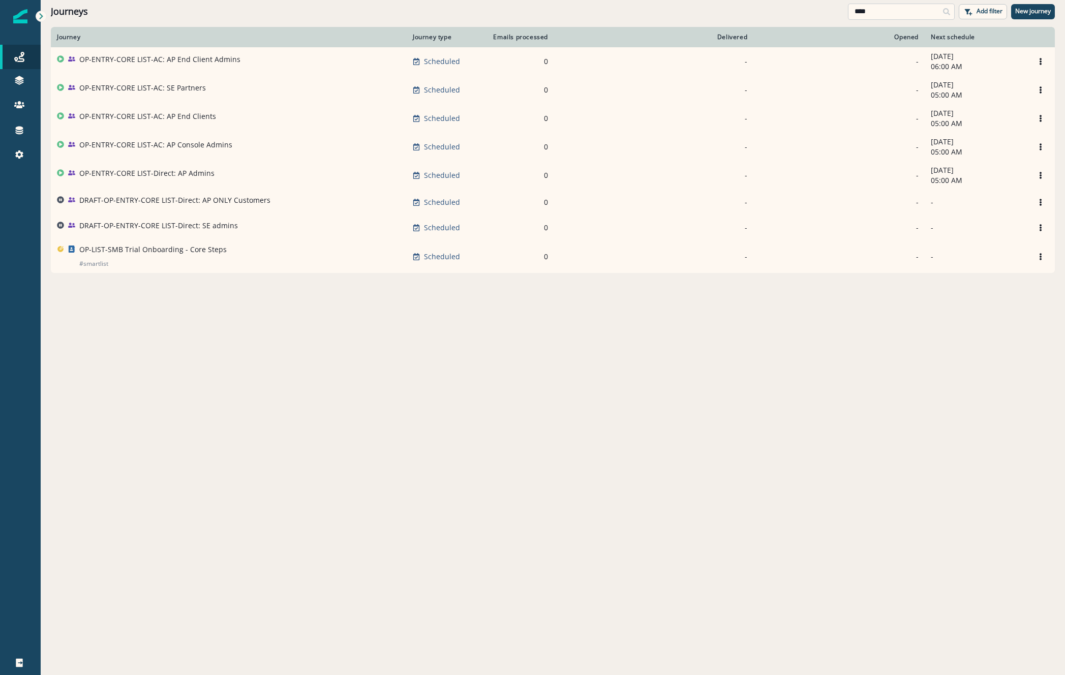
click at [920, 12] on input "****" at bounding box center [901, 12] width 107 height 16
type input "*"
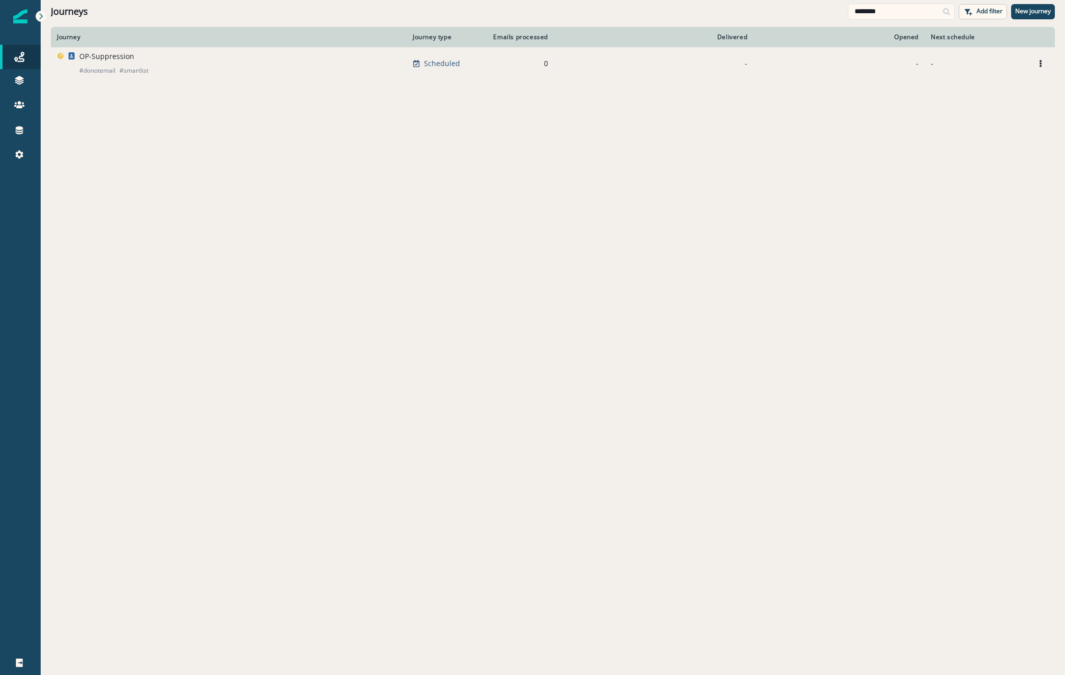
type input "********"
click at [114, 59] on p "OP-Suppression" at bounding box center [106, 56] width 55 height 10
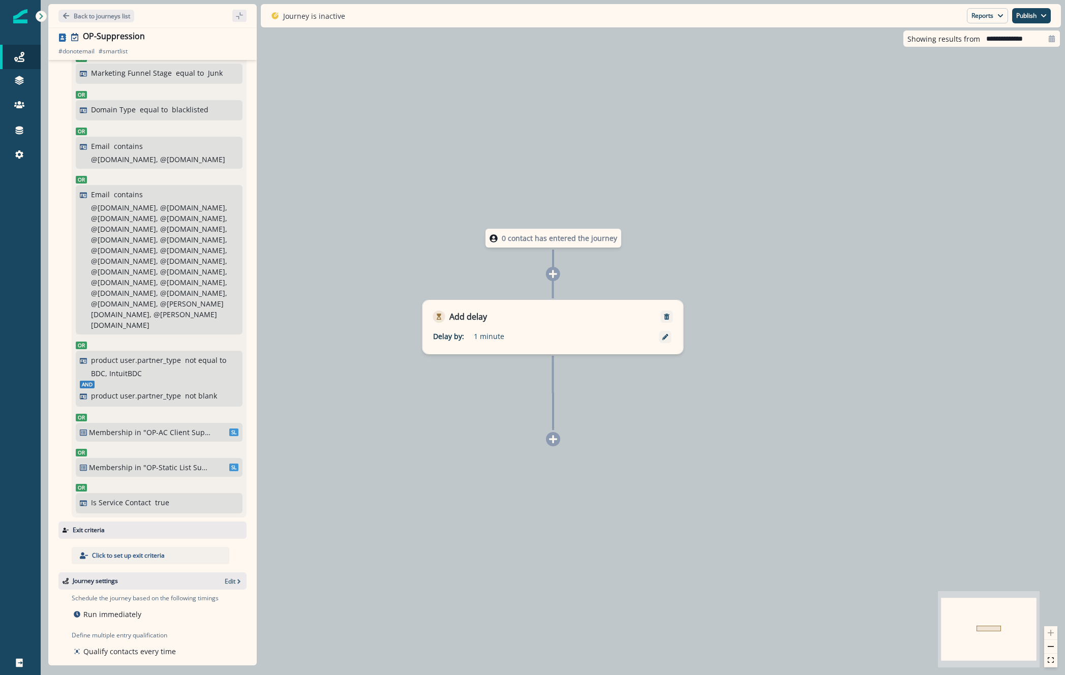
scroll to position [139, 0]
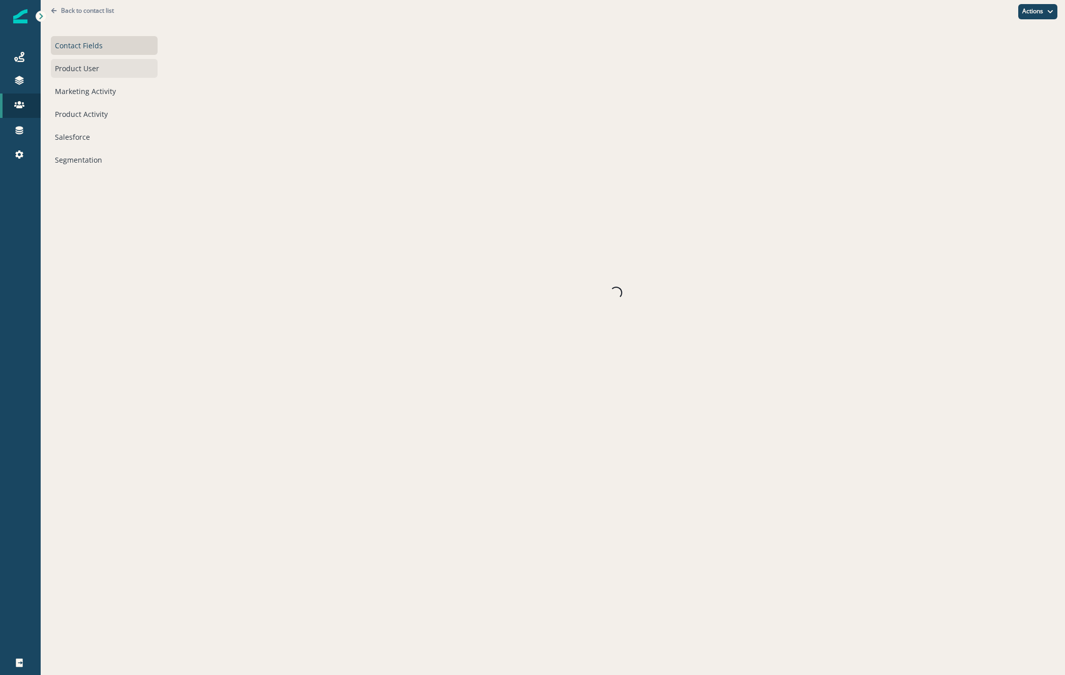
click at [73, 77] on div "Product User" at bounding box center [104, 68] width 107 height 19
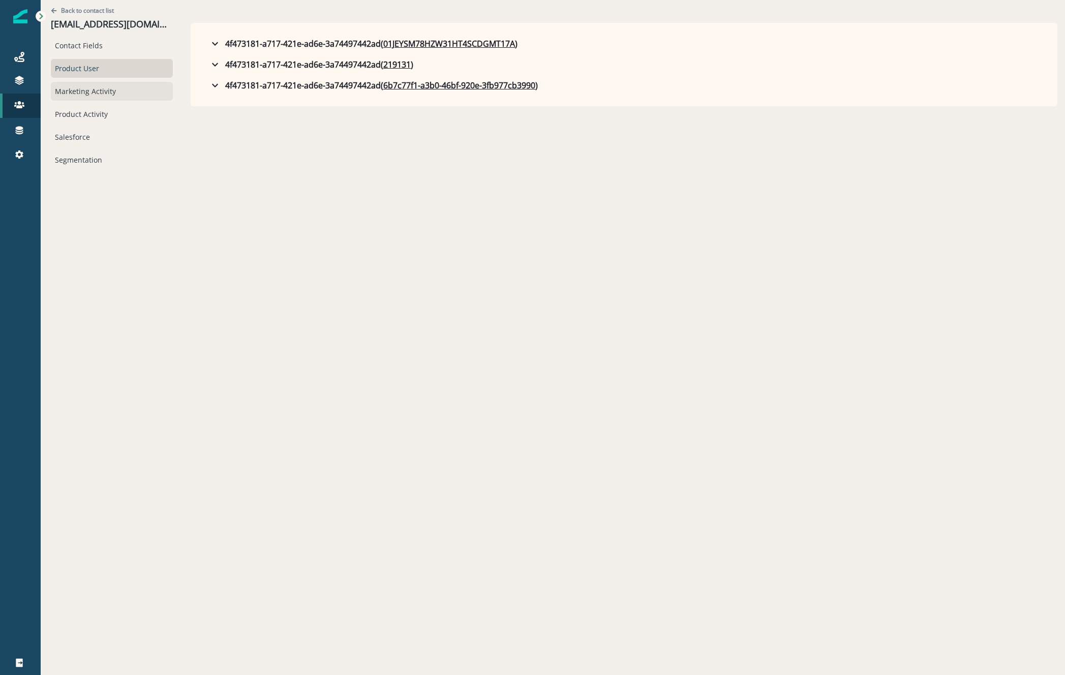
click at [89, 91] on div "Marketing Activity" at bounding box center [112, 91] width 122 height 19
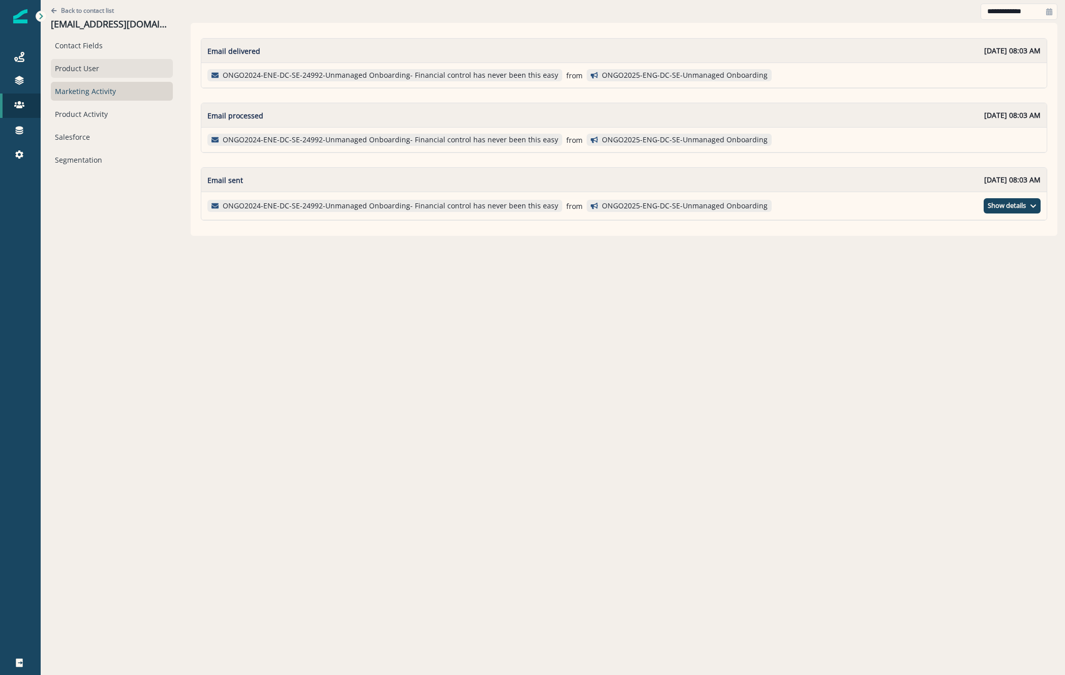
click at [86, 71] on div "Product User" at bounding box center [112, 68] width 122 height 19
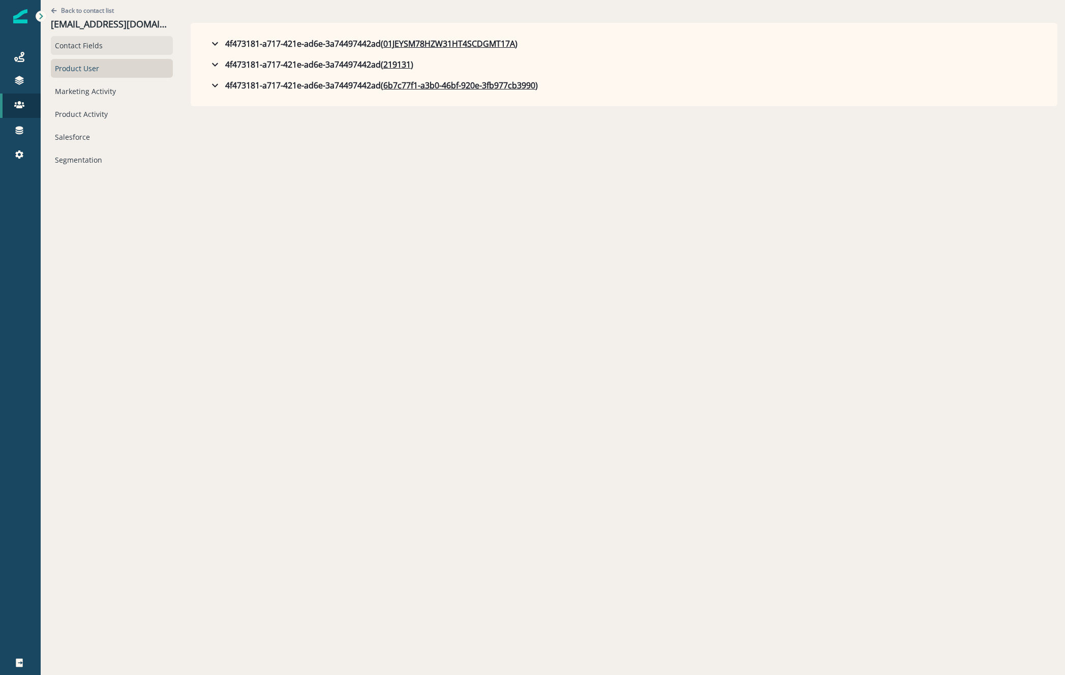
click at [61, 49] on div "Contact Fields" at bounding box center [112, 45] width 122 height 19
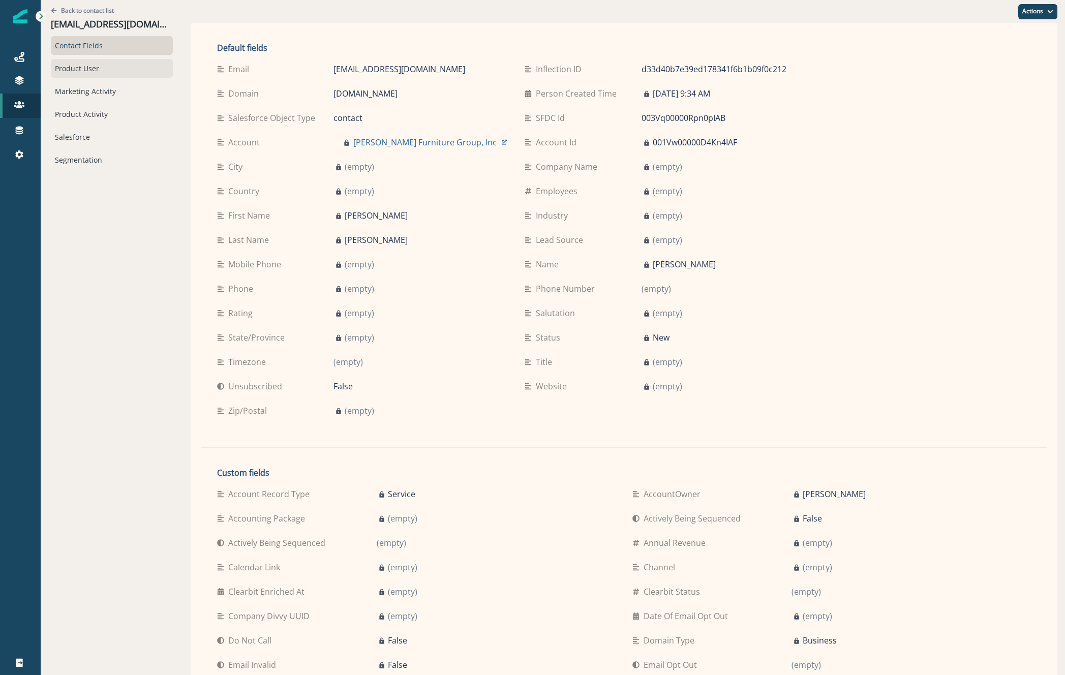
click at [99, 70] on div "Product User" at bounding box center [112, 68] width 122 height 19
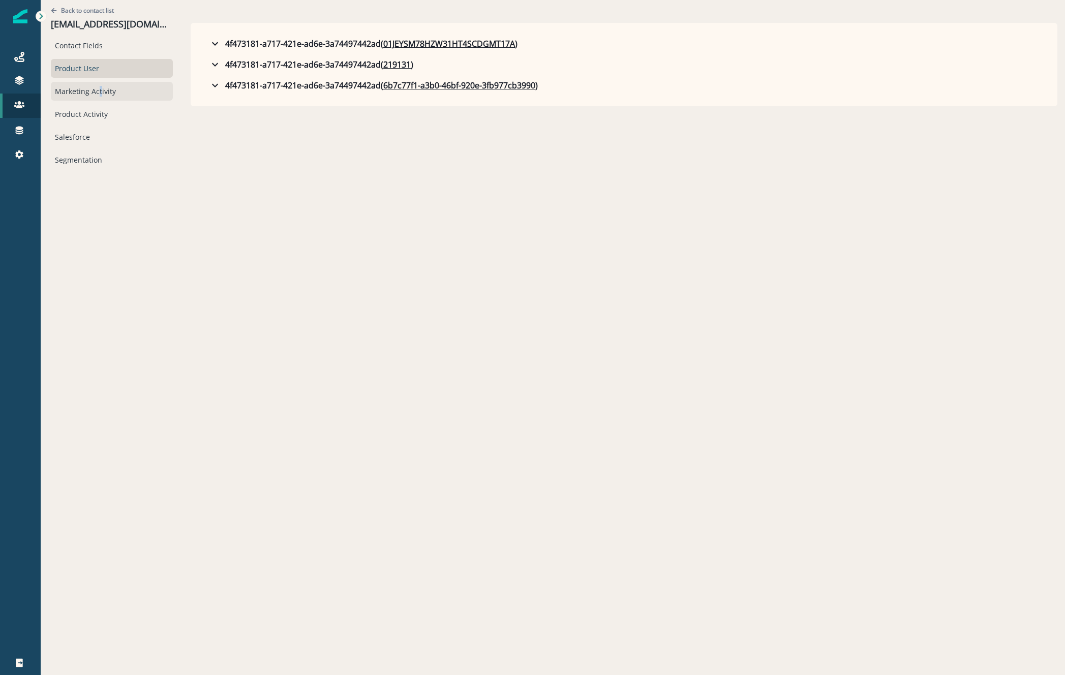
click at [97, 89] on div "Marketing Activity" at bounding box center [112, 91] width 122 height 19
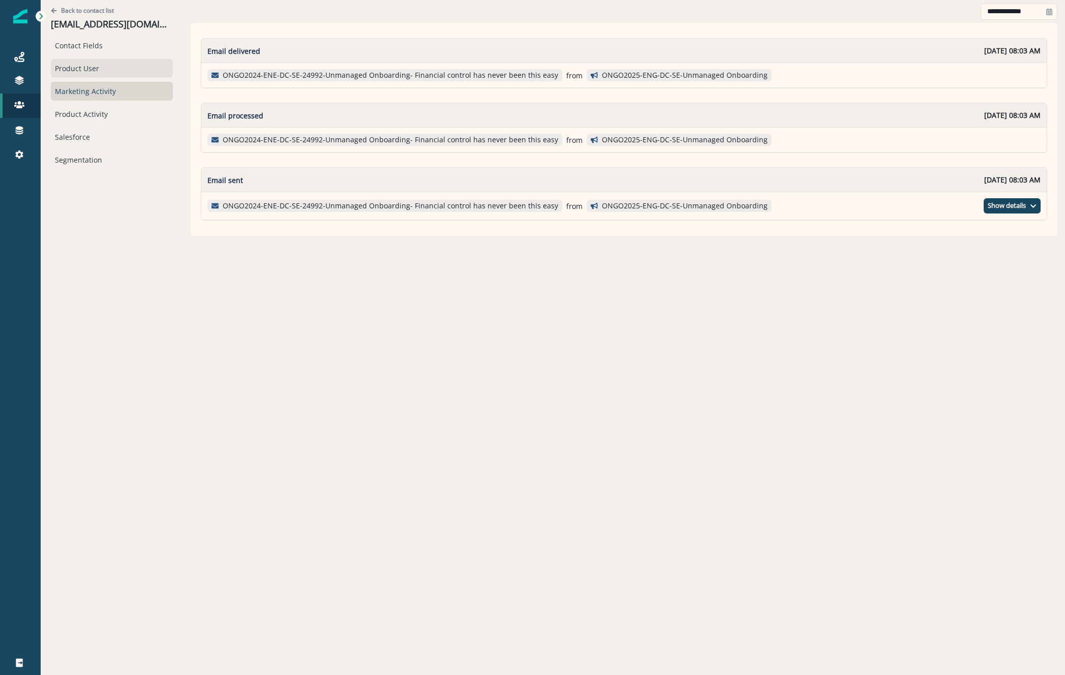
click at [89, 70] on div "Product User" at bounding box center [112, 68] width 122 height 19
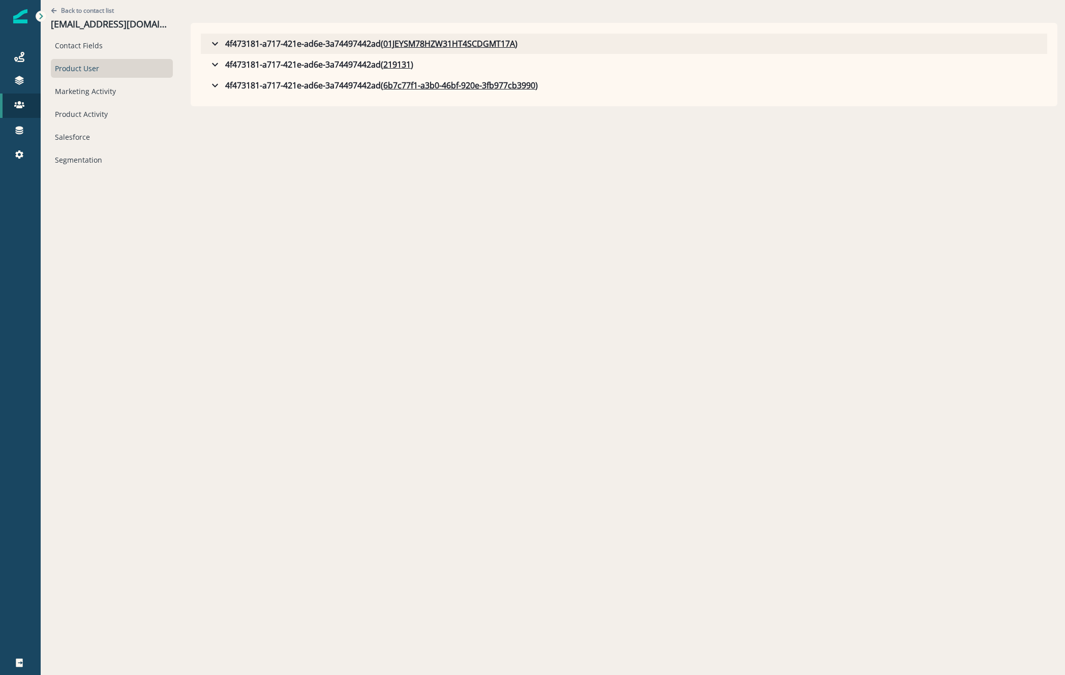
click at [209, 43] on icon "button" at bounding box center [215, 44] width 12 height 12
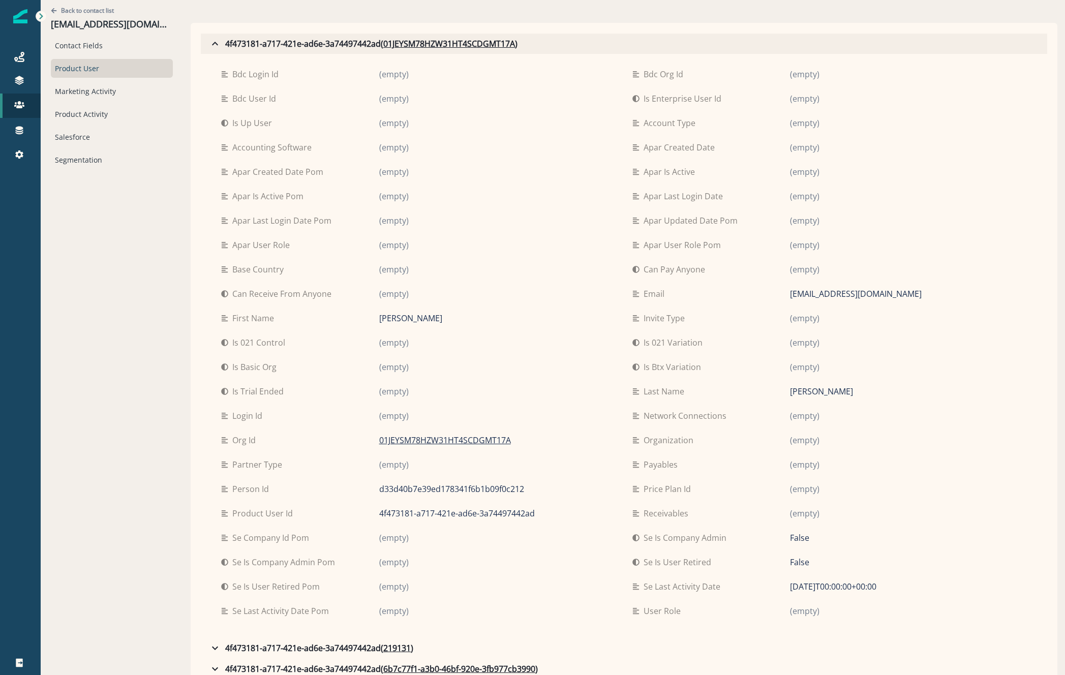
click at [209, 44] on div "4f473181-a717-421e-ad6e-3a74497442ad ( 01JEYSM78HZW31HT4SCDGMT17A )" at bounding box center [363, 44] width 309 height 12
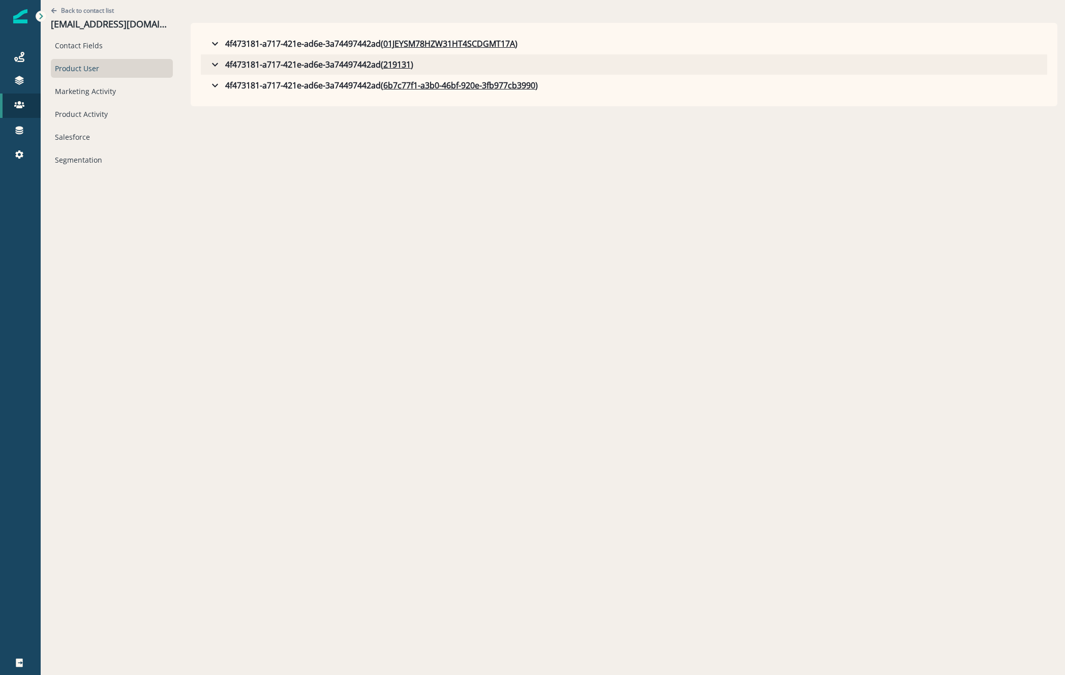
click at [209, 61] on icon "button" at bounding box center [215, 64] width 12 height 12
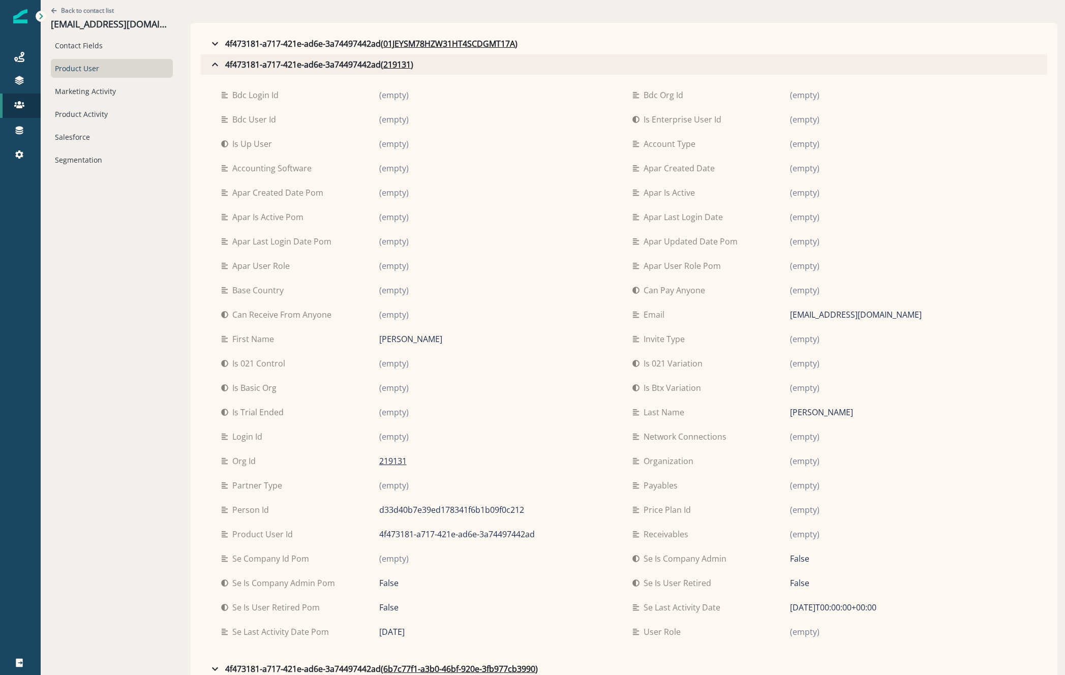
click at [209, 61] on icon "button" at bounding box center [215, 64] width 12 height 12
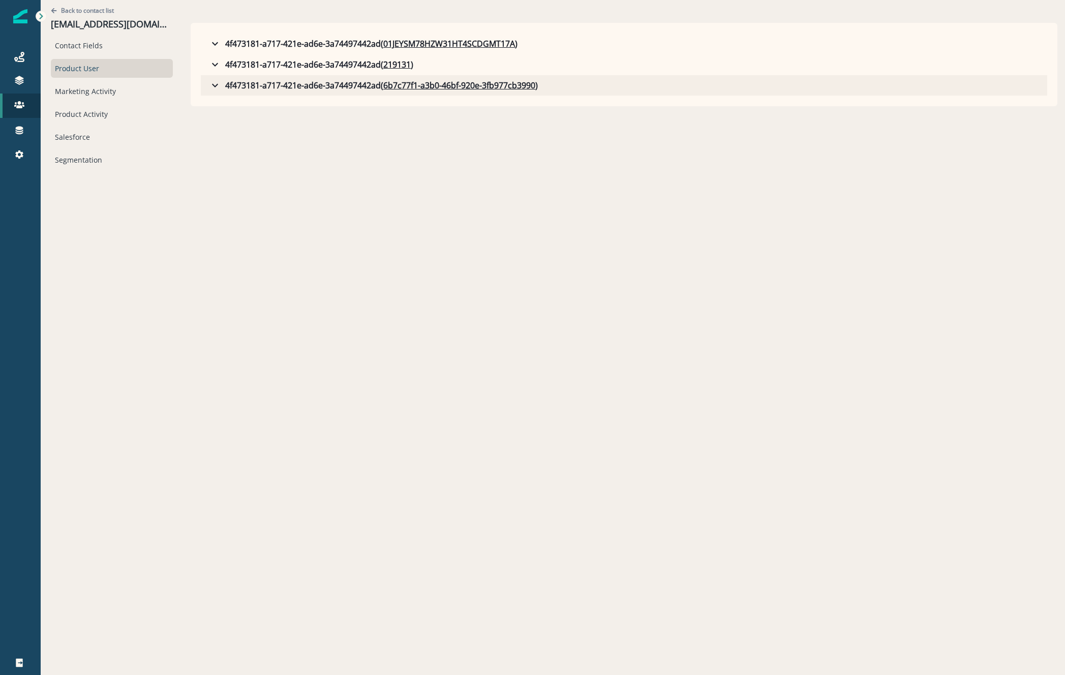
click at [209, 84] on icon "button" at bounding box center [215, 85] width 12 height 12
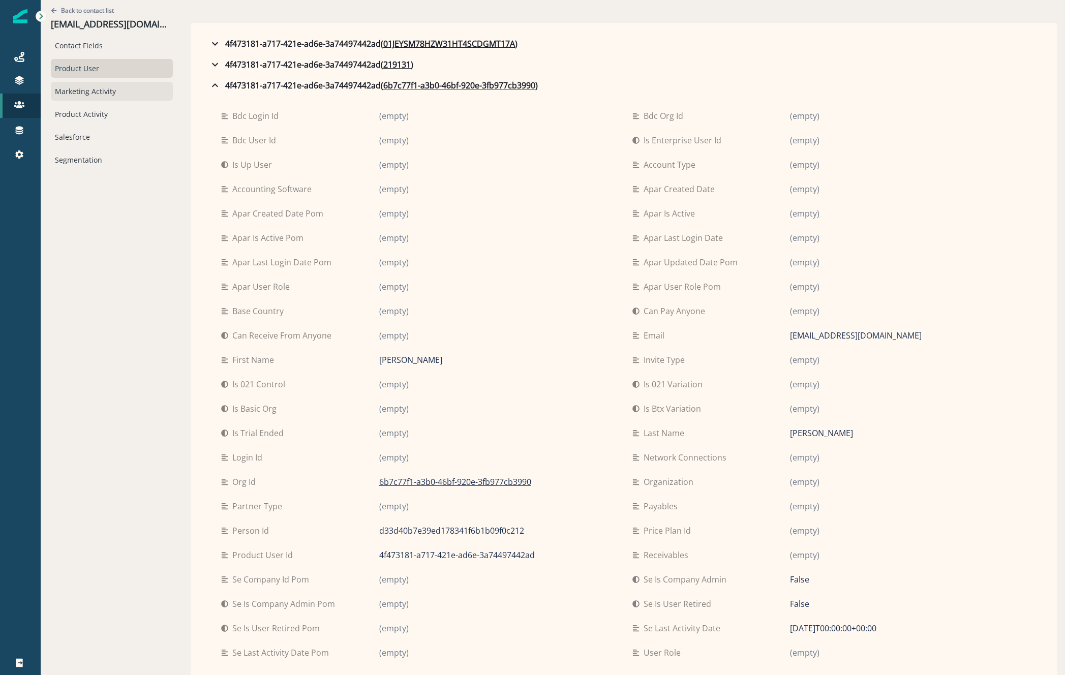
click at [91, 95] on div "Marketing Activity" at bounding box center [112, 91] width 122 height 19
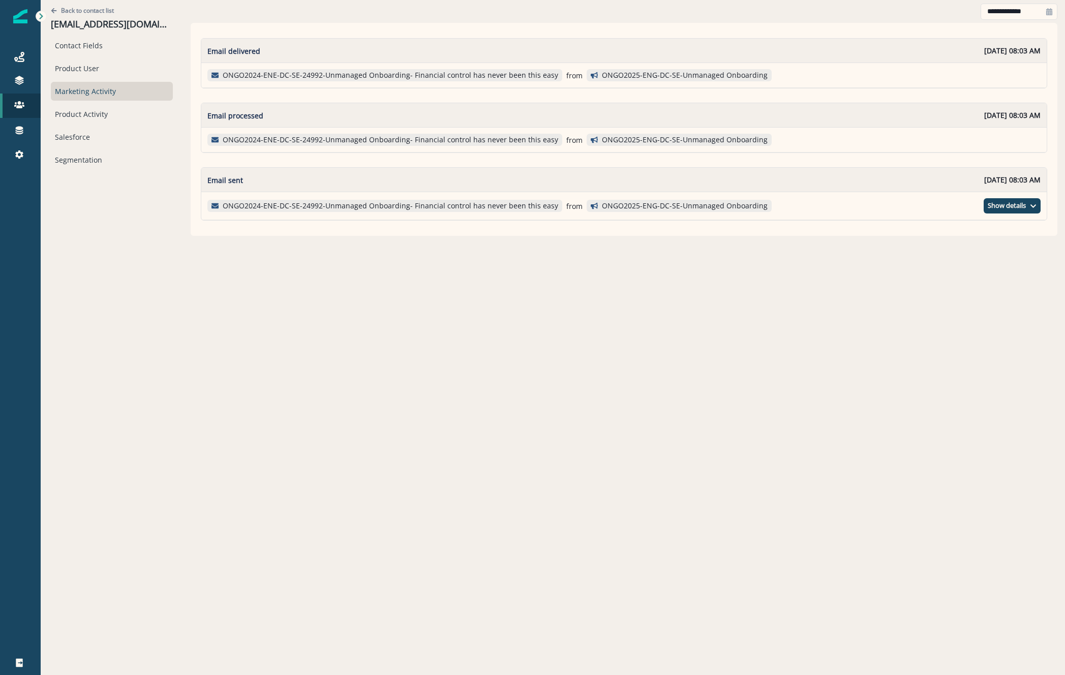
click at [677, 136] on p "ONGO2025-ENG-DC-SE-Unmanaged Onboarding" at bounding box center [685, 140] width 166 height 9
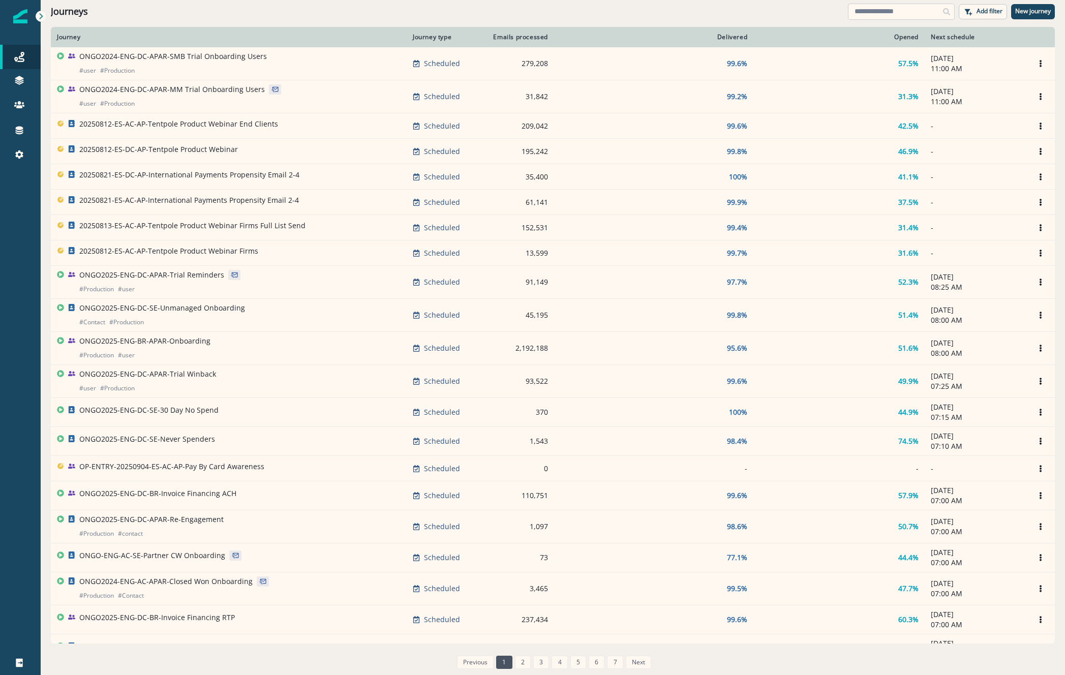
drag, startPoint x: 880, startPoint y: 10, endPoint x: 872, endPoint y: 10, distance: 8.1
click at [879, 10] on input at bounding box center [901, 12] width 107 height 16
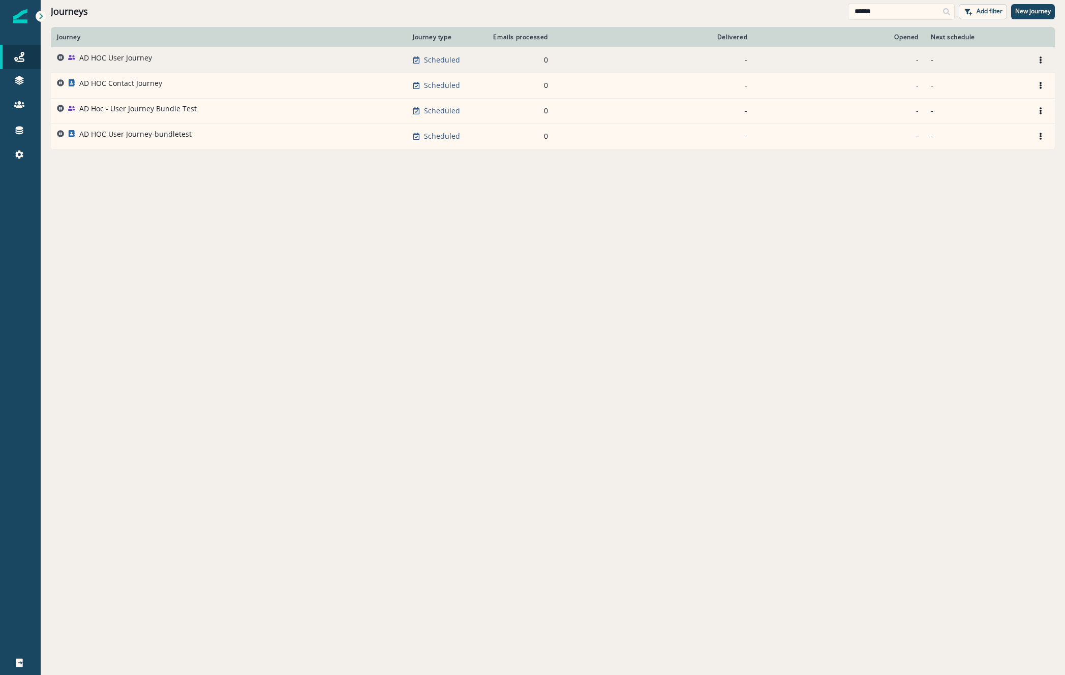
type input "******"
click at [112, 54] on p "AD HOC User Journey" at bounding box center [115, 58] width 73 height 10
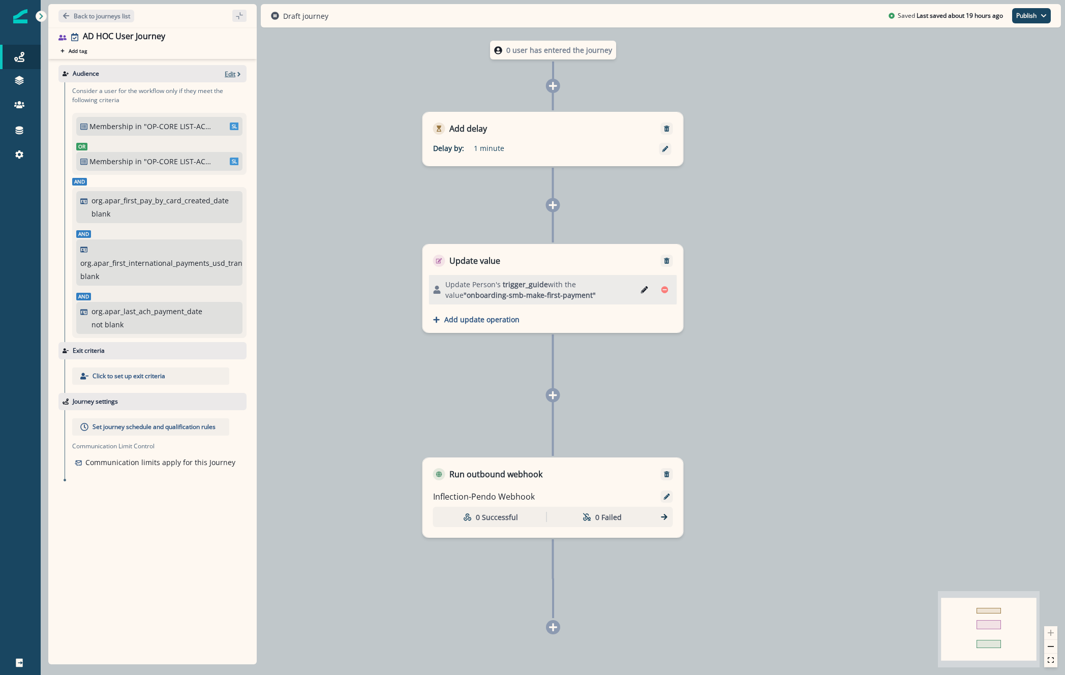
click at [231, 74] on p "Edit" at bounding box center [230, 74] width 11 height 9
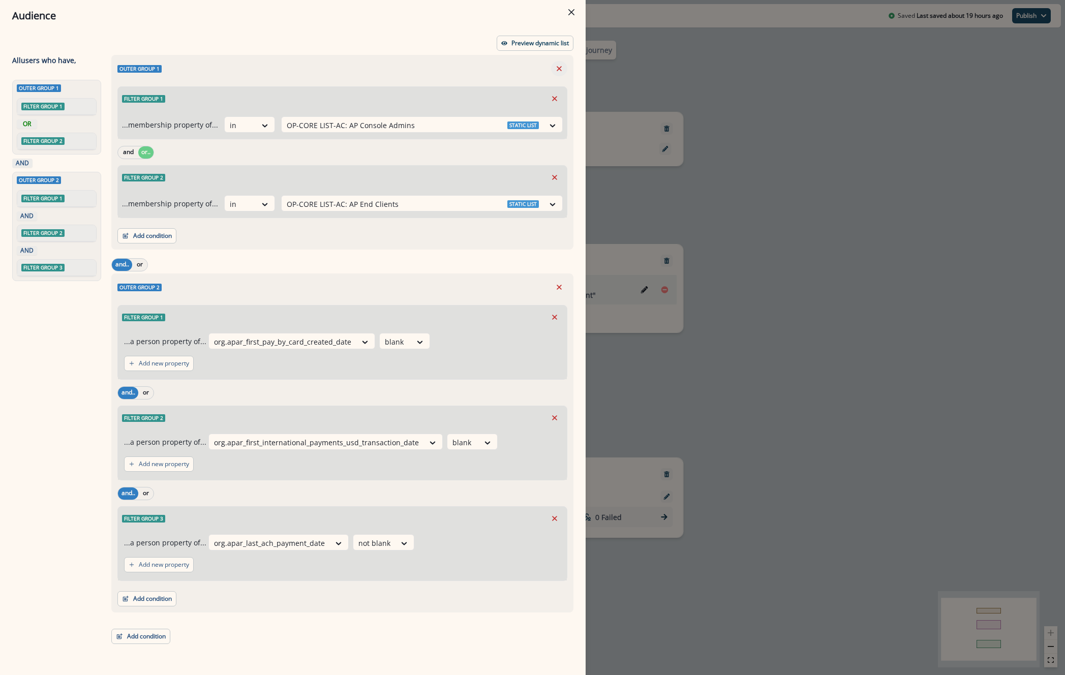
click at [556, 70] on icon "Remove" at bounding box center [559, 68] width 9 height 9
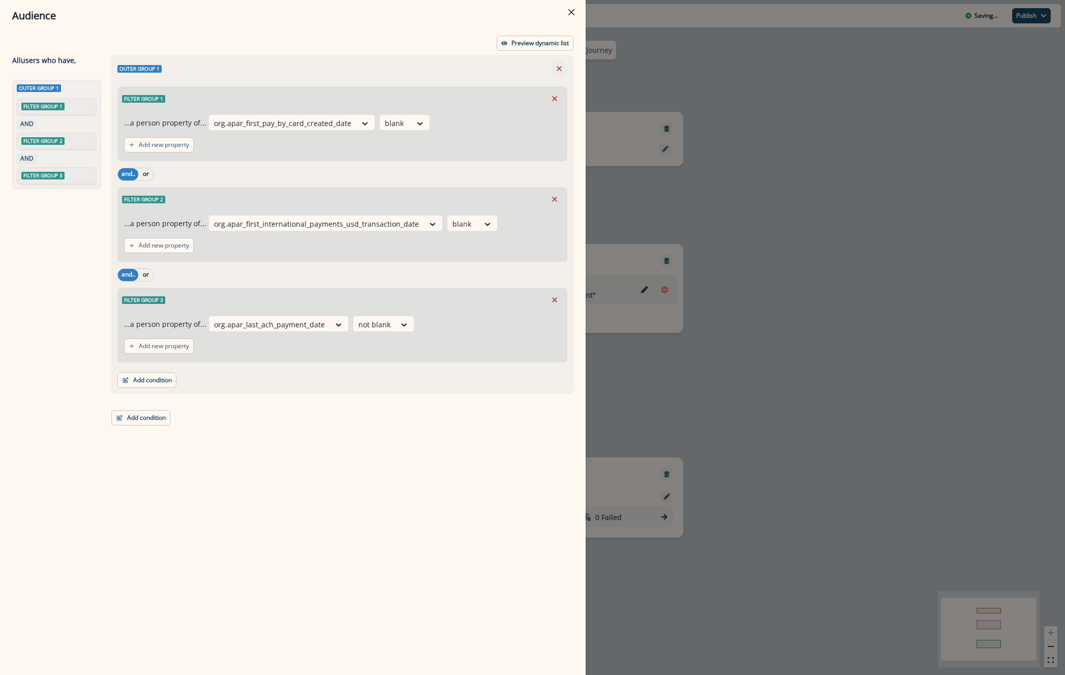
click at [561, 70] on icon "Remove" at bounding box center [559, 68] width 5 height 5
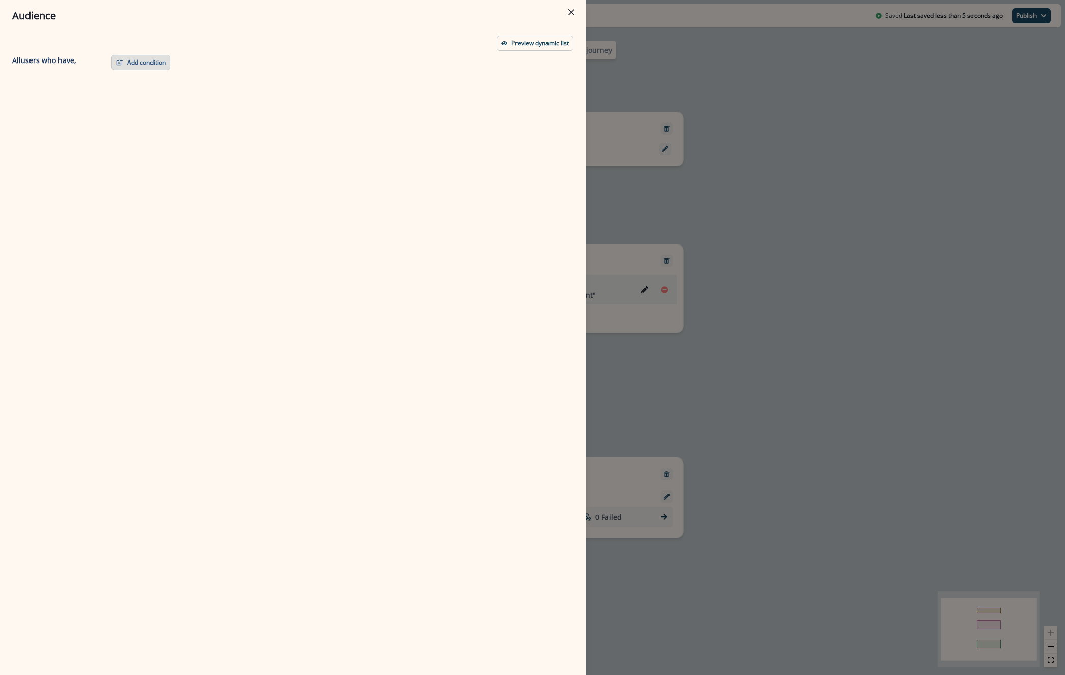
click at [139, 59] on button "Add condition" at bounding box center [140, 62] width 59 height 15
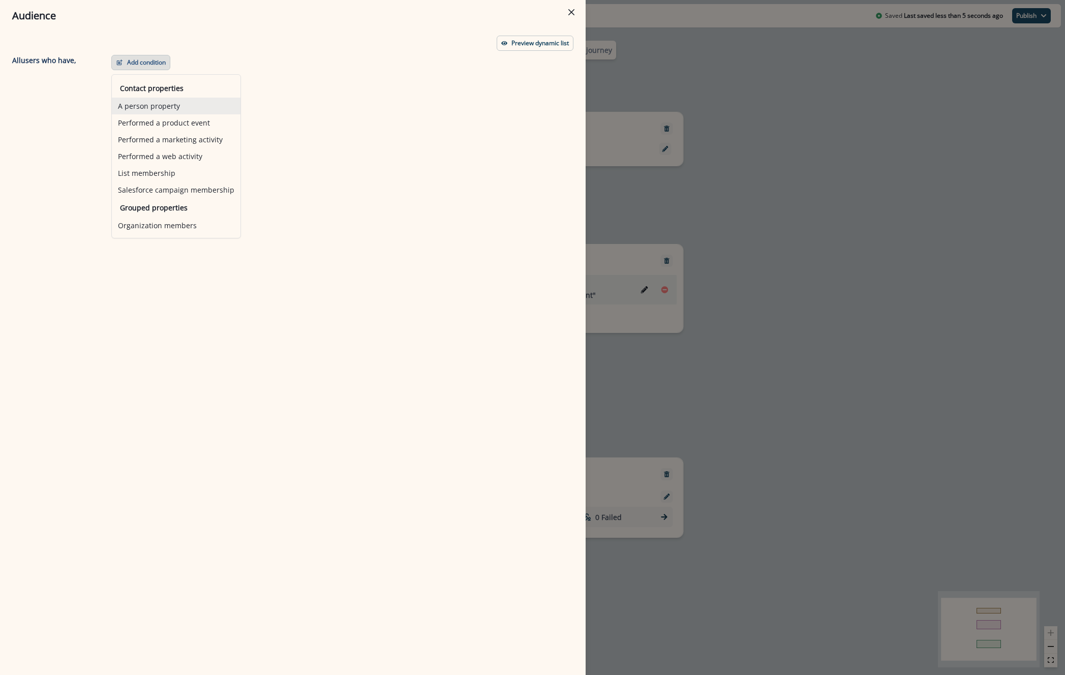
click at [136, 103] on button "A person property" at bounding box center [176, 106] width 129 height 17
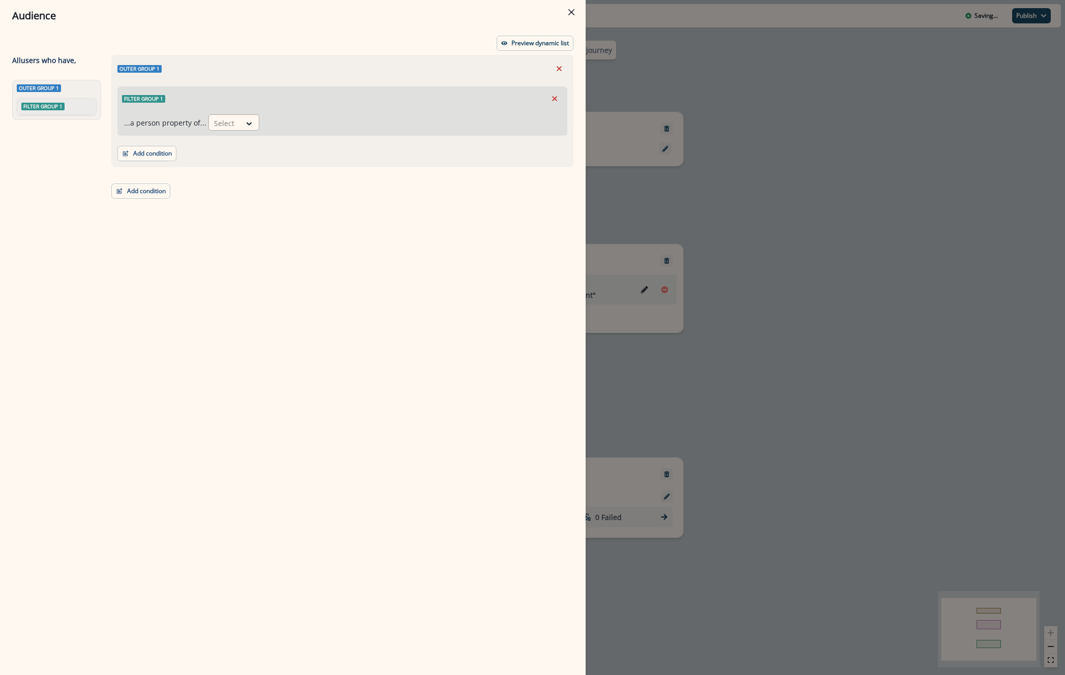
click at [255, 130] on div at bounding box center [250, 123] width 18 height 17
click at [222, 122] on div at bounding box center [224, 123] width 21 height 13
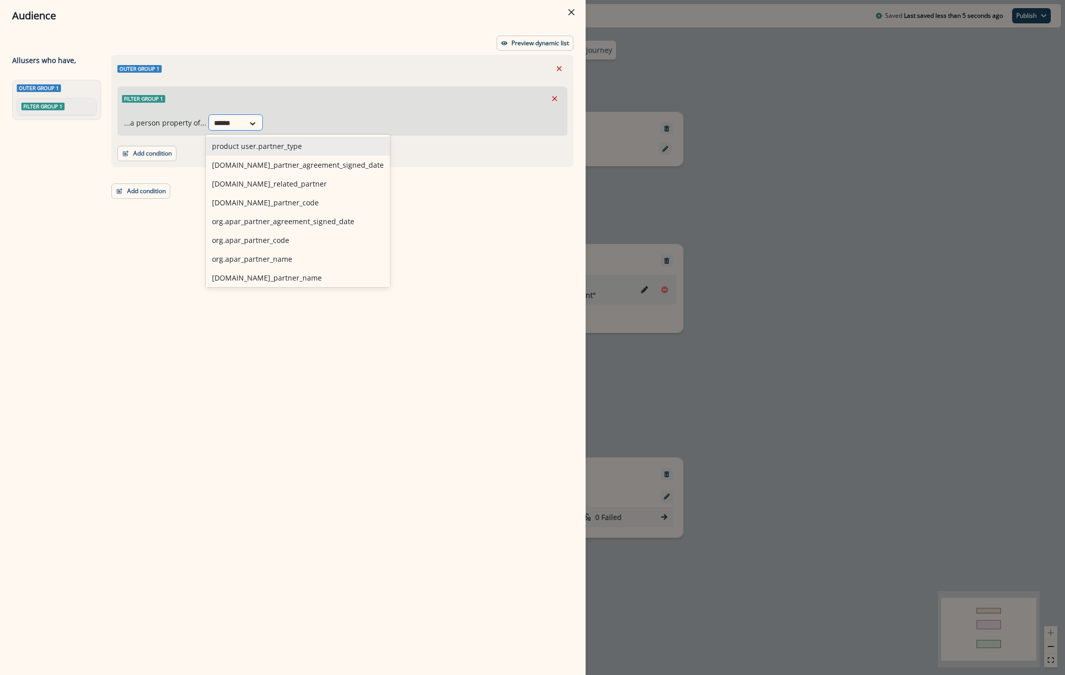
type input "*******"
click at [270, 150] on div "product user.partner_type" at bounding box center [298, 146] width 184 height 19
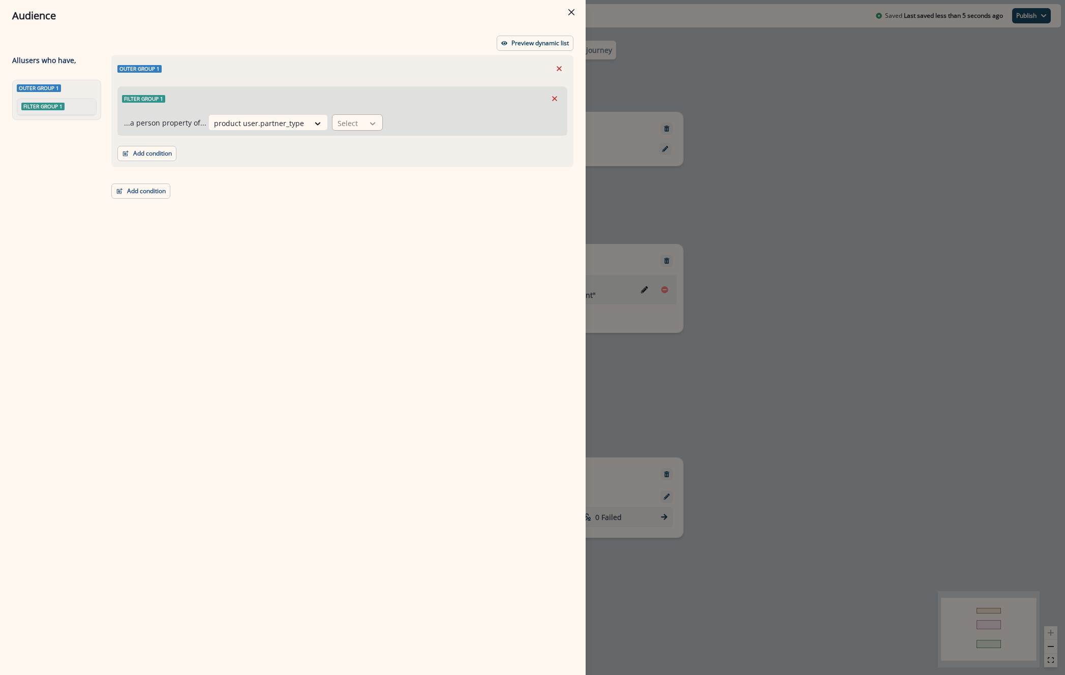
click at [364, 124] on div at bounding box center [372, 123] width 17 height 10
drag, startPoint x: 364, startPoint y: 273, endPoint x: 336, endPoint y: 248, distance: 37.8
click at [363, 274] on div "not blank" at bounding box center [366, 275] width 80 height 19
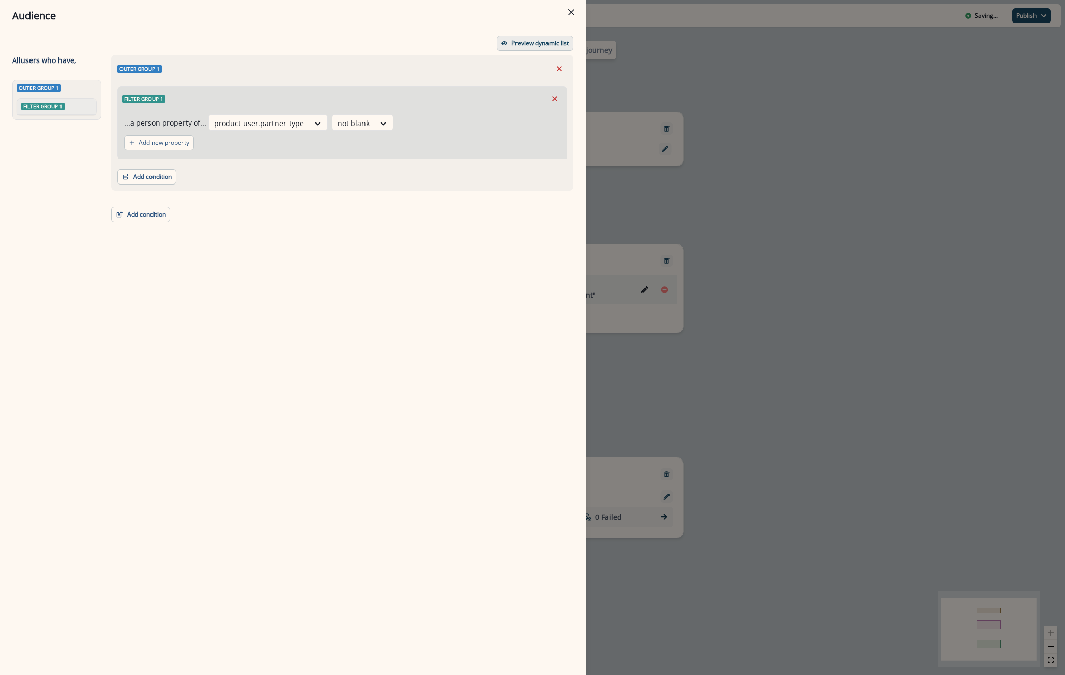
click at [542, 44] on p "Preview dynamic list" at bounding box center [540, 43] width 57 height 7
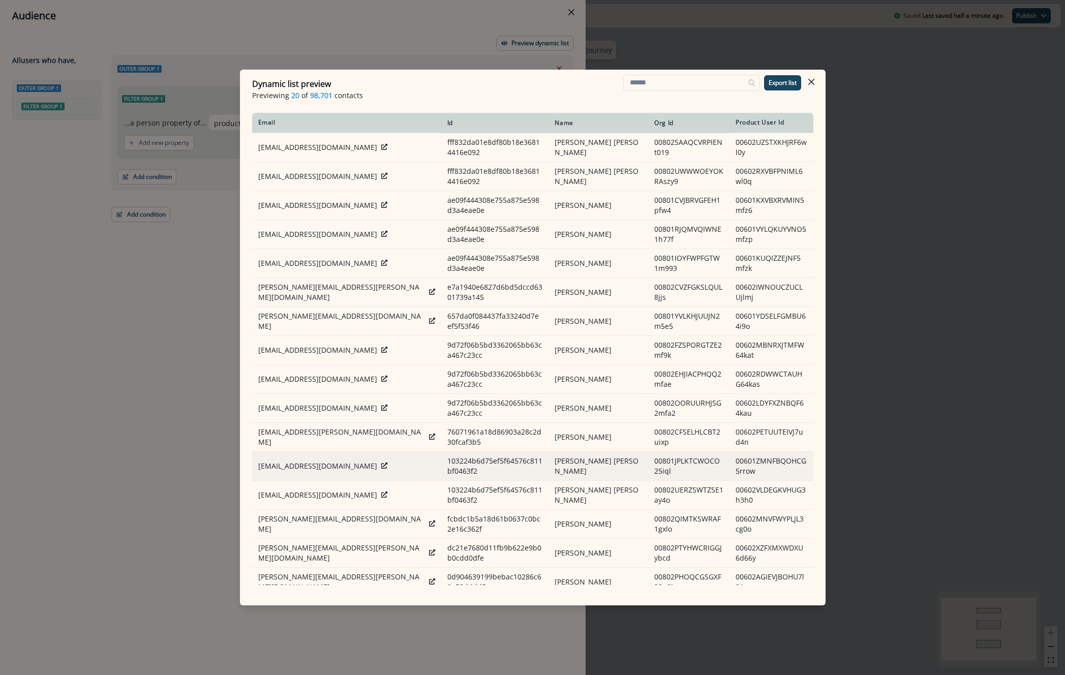
click at [381, 463] on icon at bounding box center [384, 466] width 6 height 6
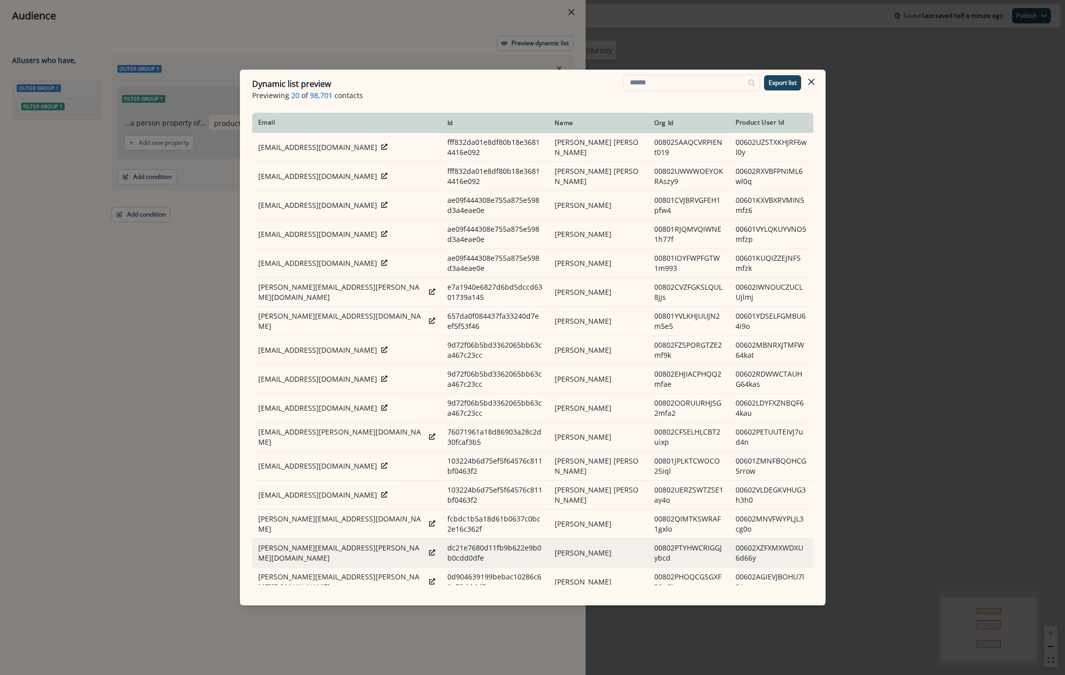
click at [370, 554] on div "[PERSON_NAME][EMAIL_ADDRESS][PERSON_NAME][DOMAIN_NAME]" at bounding box center [346, 553] width 177 height 20
click at [429, 552] on icon at bounding box center [432, 553] width 6 height 6
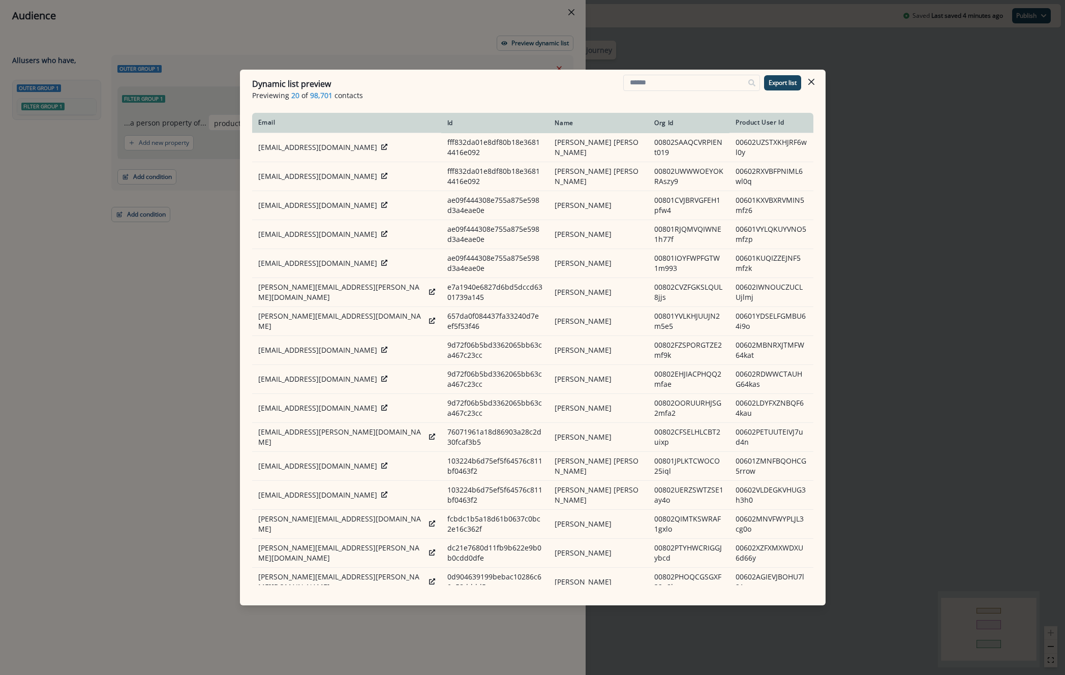
click at [823, 84] on header "Dynamic list preview Previewing 20 of 98,701 contacts Export list" at bounding box center [533, 89] width 586 height 39
click at [823, 83] on header "Dynamic list preview Previewing 20 of 98,701 contacts Export list" at bounding box center [533, 89] width 586 height 39
click at [818, 82] on button "Close" at bounding box center [811, 82] width 16 height 16
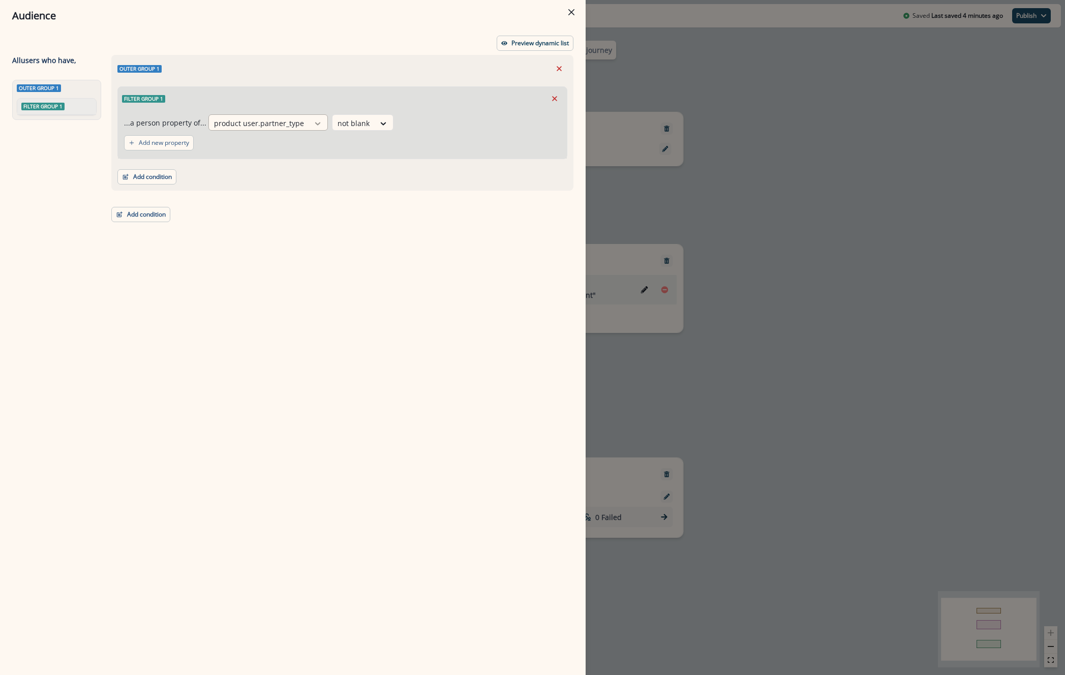
click at [309, 119] on div at bounding box center [317, 123] width 17 height 10
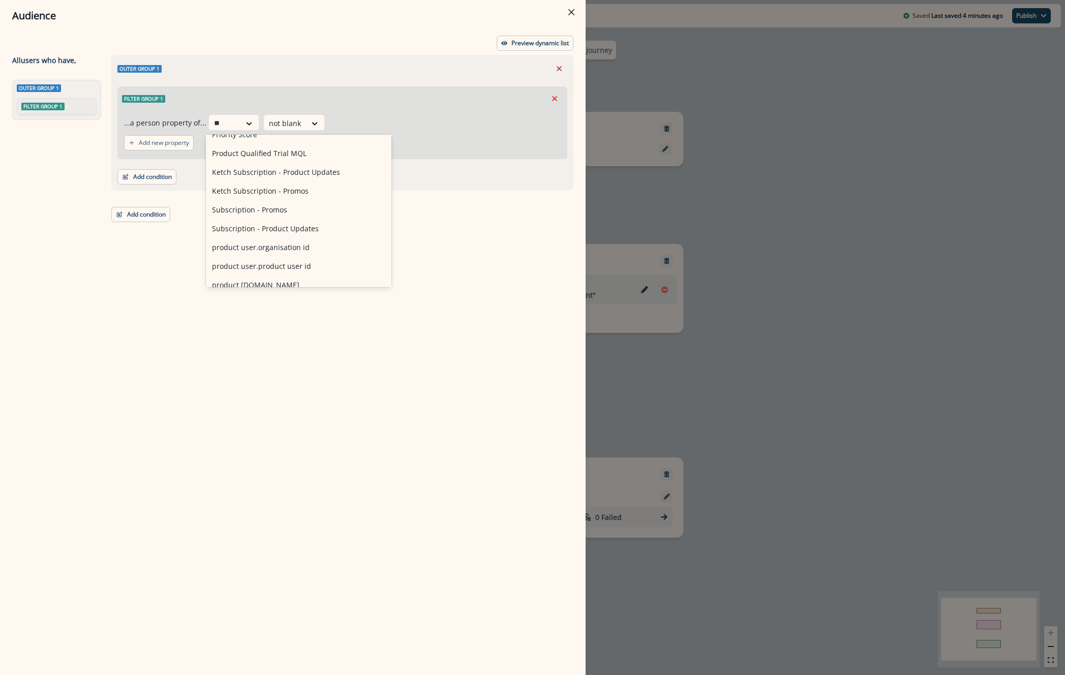
scroll to position [0, 0]
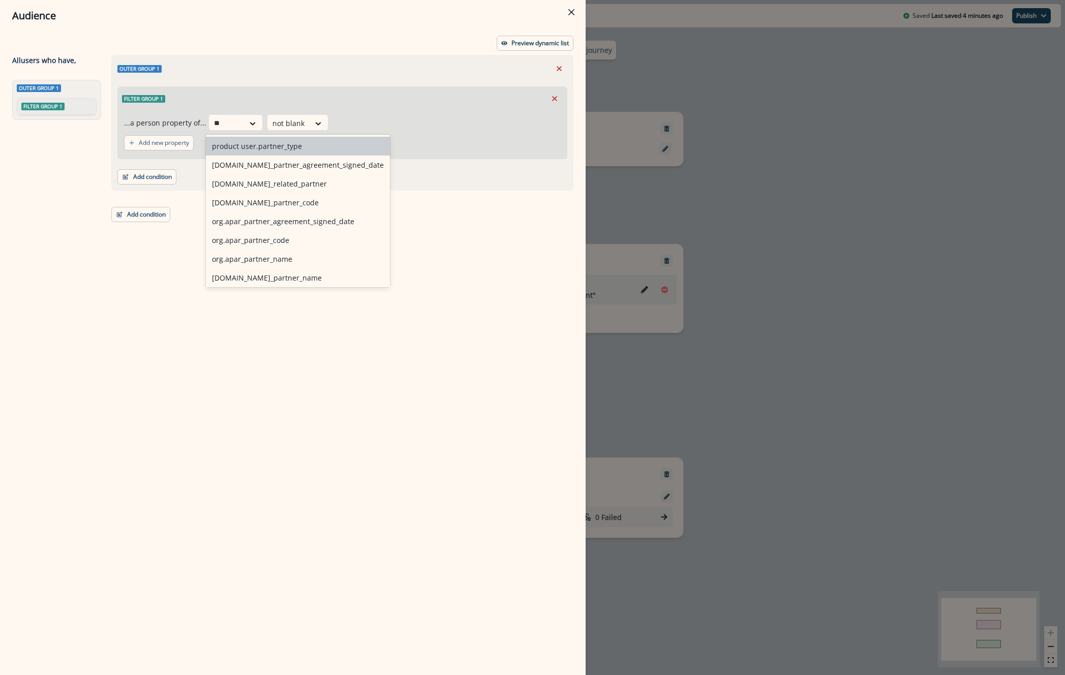
type input "*"
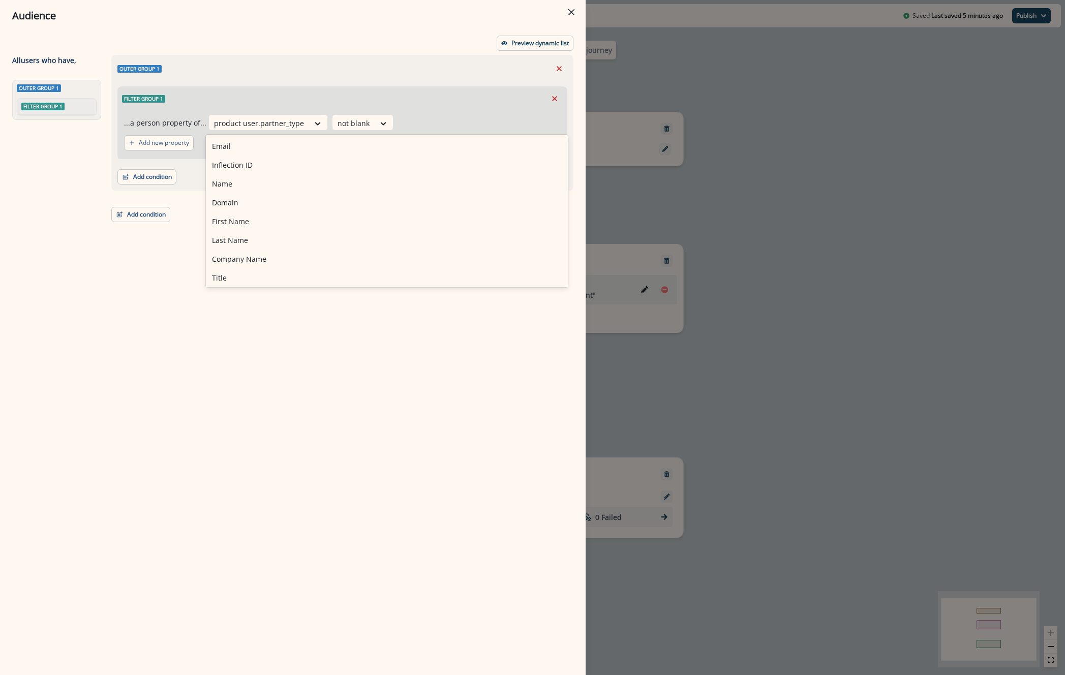
click at [824, 215] on div "Audience Preview dynamic list All user s who have, Outer group 1 Filter group 1…" at bounding box center [532, 337] width 1065 height 675
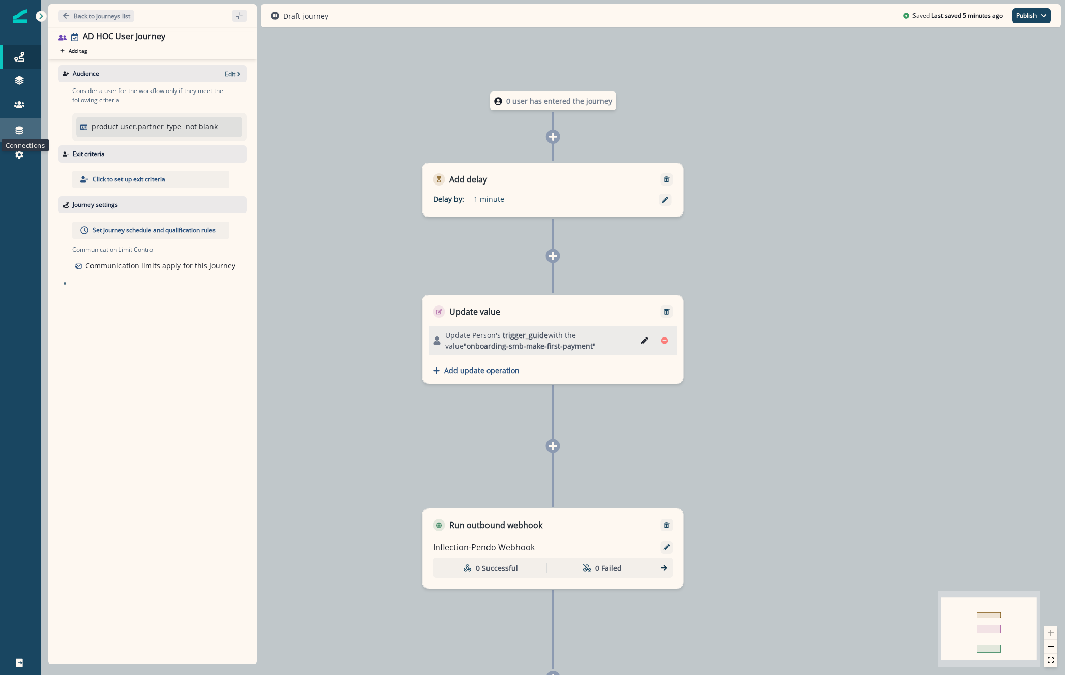
click at [24, 130] on icon at bounding box center [19, 130] width 10 height 10
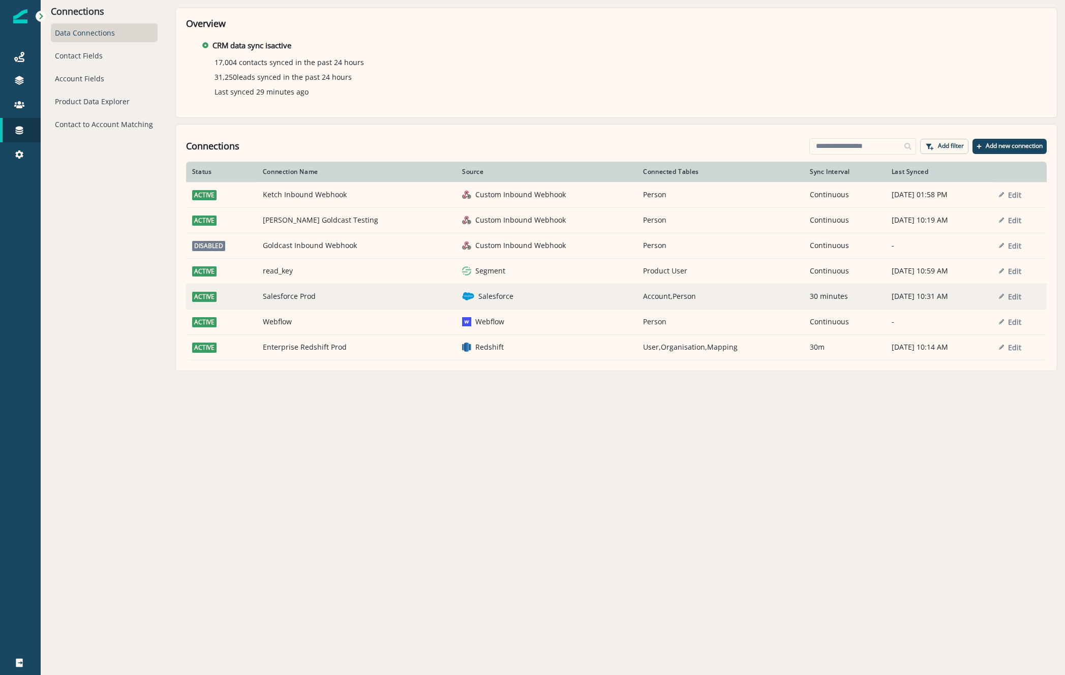
click at [297, 302] on td "Salesforce Prod" at bounding box center [356, 296] width 199 height 25
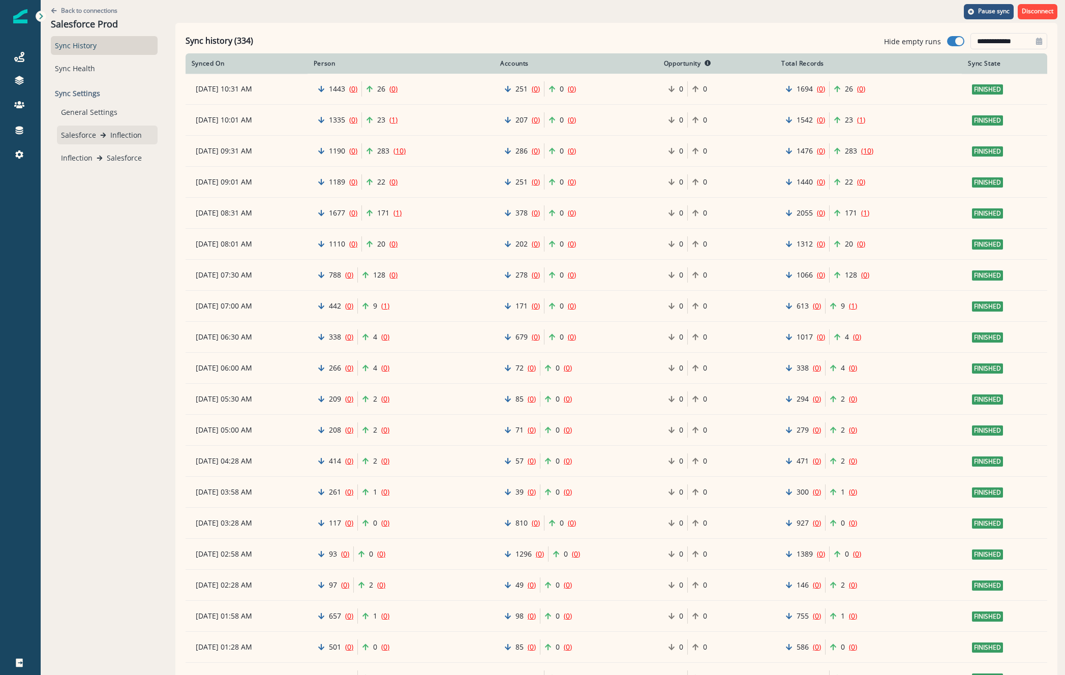
click at [98, 138] on div "Salesforce Inflection" at bounding box center [107, 135] width 93 height 11
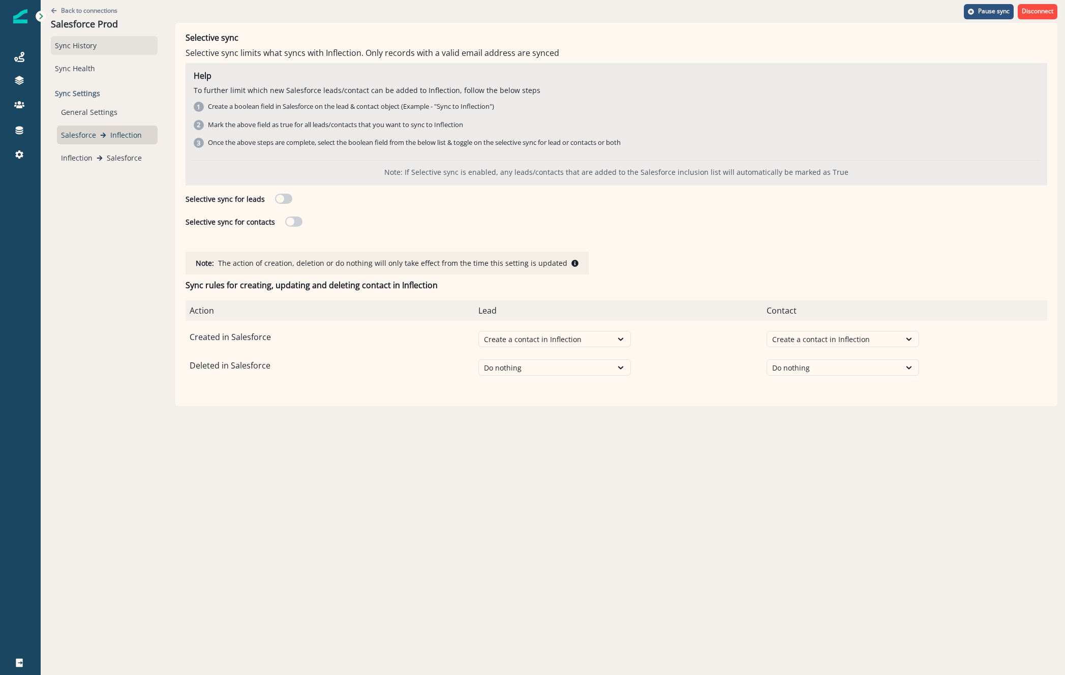
click at [85, 49] on div "Sync History" at bounding box center [104, 45] width 107 height 19
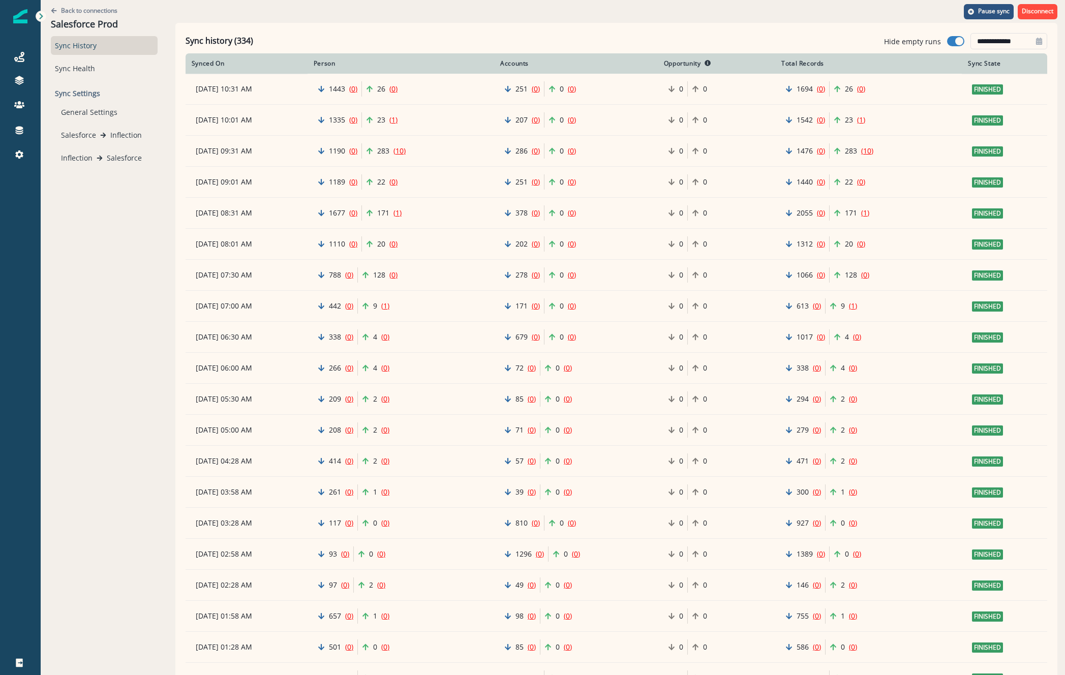
click at [82, 92] on p "Sync Settings" at bounding box center [104, 93] width 107 height 19
click at [72, 67] on div "Sync Health" at bounding box center [104, 68] width 107 height 19
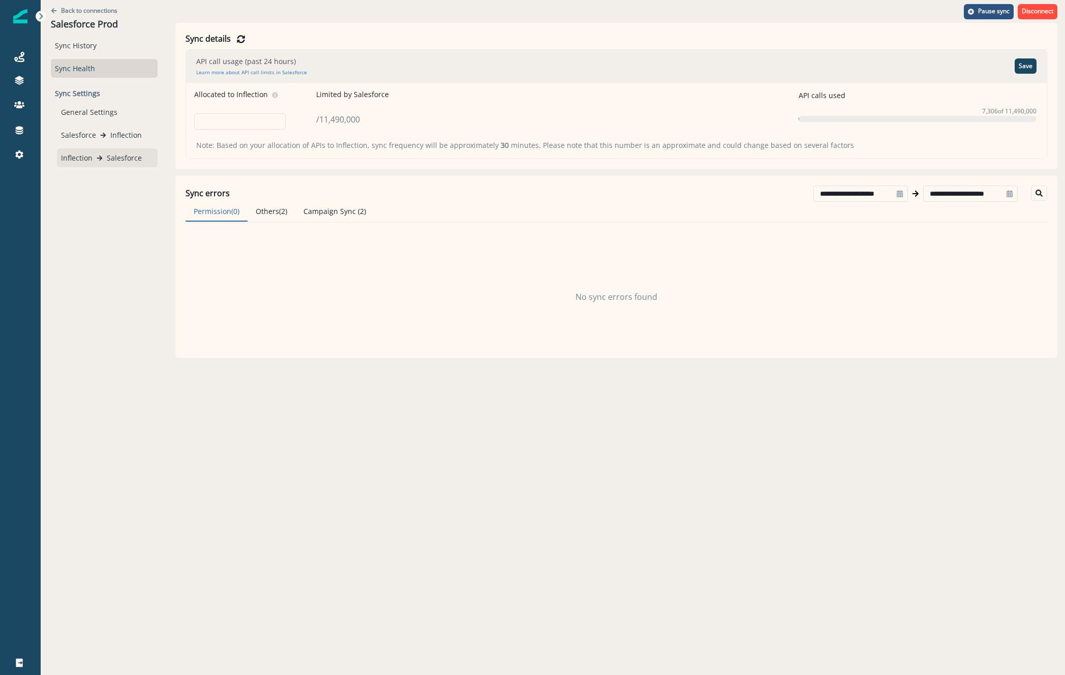
click at [120, 155] on p "Salesforce" at bounding box center [124, 158] width 35 height 11
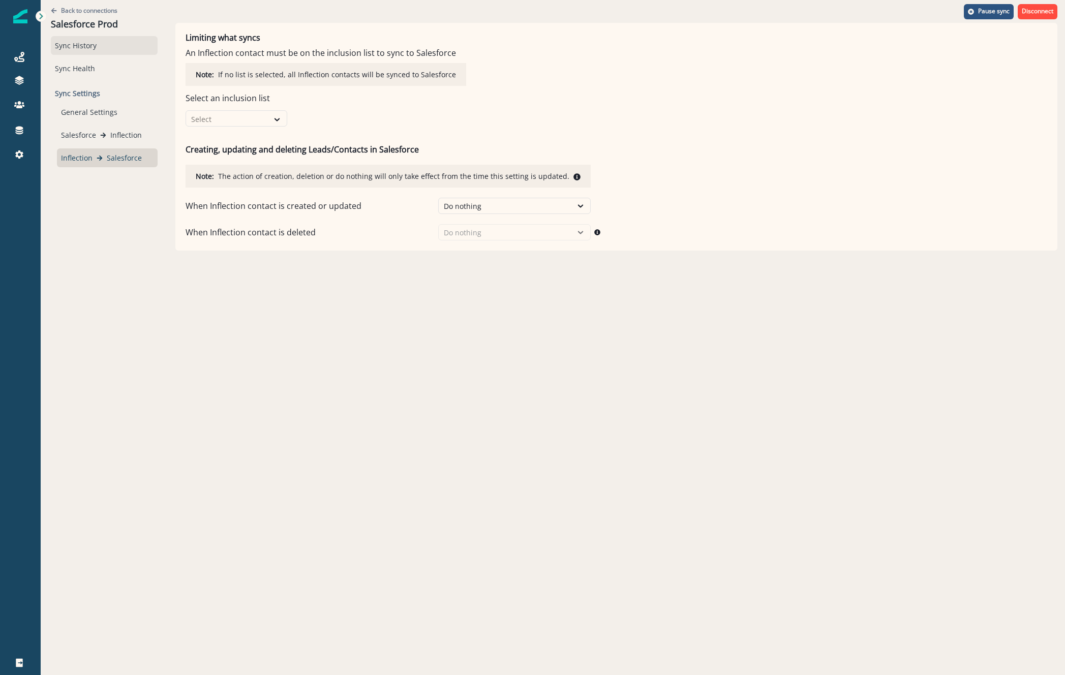
click at [85, 49] on div "Sync History" at bounding box center [104, 45] width 107 height 19
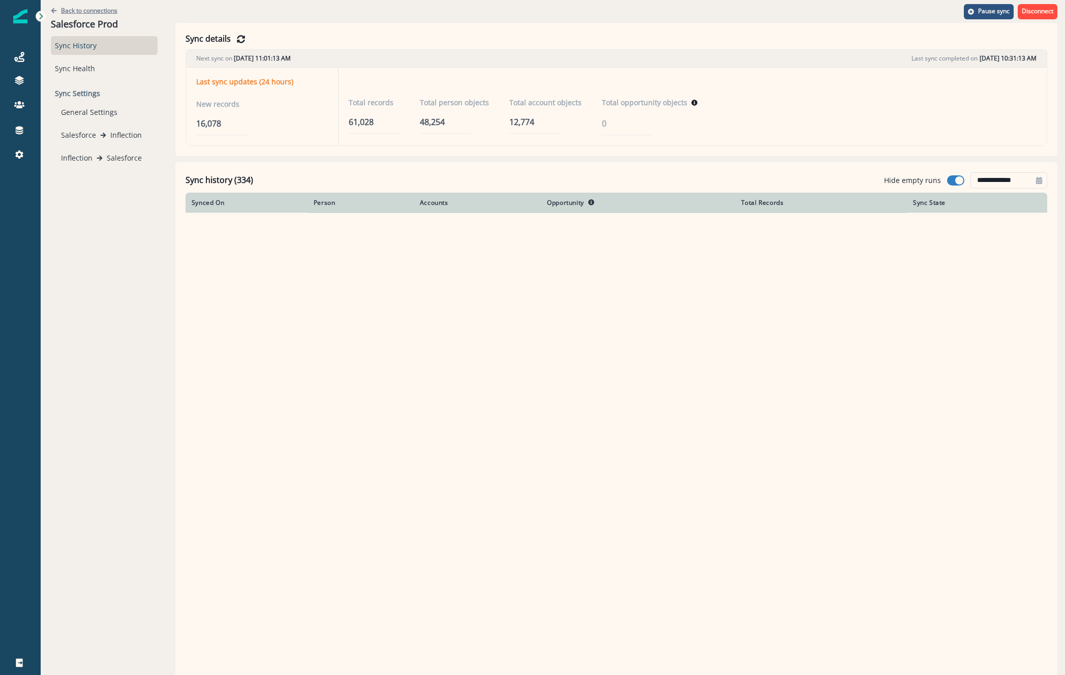
click at [88, 12] on p "Back to connections" at bounding box center [89, 10] width 56 height 9
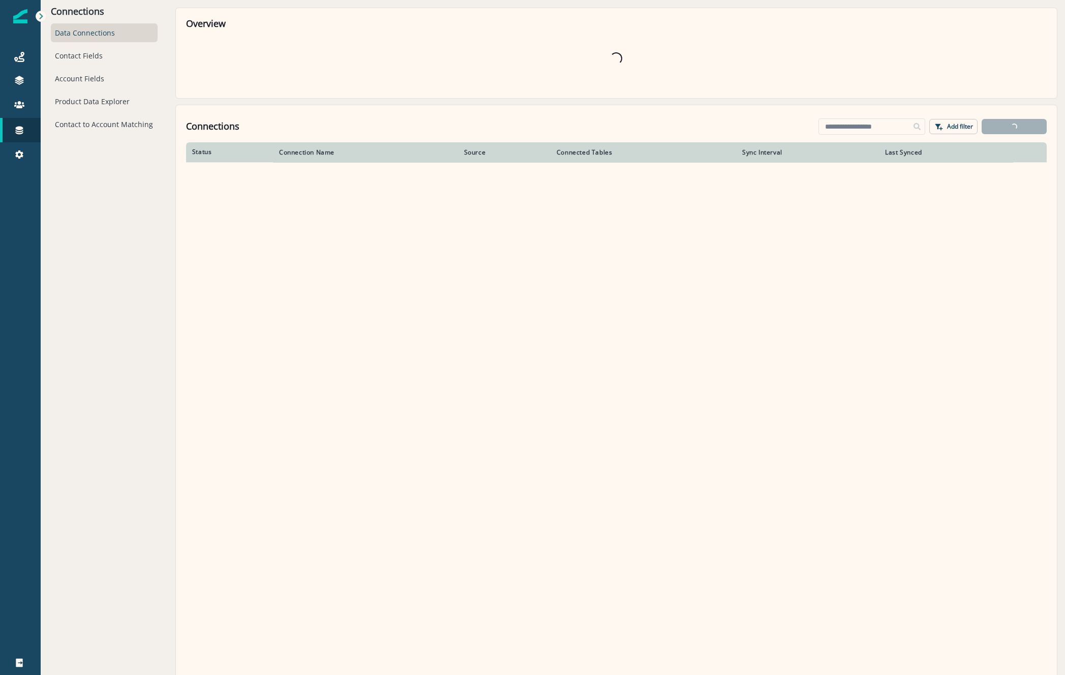
drag, startPoint x: 78, startPoint y: 43, endPoint x: 67, endPoint y: 36, distance: 13.5
click at [77, 42] on div "Data Connections Contact Fields Account Fields Product Data Explorer Contact to…" at bounding box center [104, 78] width 107 height 110
click at [66, 51] on div "Contact Fields" at bounding box center [104, 55] width 107 height 19
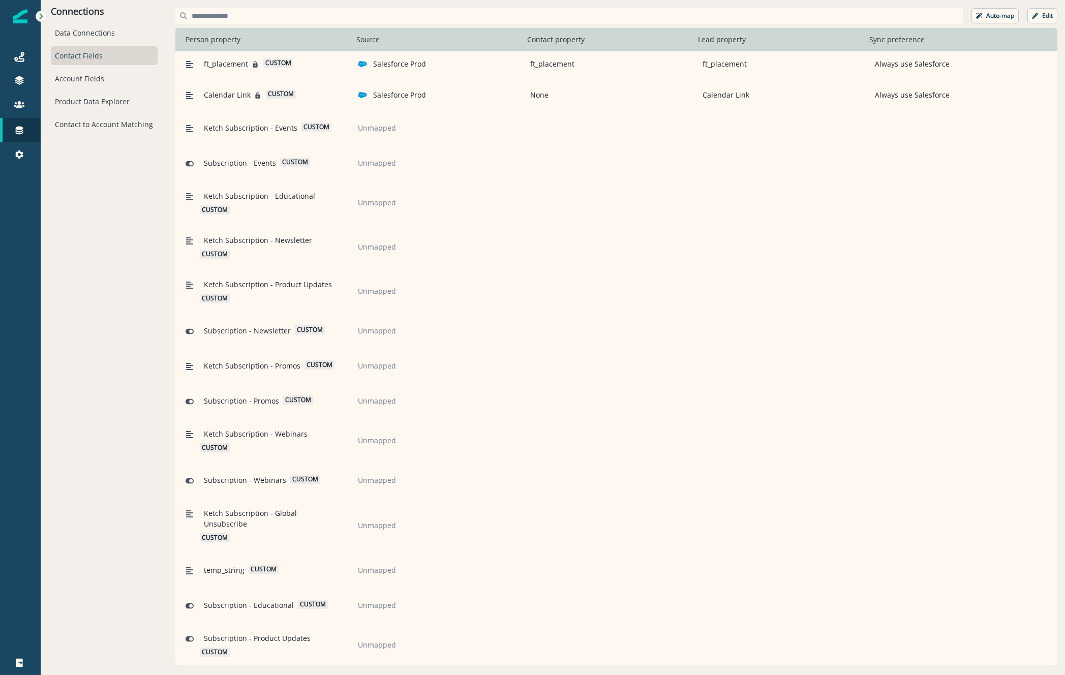
scroll to position [2027, 0]
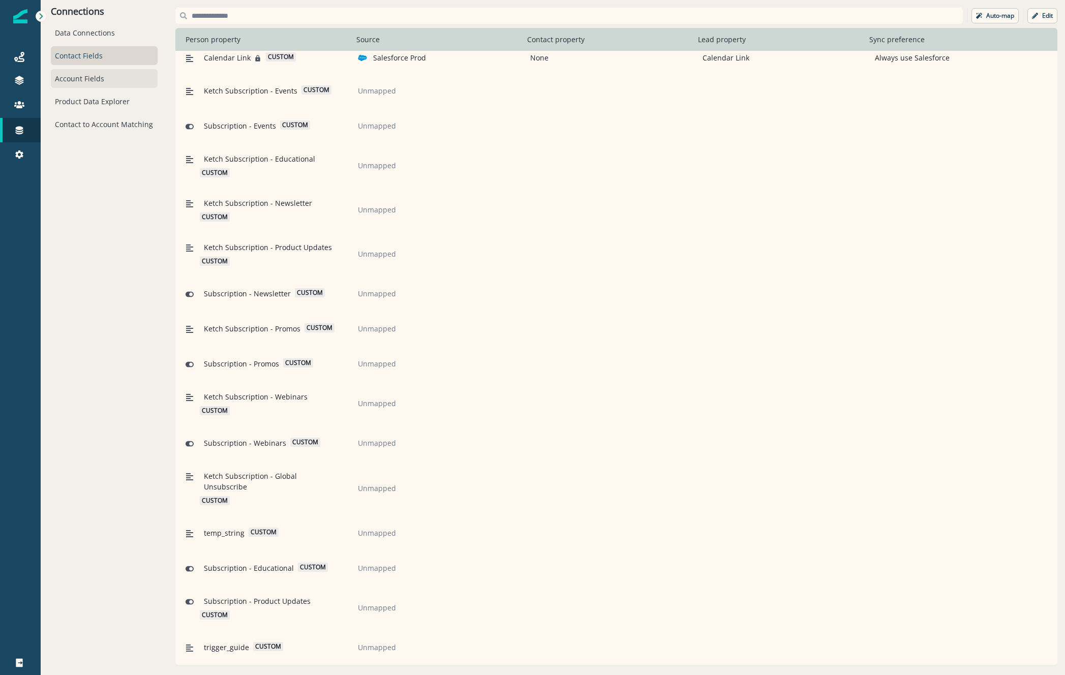
click at [95, 82] on div "Account Fields" at bounding box center [104, 78] width 107 height 19
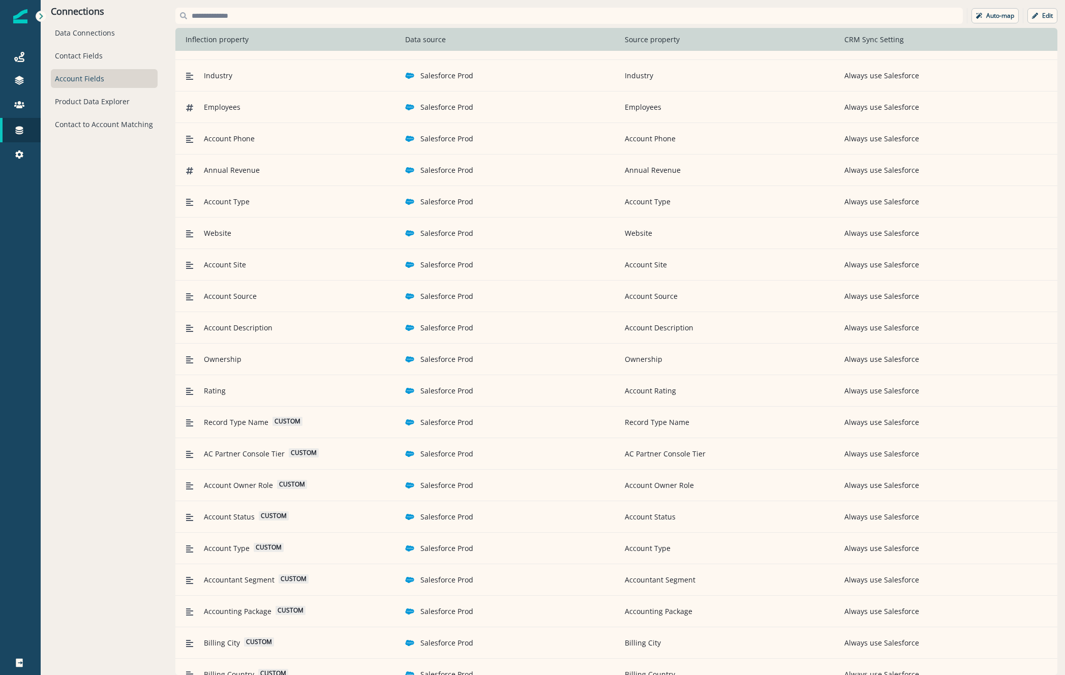
scroll to position [102, 0]
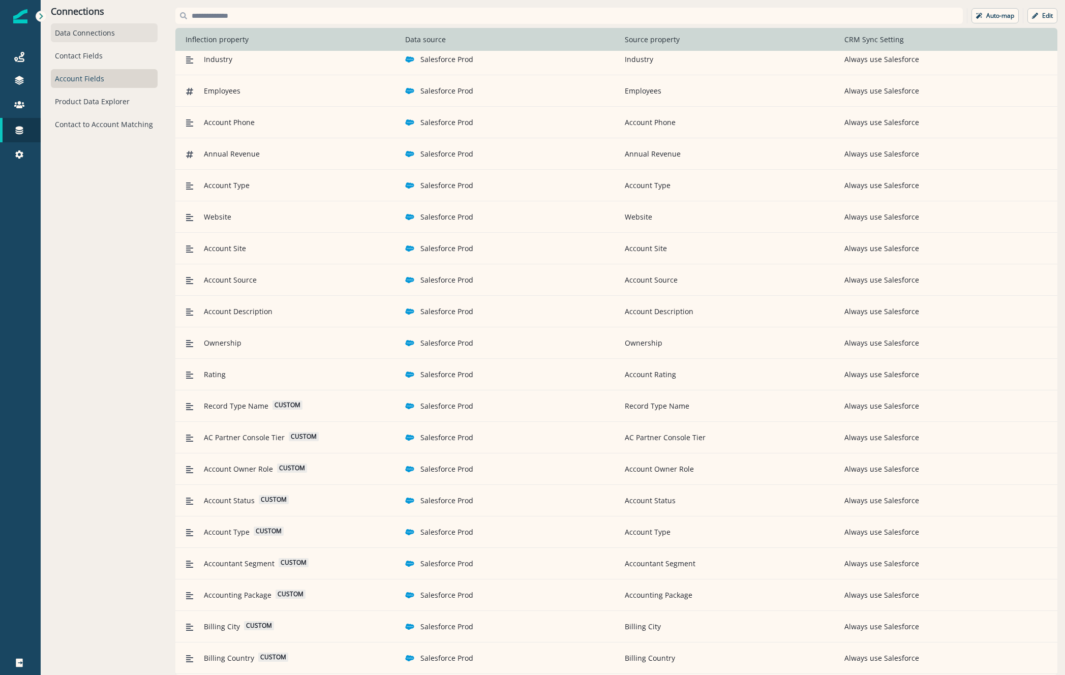
click at [88, 25] on div "Data Connections" at bounding box center [104, 32] width 107 height 19
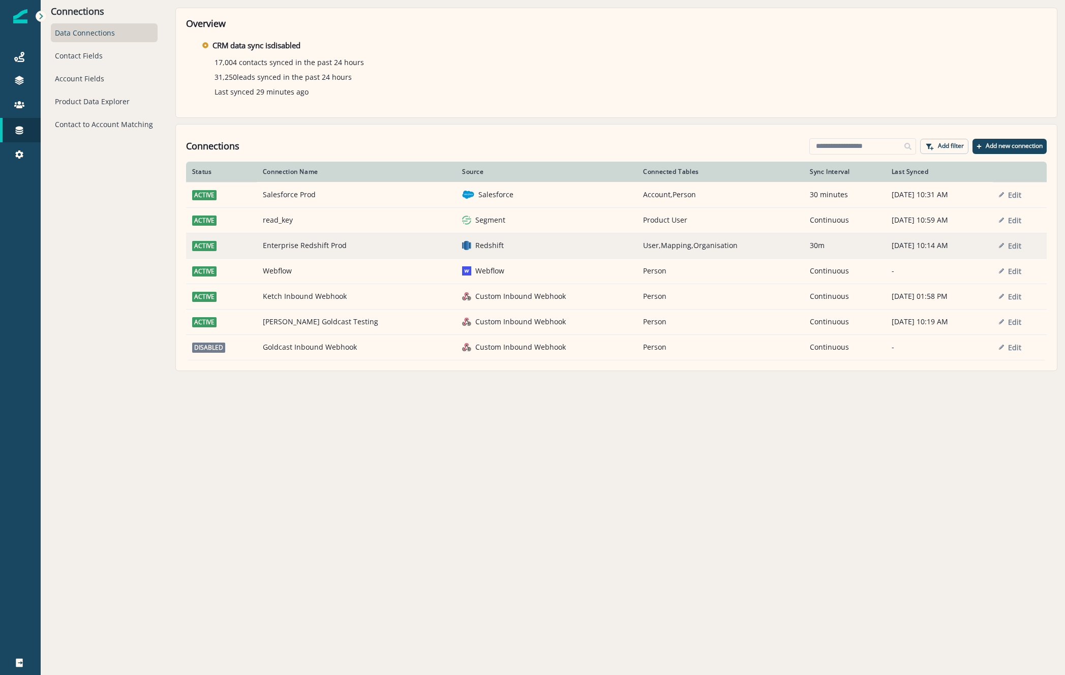
click at [301, 245] on td "Enterprise Redshift Prod" at bounding box center [356, 245] width 199 height 25
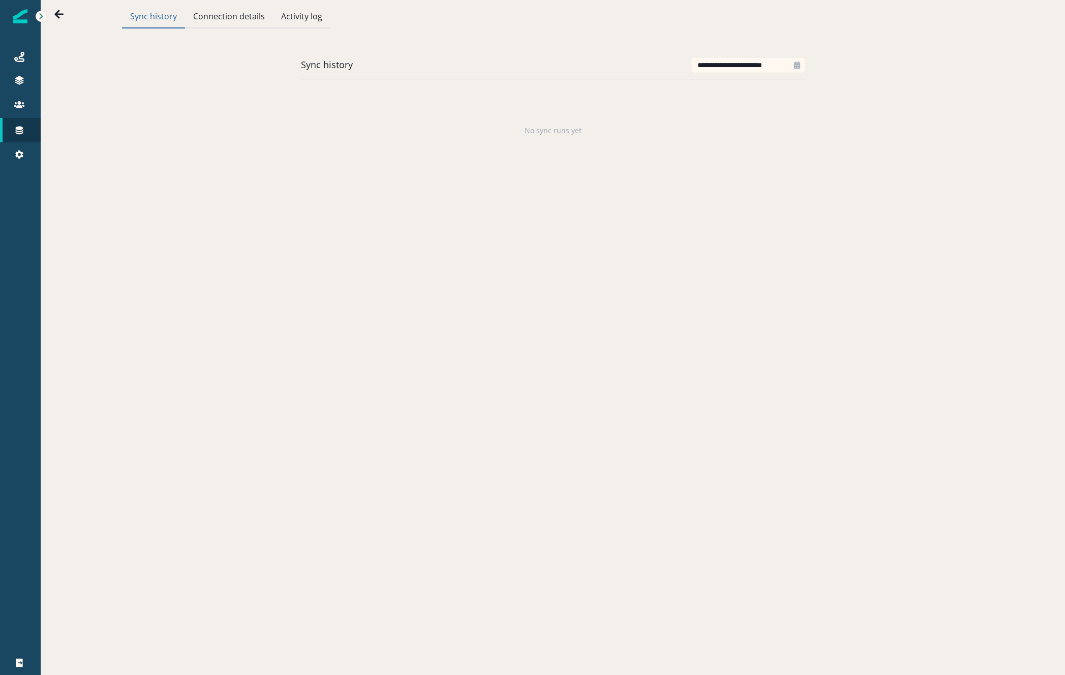
click at [301, 245] on div "**********" at bounding box center [553, 337] width 1025 height 675
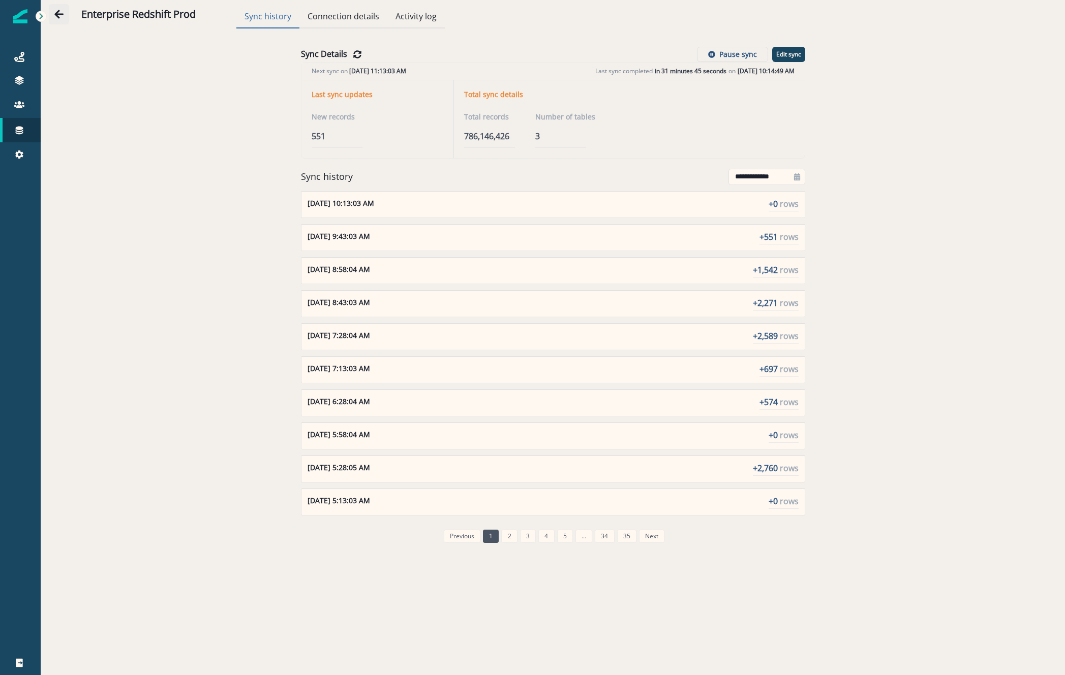
click at [57, 14] on icon "Go back" at bounding box center [58, 14] width 9 height 9
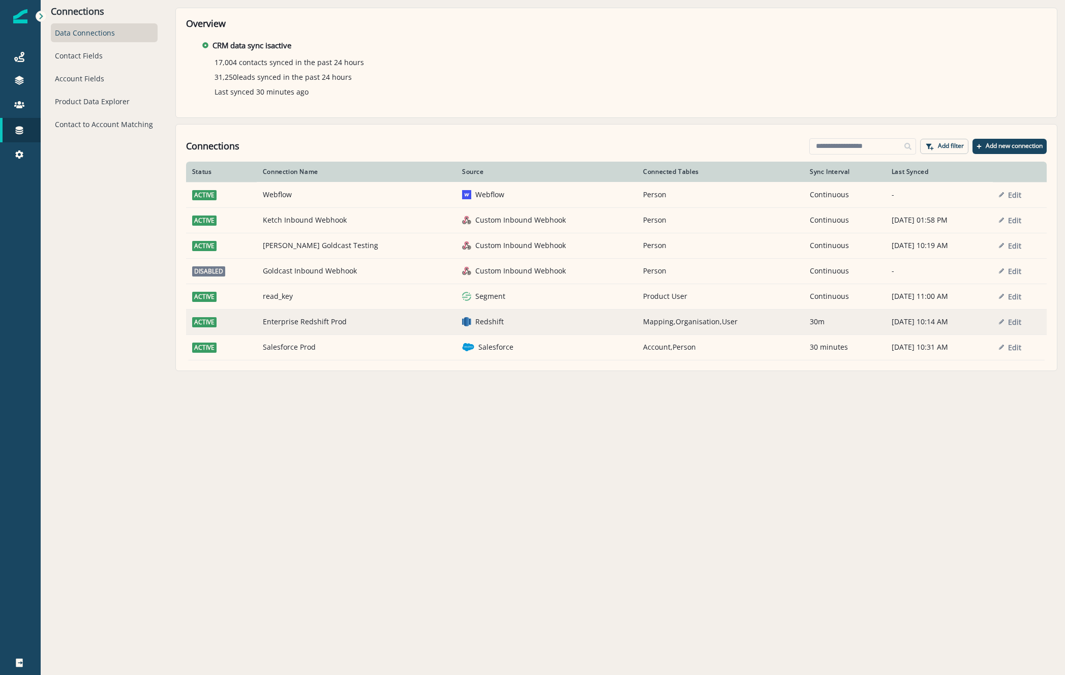
click at [637, 321] on td "Mapping,Organisation,User" at bounding box center [720, 321] width 167 height 25
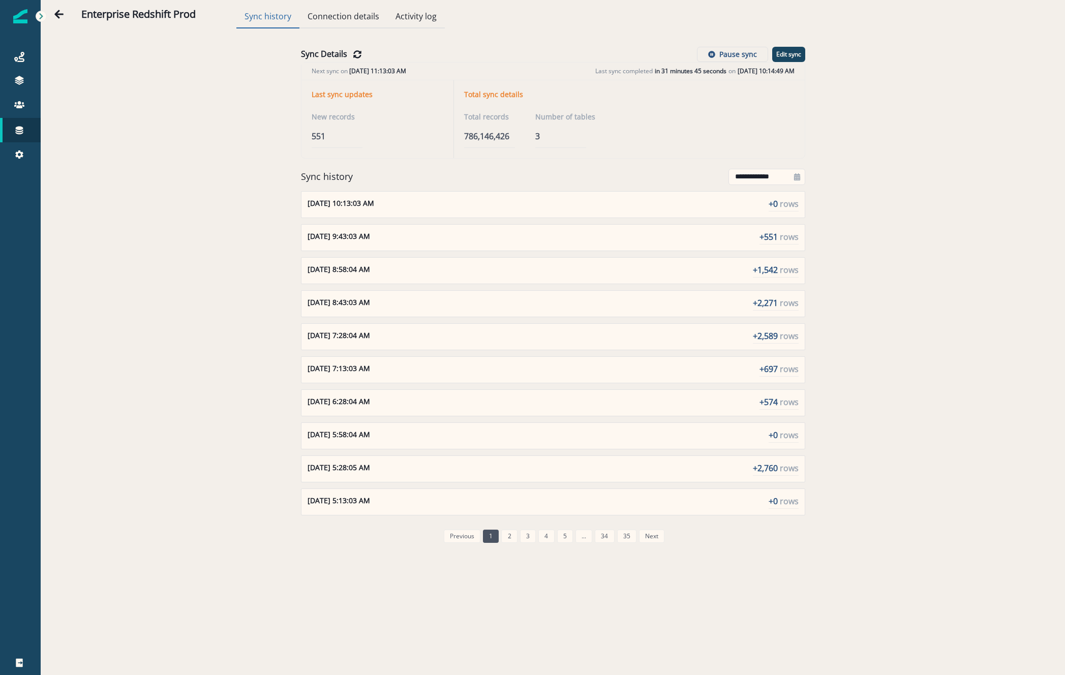
click at [155, 264] on div "**********" at bounding box center [553, 296] width 1025 height 537
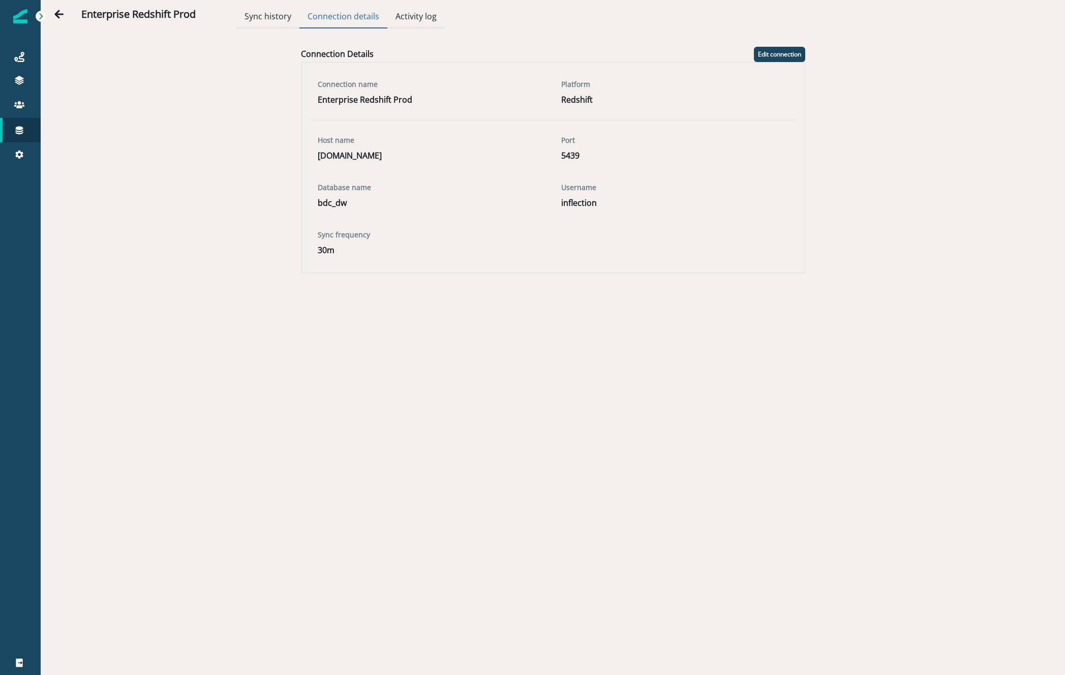
click at [318, 16] on button "Connection details" at bounding box center [344, 17] width 88 height 22
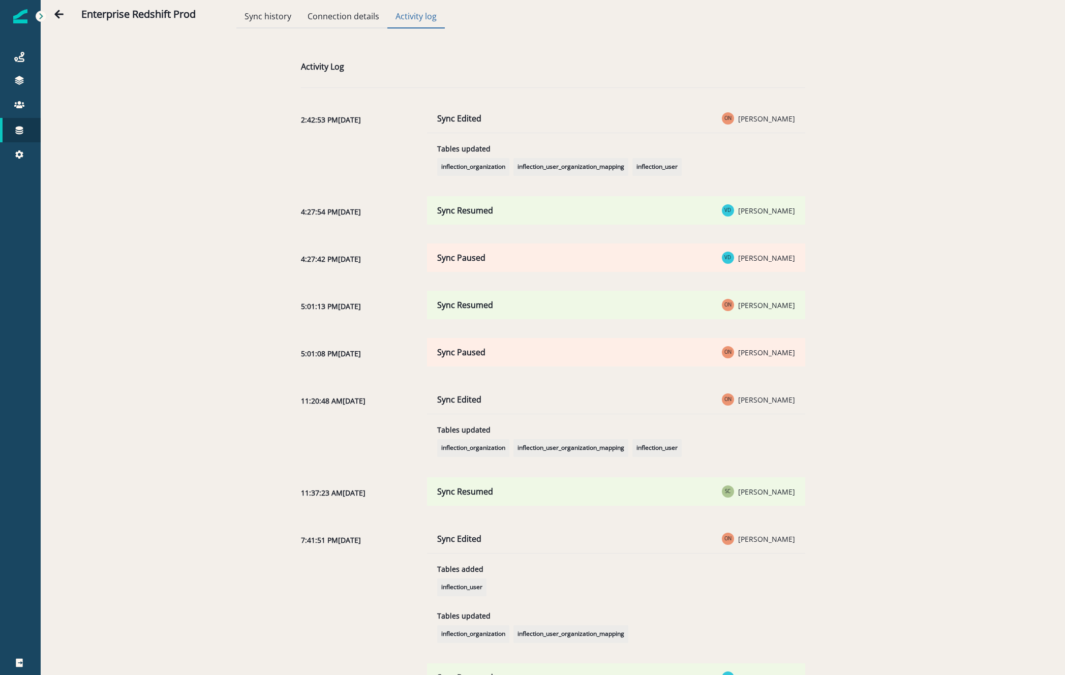
click at [440, 13] on button "Activity log" at bounding box center [415, 17] width 57 height 22
click at [308, 5] on div "Sync history Connection details Activity log" at bounding box center [340, 14] width 208 height 28
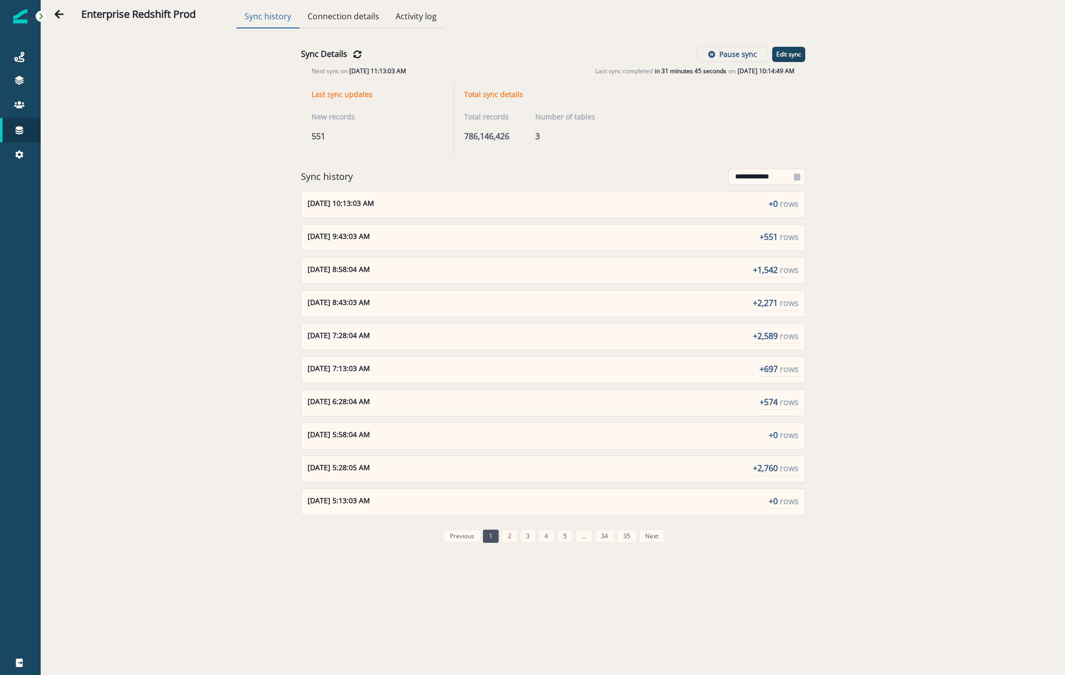
click at [272, 19] on button "Sync history" at bounding box center [267, 17] width 63 height 22
click at [57, 14] on icon "Go back" at bounding box center [58, 14] width 9 height 9
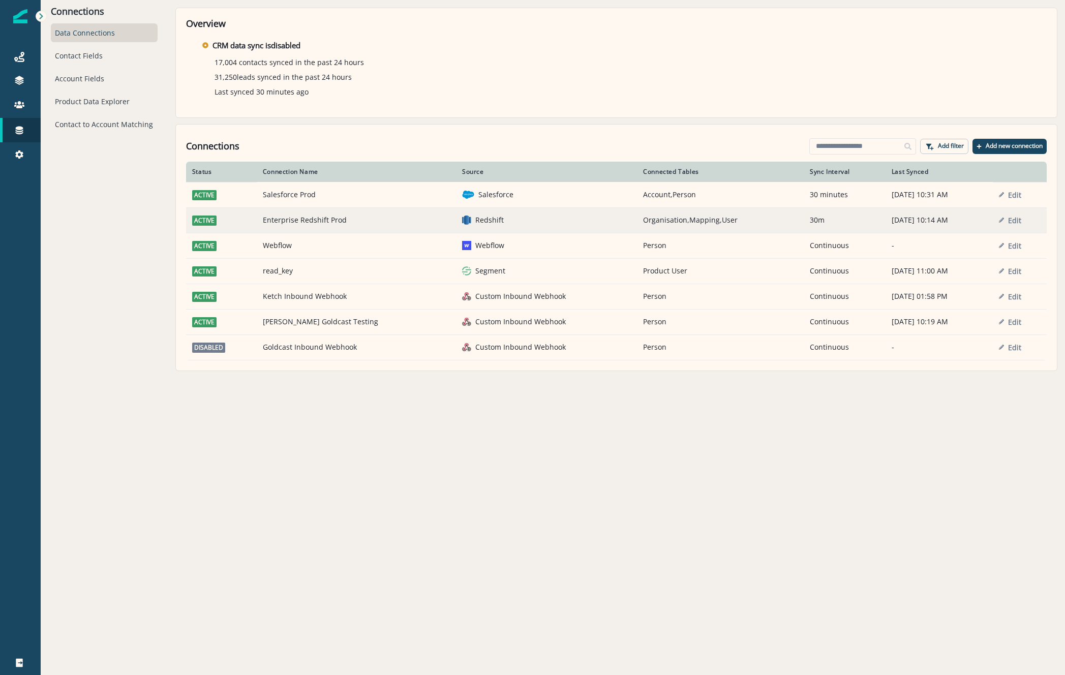
click at [475, 224] on p "Redshift" at bounding box center [489, 220] width 28 height 10
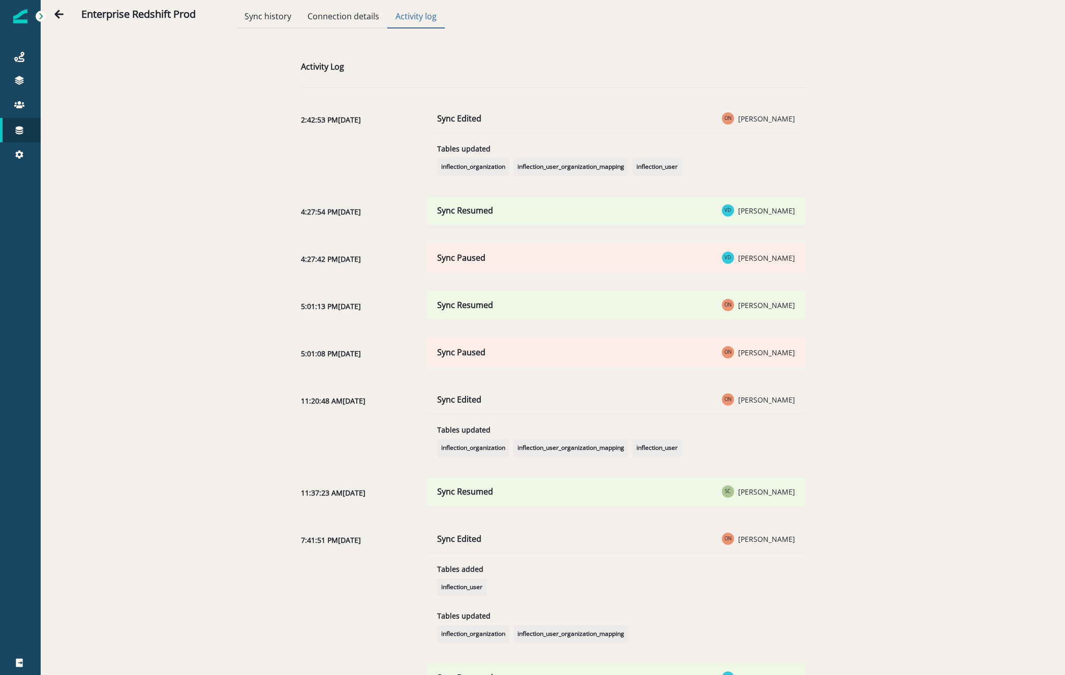
click at [421, 20] on button "Activity log" at bounding box center [415, 17] width 57 height 22
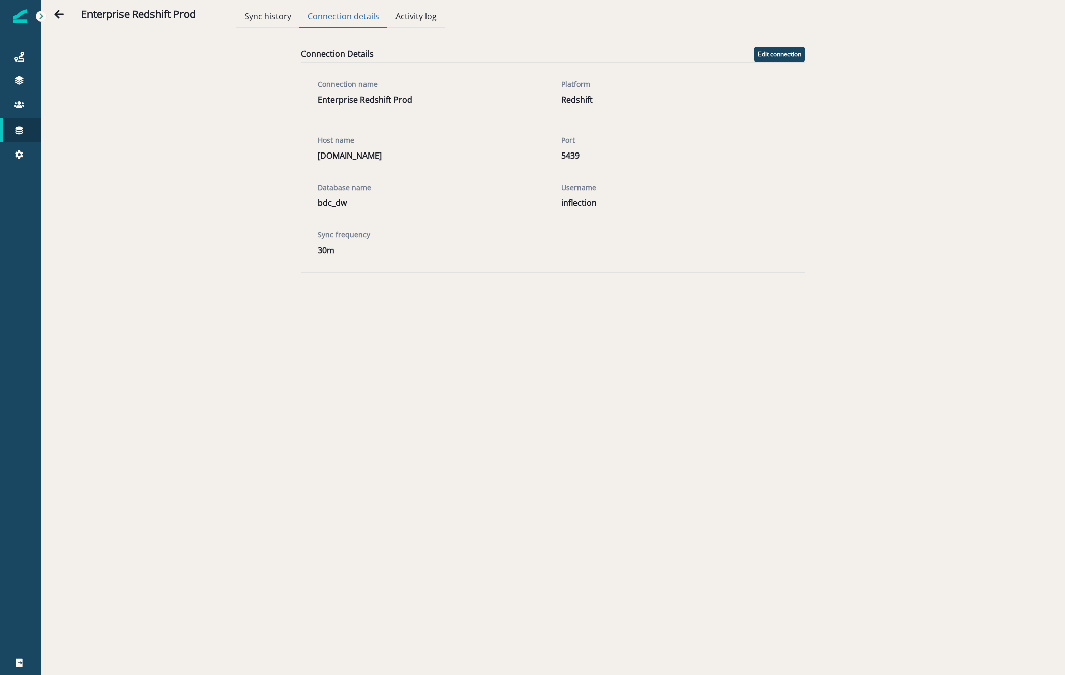
click at [337, 15] on button "Connection details" at bounding box center [344, 17] width 88 height 22
click at [207, 10] on div "Enterprise Redshift Prod" at bounding box center [128, 14] width 175 height 28
click at [275, 18] on button "Sync history" at bounding box center [267, 17] width 63 height 22
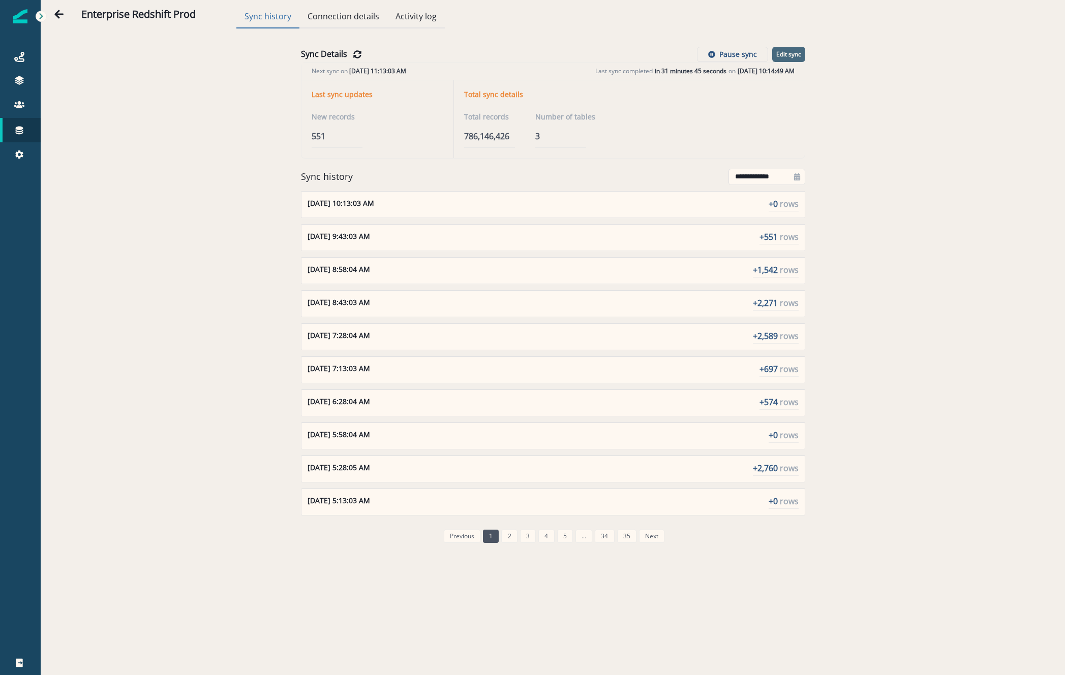
click at [796, 58] on p "Edit sync" at bounding box center [788, 54] width 25 height 7
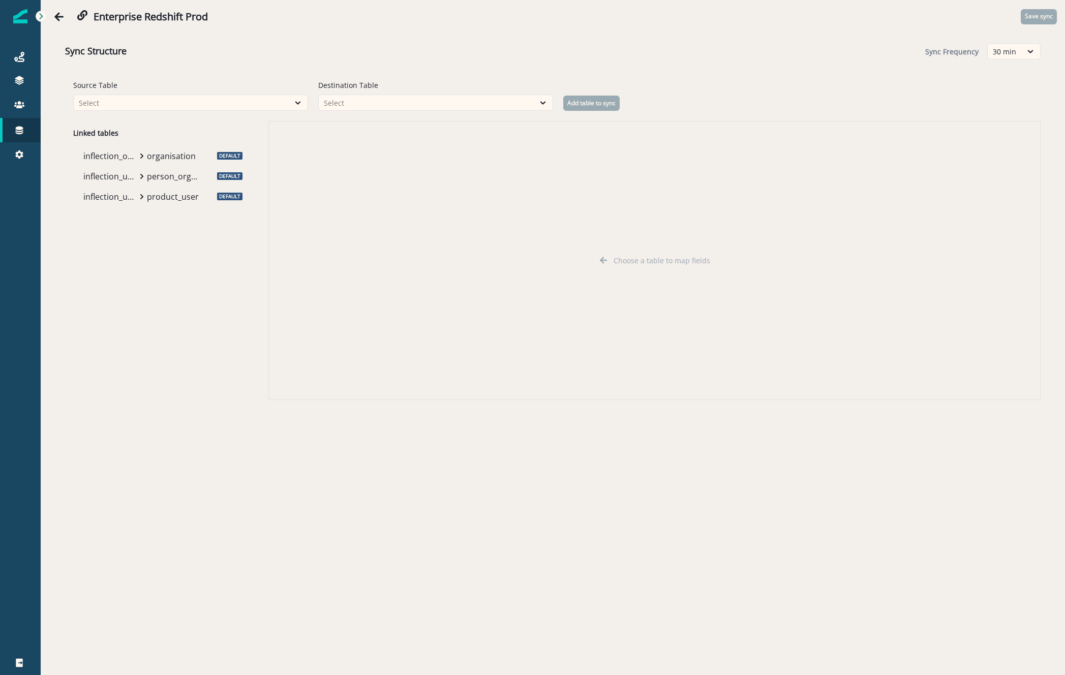
click at [133, 199] on p "inflection_user" at bounding box center [109, 197] width 53 height 12
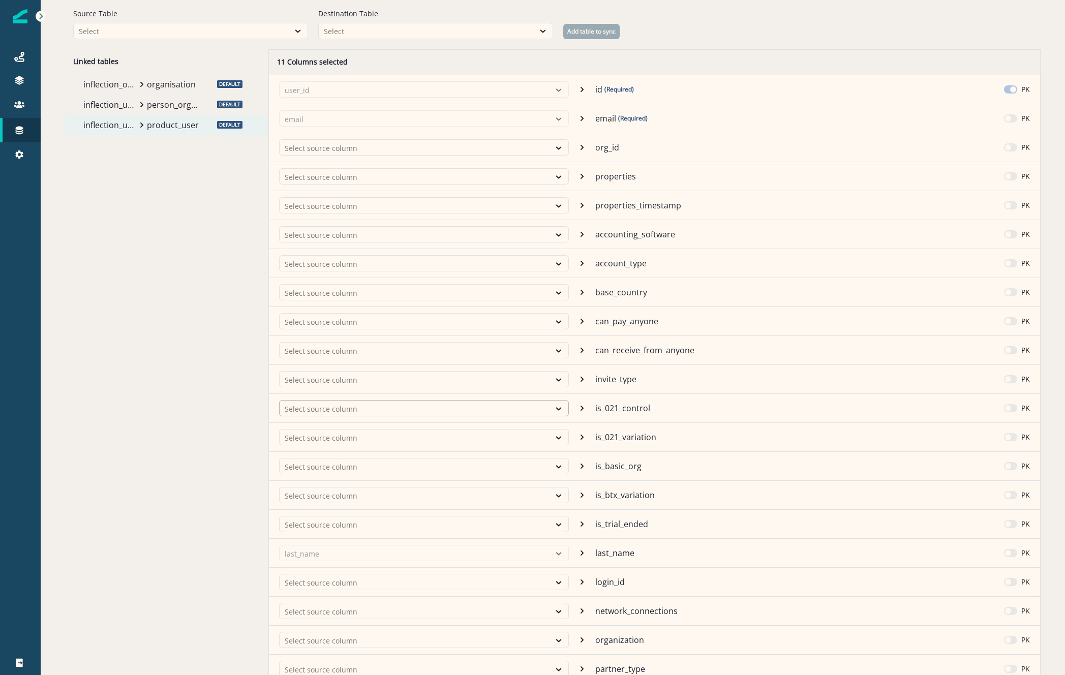
scroll to position [29, 0]
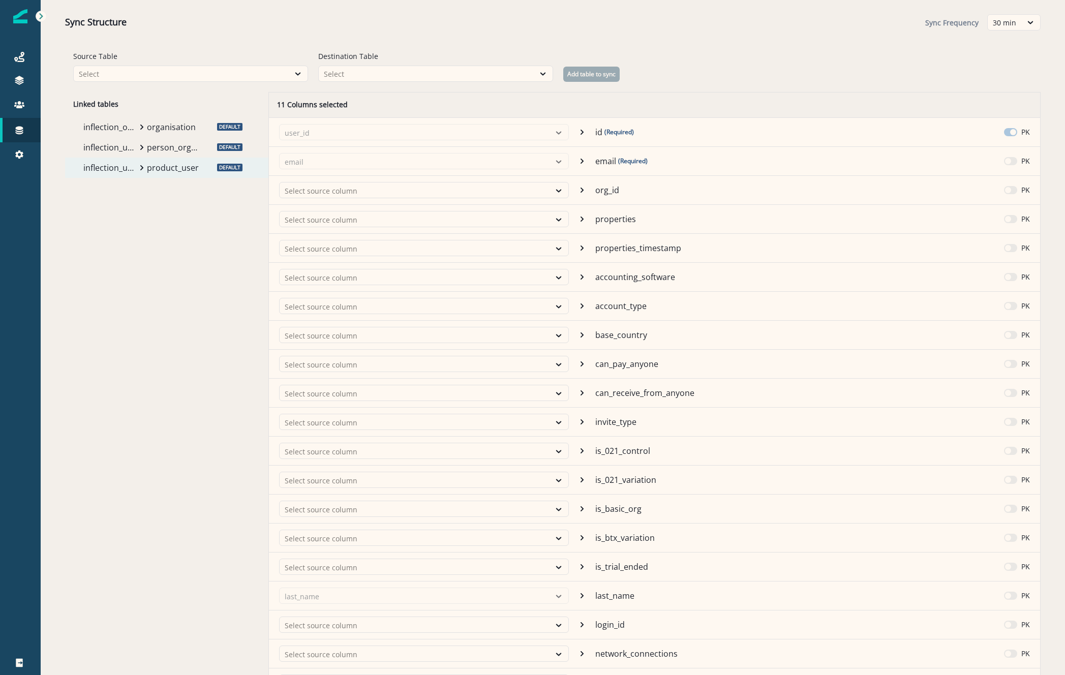
click at [155, 146] on p "person_organisation_mapping" at bounding box center [173, 147] width 53 height 12
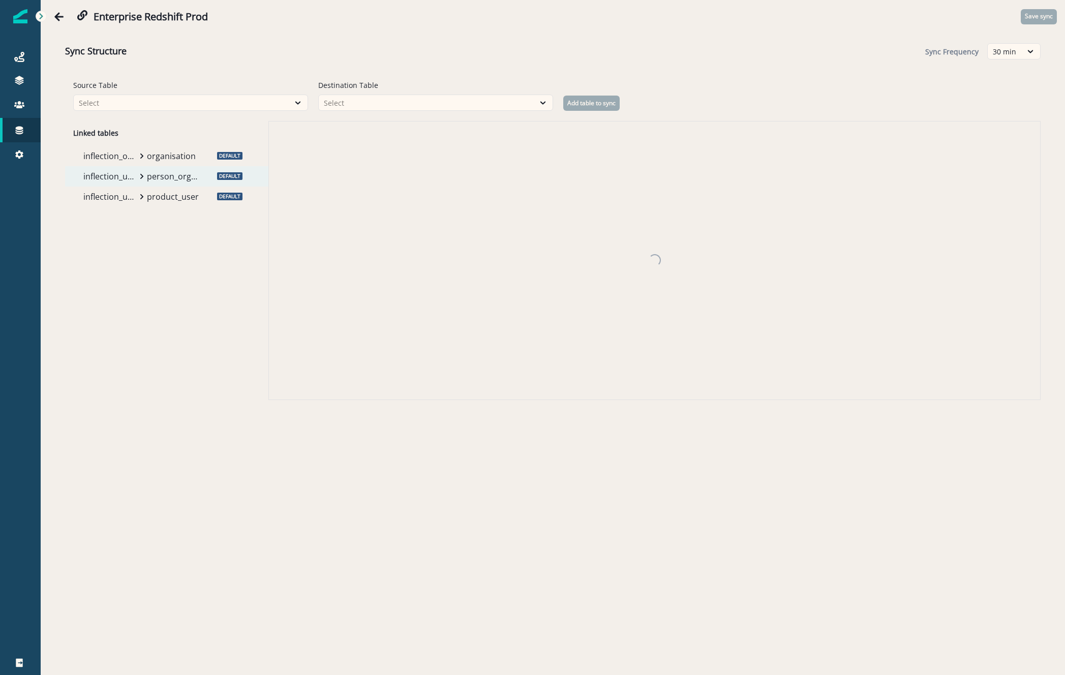
scroll to position [0, 0]
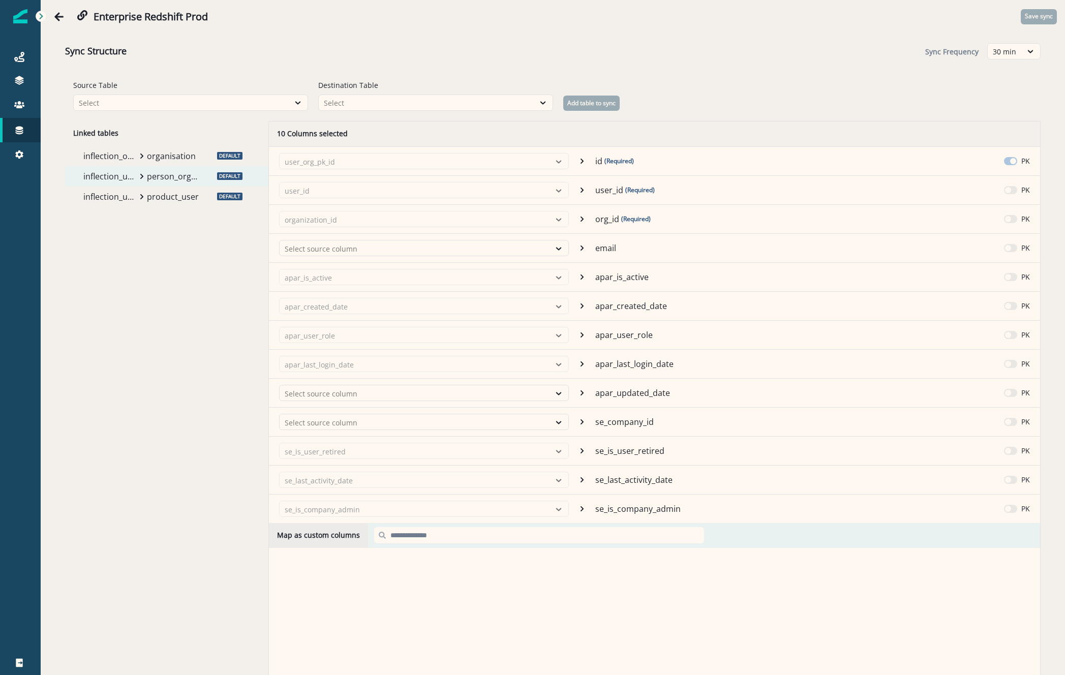
click at [152, 201] on p "product_user" at bounding box center [173, 197] width 53 height 12
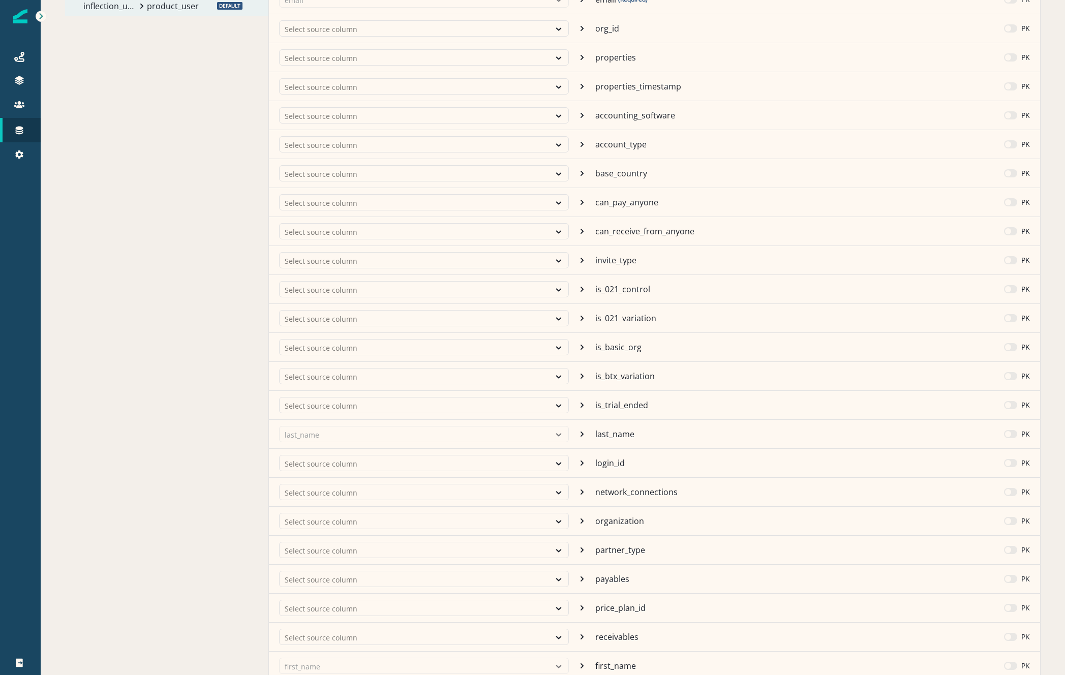
scroll to position [80, 0]
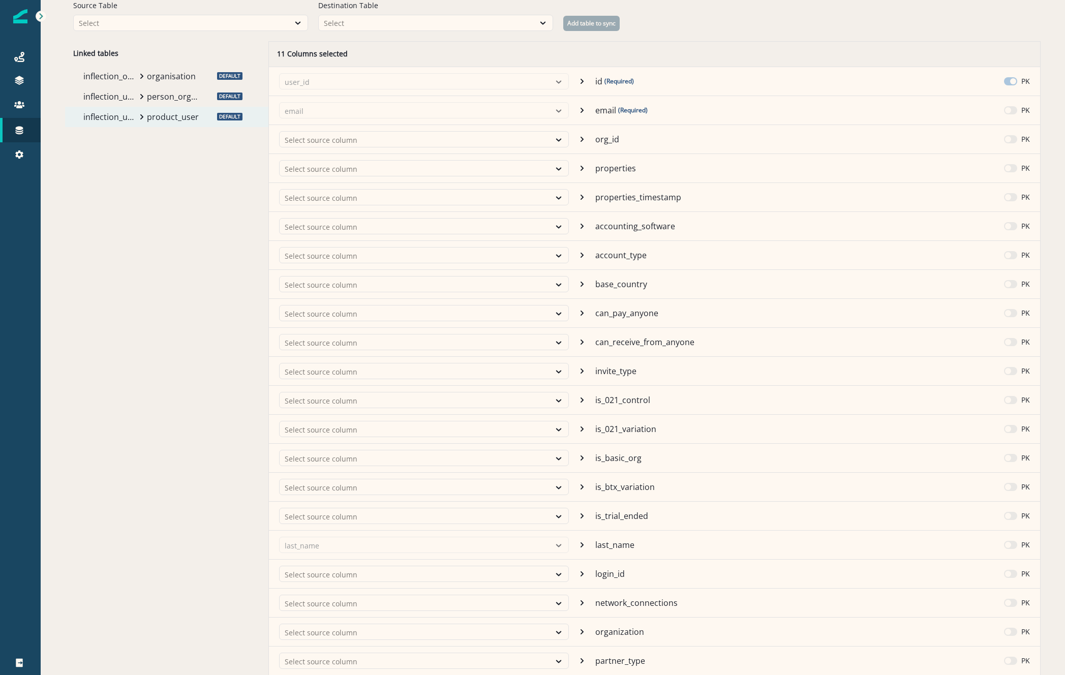
drag, startPoint x: 182, startPoint y: 94, endPoint x: 232, endPoint y: 136, distance: 65.3
click at [182, 93] on p "person_organisation_mapping" at bounding box center [173, 97] width 53 height 12
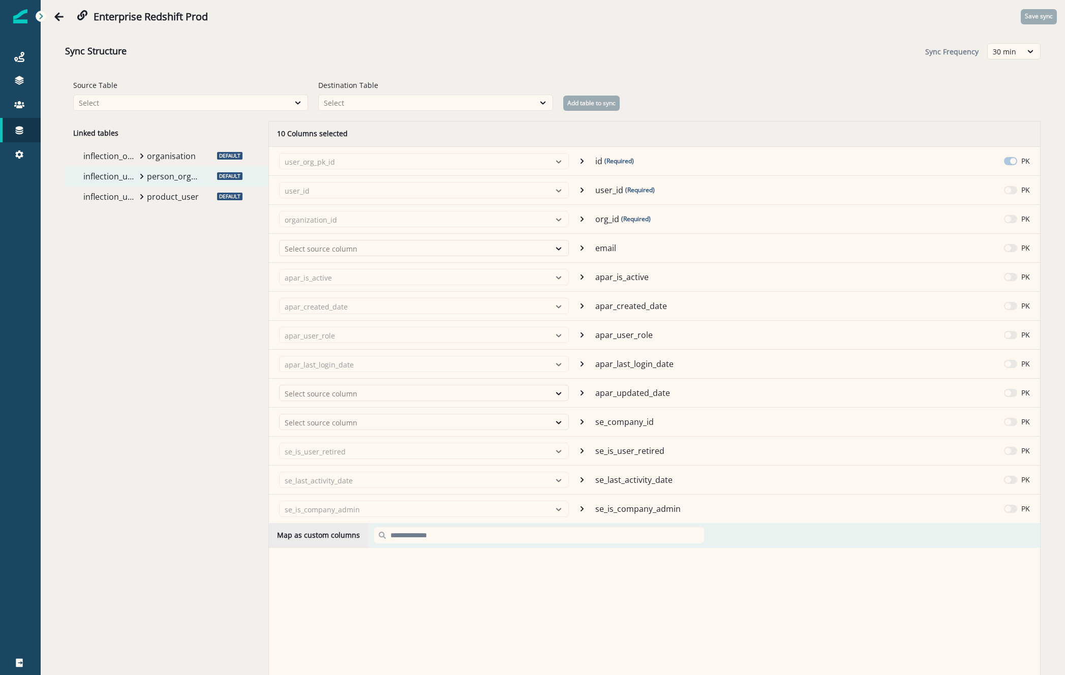
click at [183, 164] on div "inflection_organization organisation" at bounding box center [142, 156] width 127 height 20
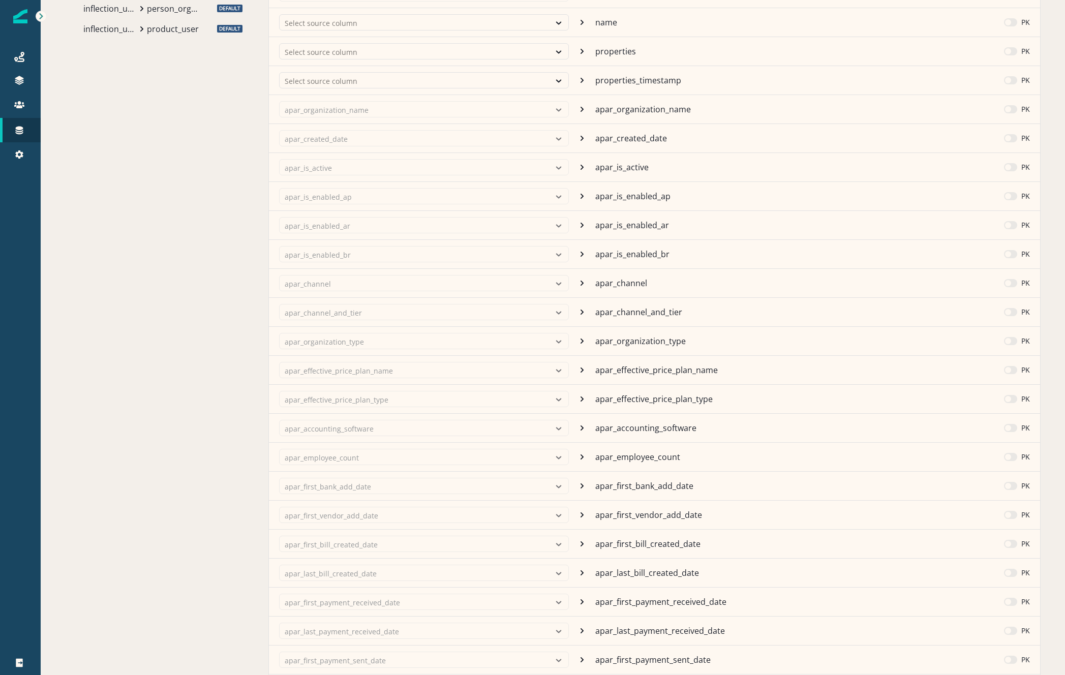
scroll to position [51, 0]
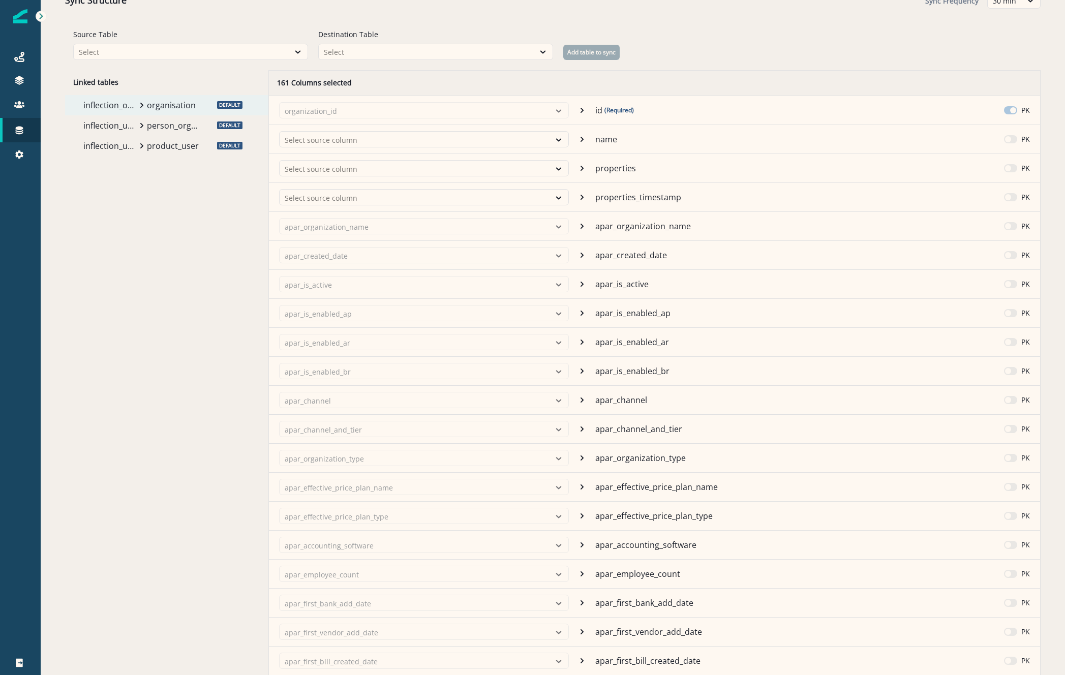
click at [163, 134] on div "inflection_user_organization_mapping person_organisation_mapping" at bounding box center [142, 125] width 127 height 20
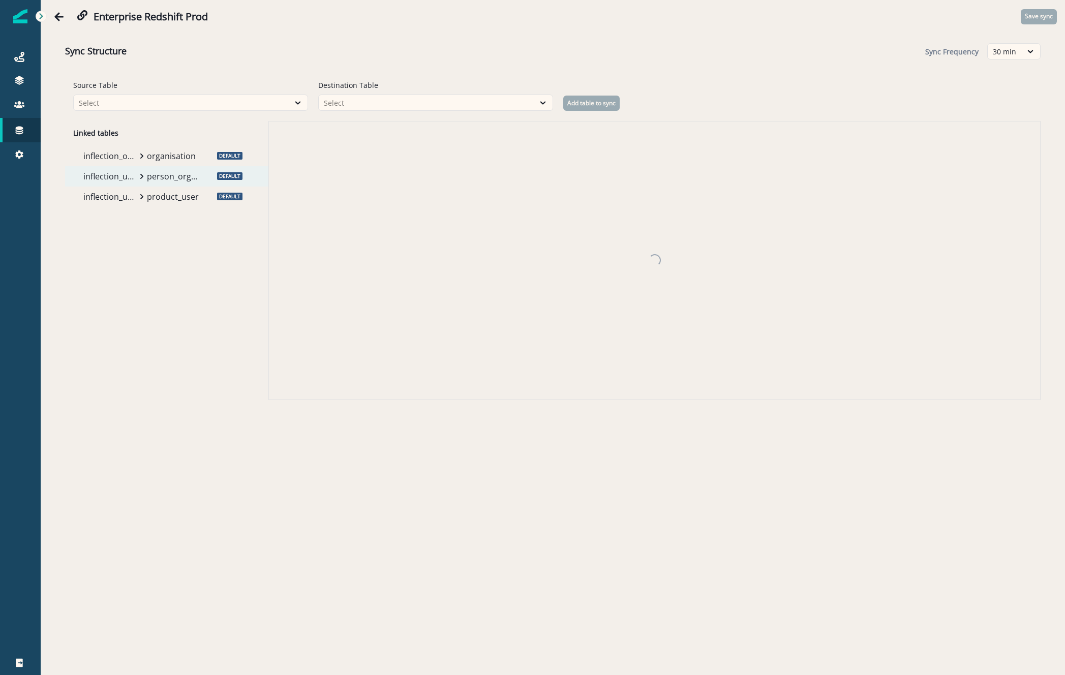
scroll to position [0, 0]
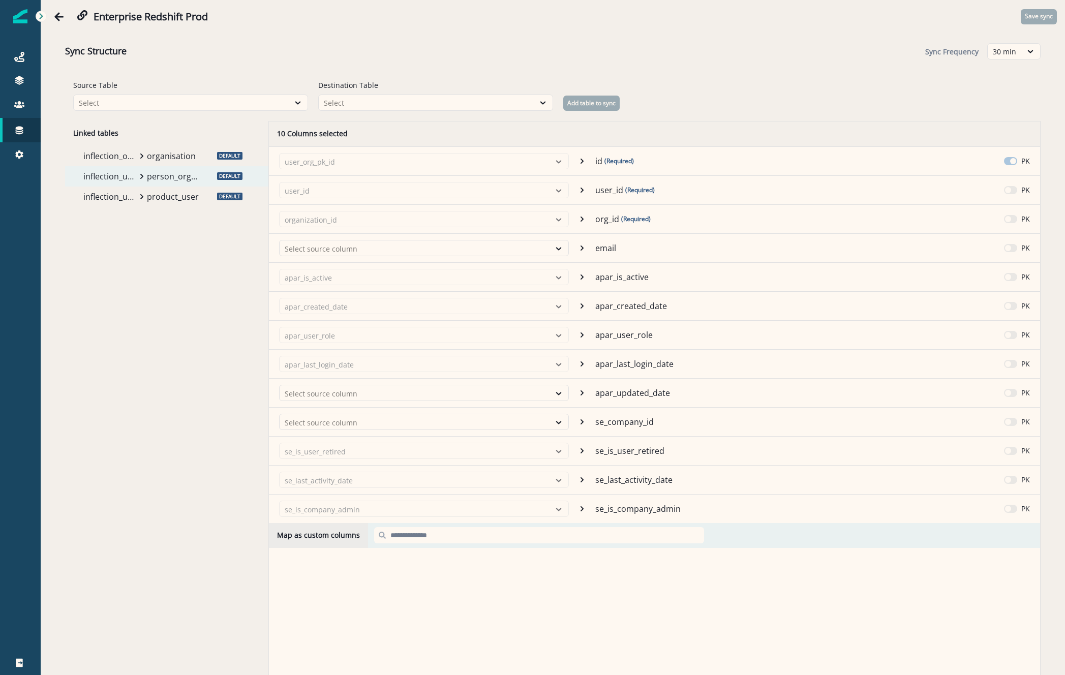
click at [163, 197] on p "product_user" at bounding box center [173, 197] width 53 height 12
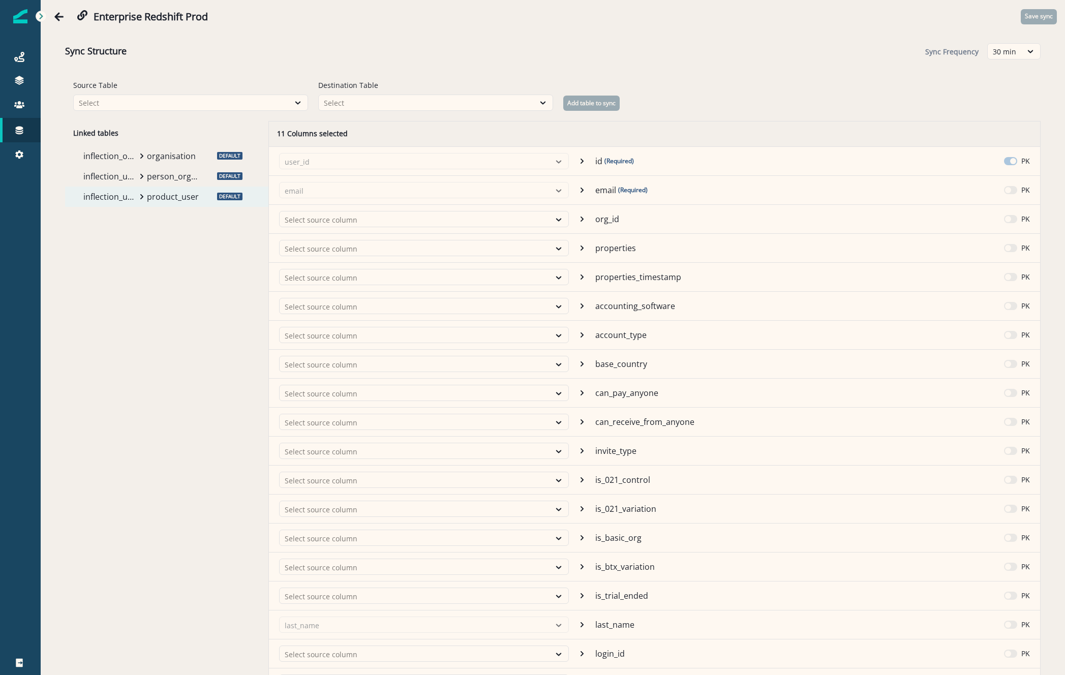
click at [156, 158] on p "organisation" at bounding box center [173, 156] width 53 height 12
click at [165, 187] on div "inflection_user product_user" at bounding box center [142, 197] width 127 height 20
click at [164, 180] on p "person_organisation_mapping" at bounding box center [173, 176] width 53 height 12
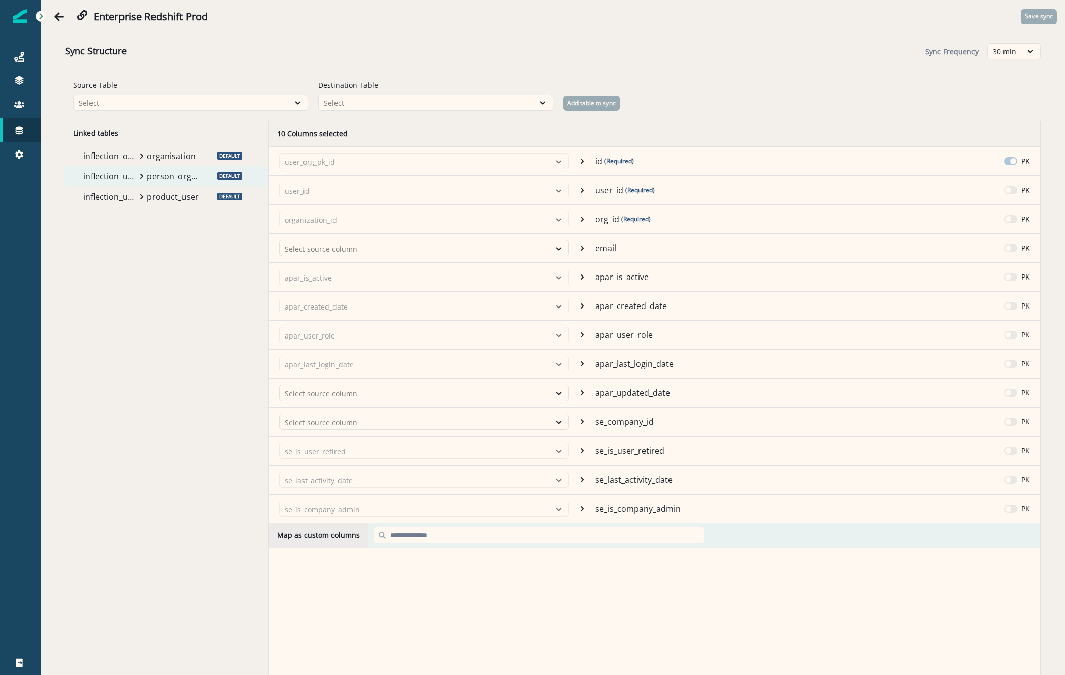
click at [195, 194] on p "product_user" at bounding box center [173, 197] width 53 height 12
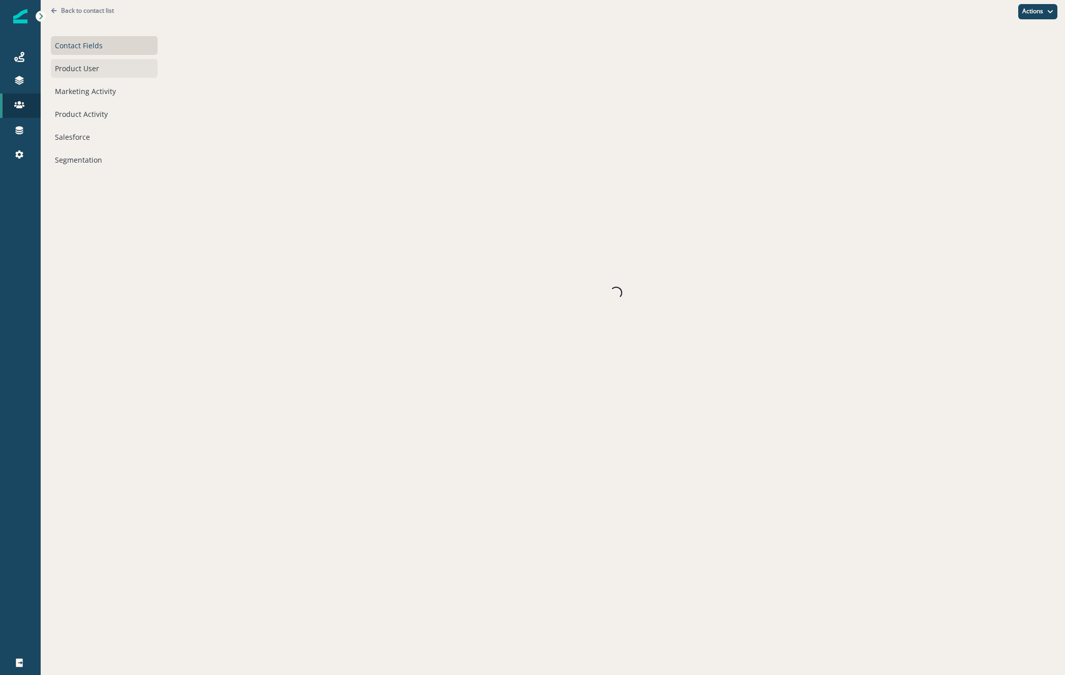
click at [128, 65] on div "Product User" at bounding box center [104, 68] width 107 height 19
click at [94, 72] on div "Product User" at bounding box center [104, 68] width 107 height 19
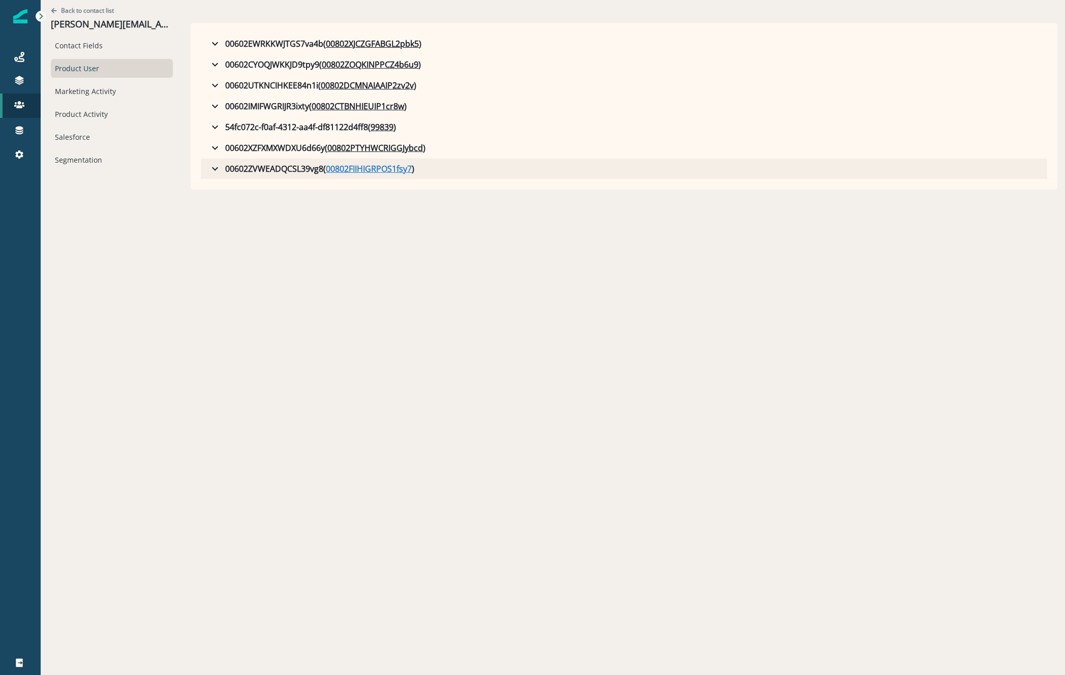
click at [339, 165] on u "00802FIIHIGRPOS1fsy7" at bounding box center [369, 169] width 86 height 12
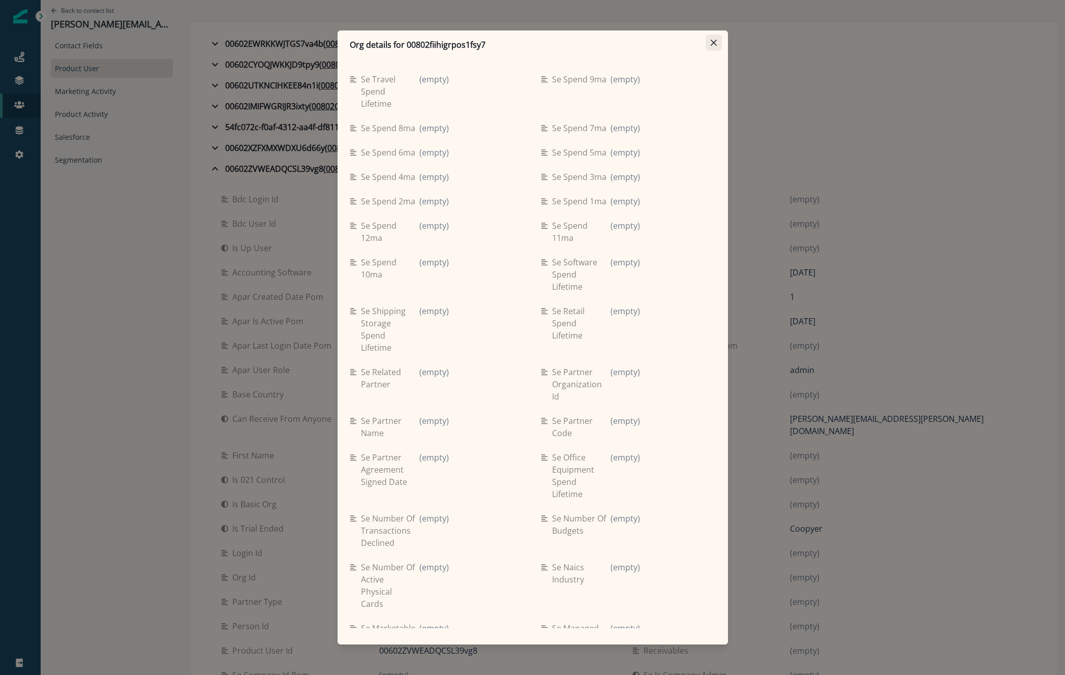
click at [712, 39] on button "Close" at bounding box center [714, 43] width 16 height 16
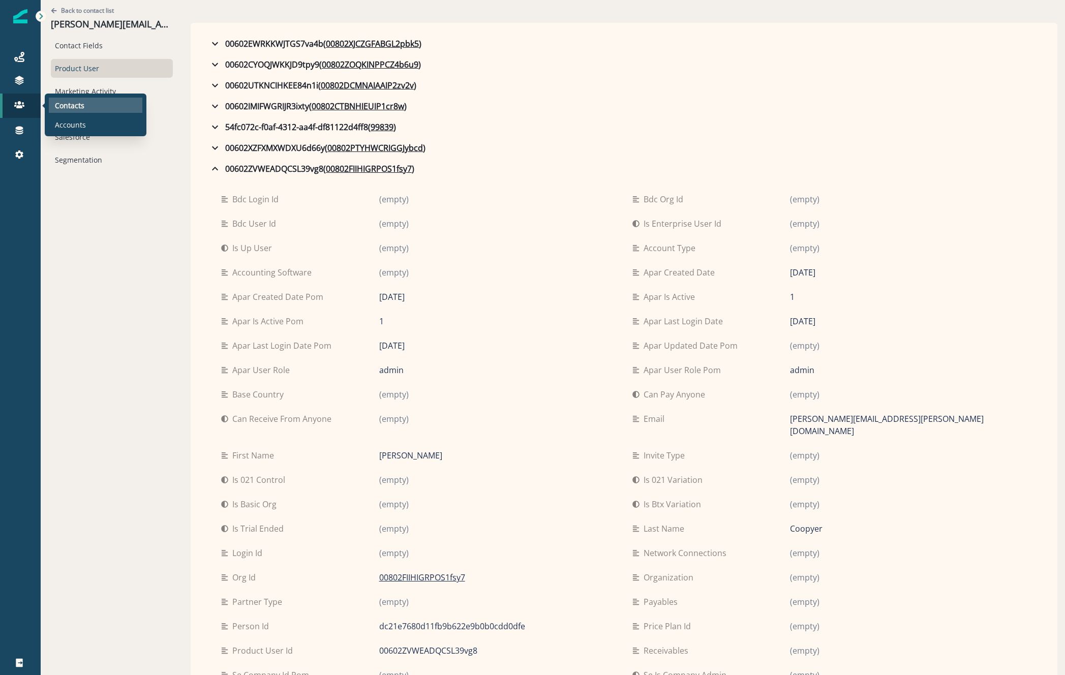
click at [125, 108] on div "Contacts" at bounding box center [96, 105] width 94 height 15
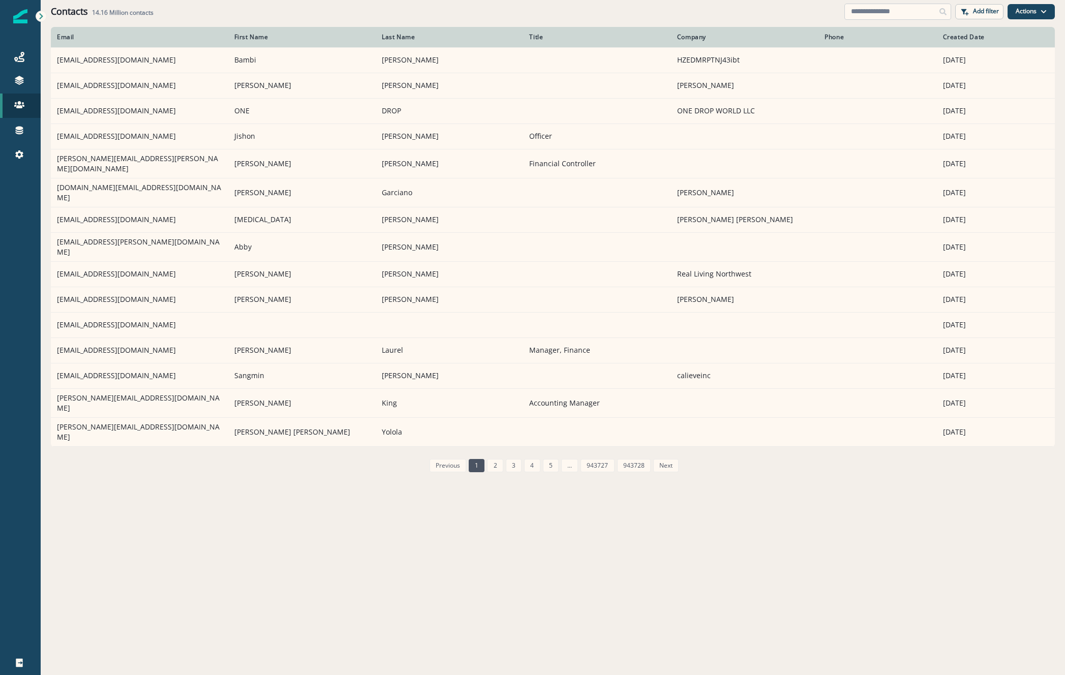
click at [868, 14] on input at bounding box center [898, 12] width 107 height 16
paste input "**********"
type input "**********"
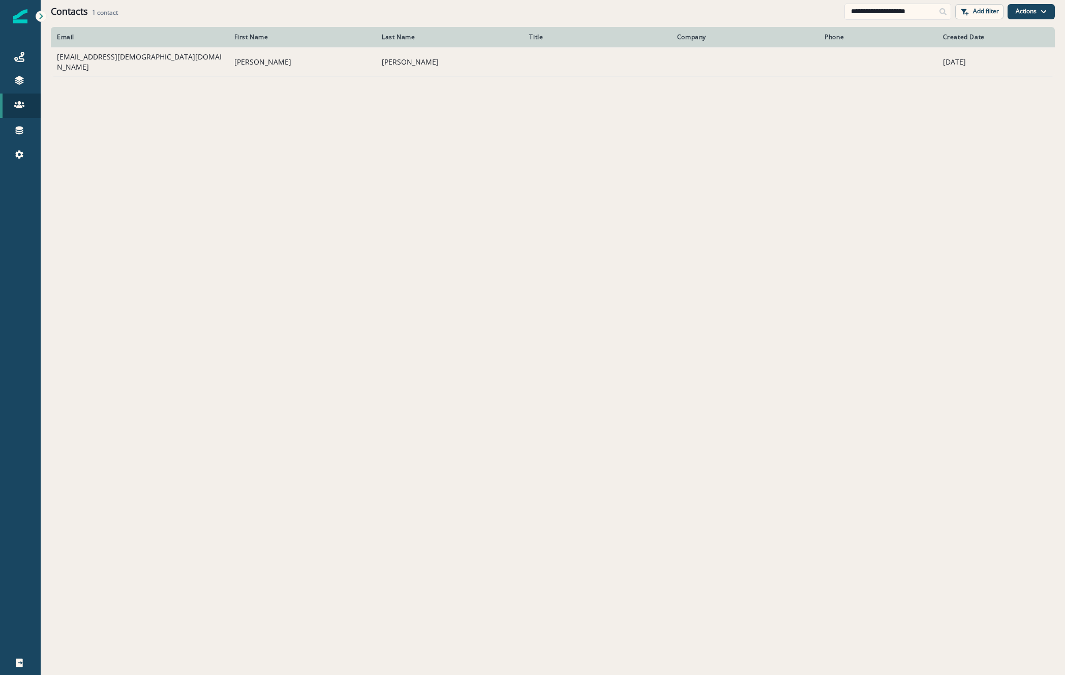
click at [98, 66] on td "[EMAIL_ADDRESS][DEMOGRAPHIC_DATA][DOMAIN_NAME]" at bounding box center [139, 61] width 177 height 29
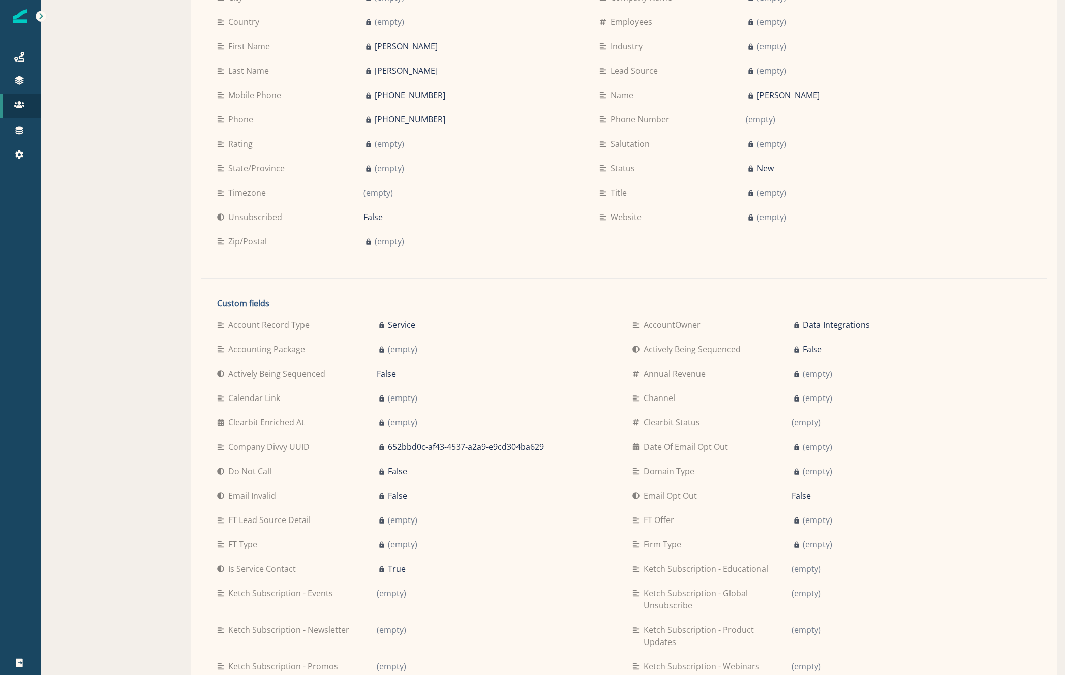
scroll to position [153, 0]
